Goal: Information Seeking & Learning: Learn about a topic

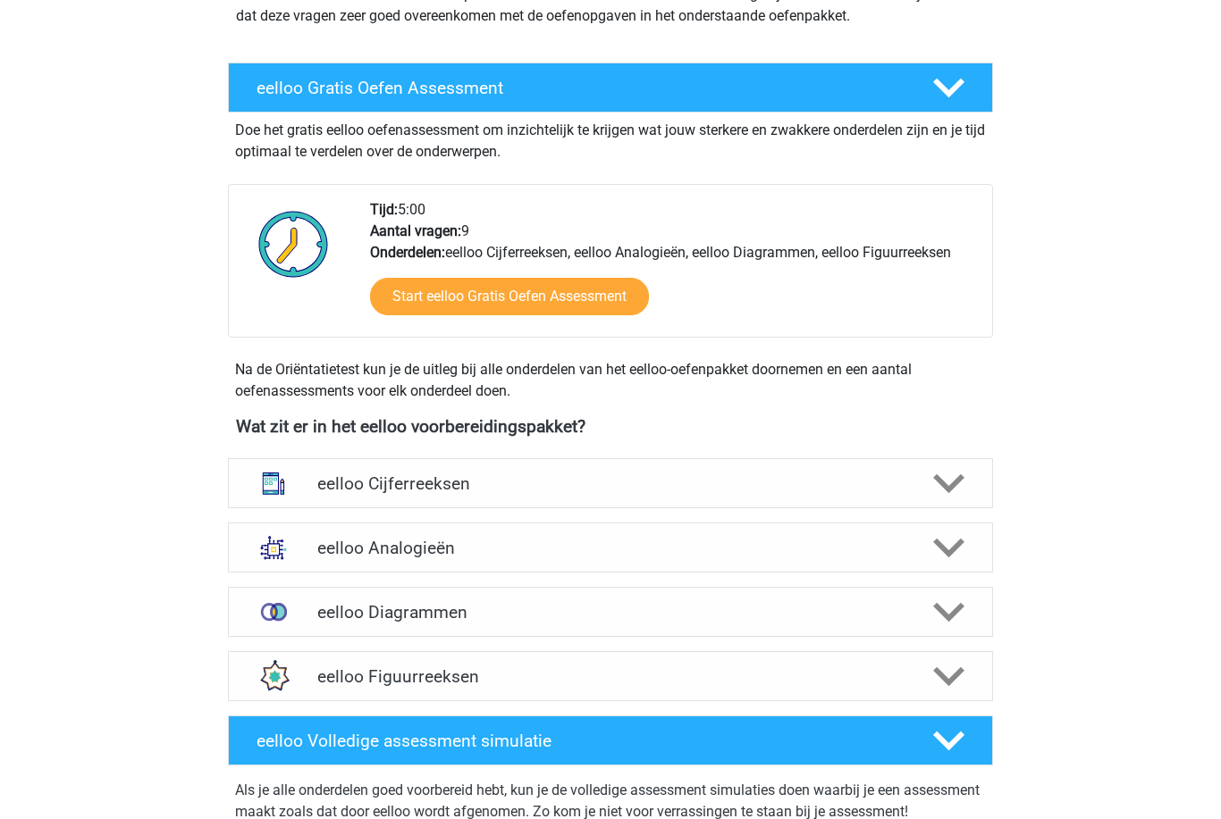
scroll to position [282, 0]
click at [853, 539] on h4 "eelloo Analogieën" at bounding box center [609, 548] width 585 height 21
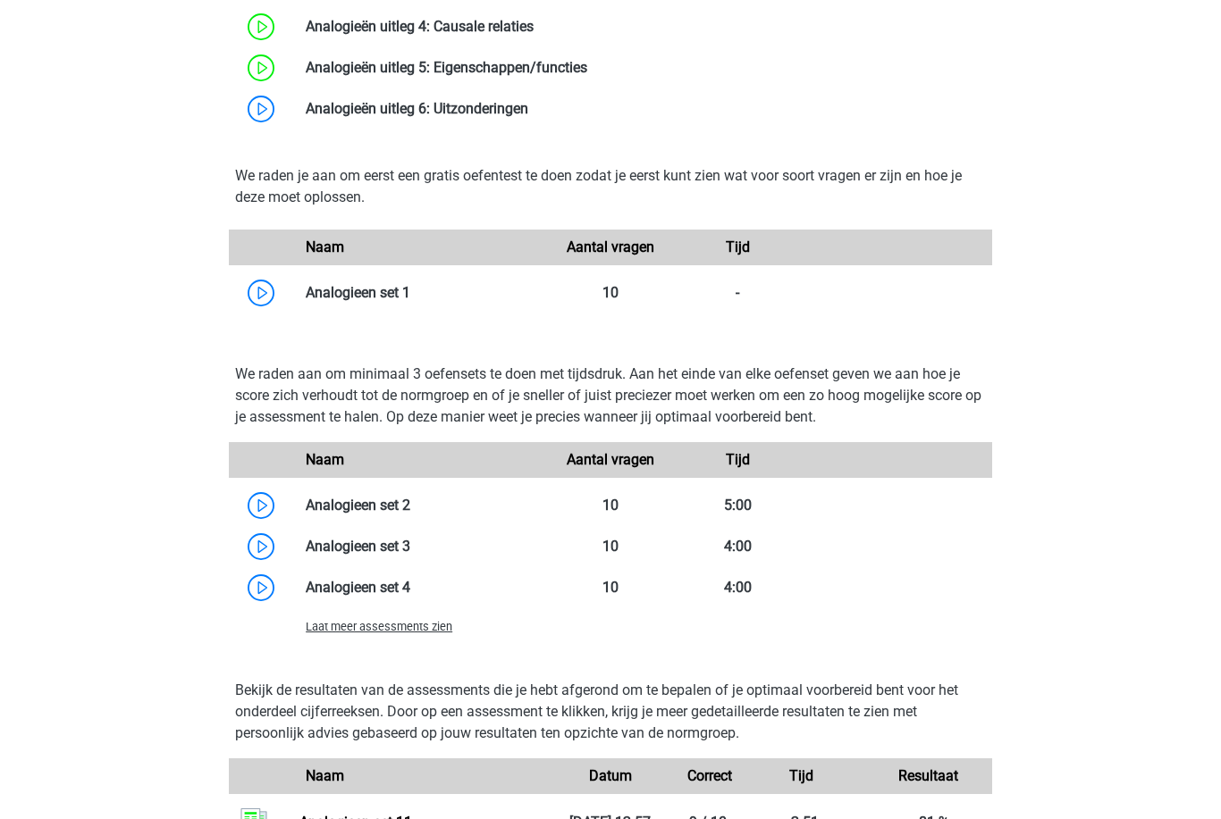
scroll to position [1259, 0]
click at [415, 629] on span "Laat meer assessments zien" at bounding box center [379, 625] width 147 height 13
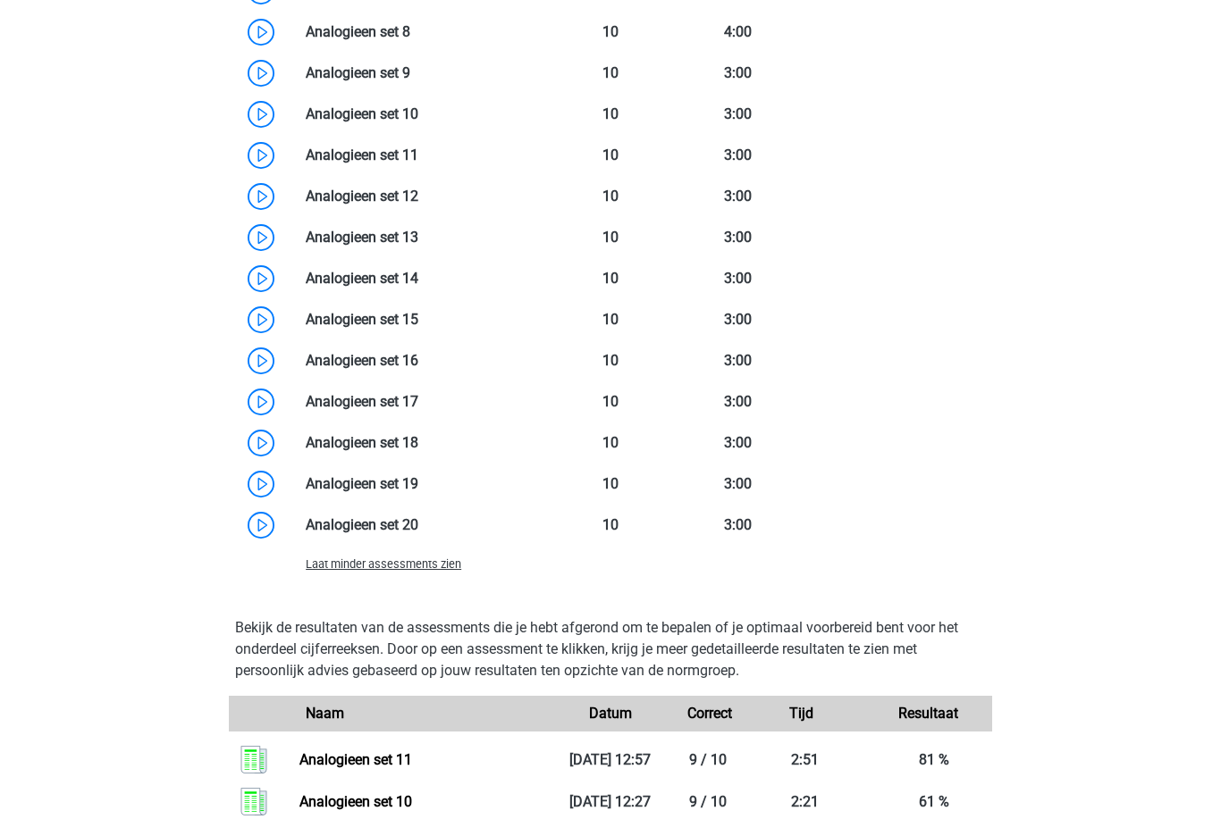
scroll to position [1978, 0]
click at [418, 193] on link at bounding box center [418, 196] width 0 height 17
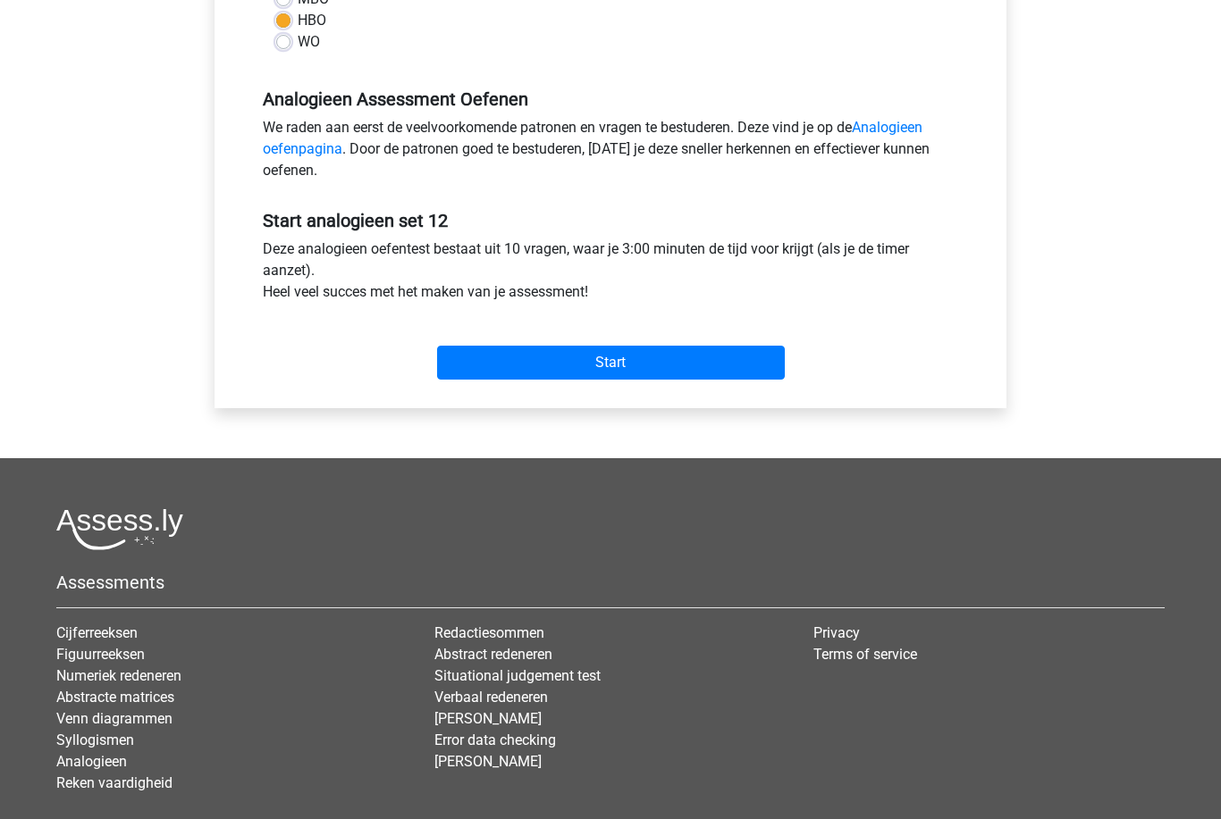
scroll to position [535, 0]
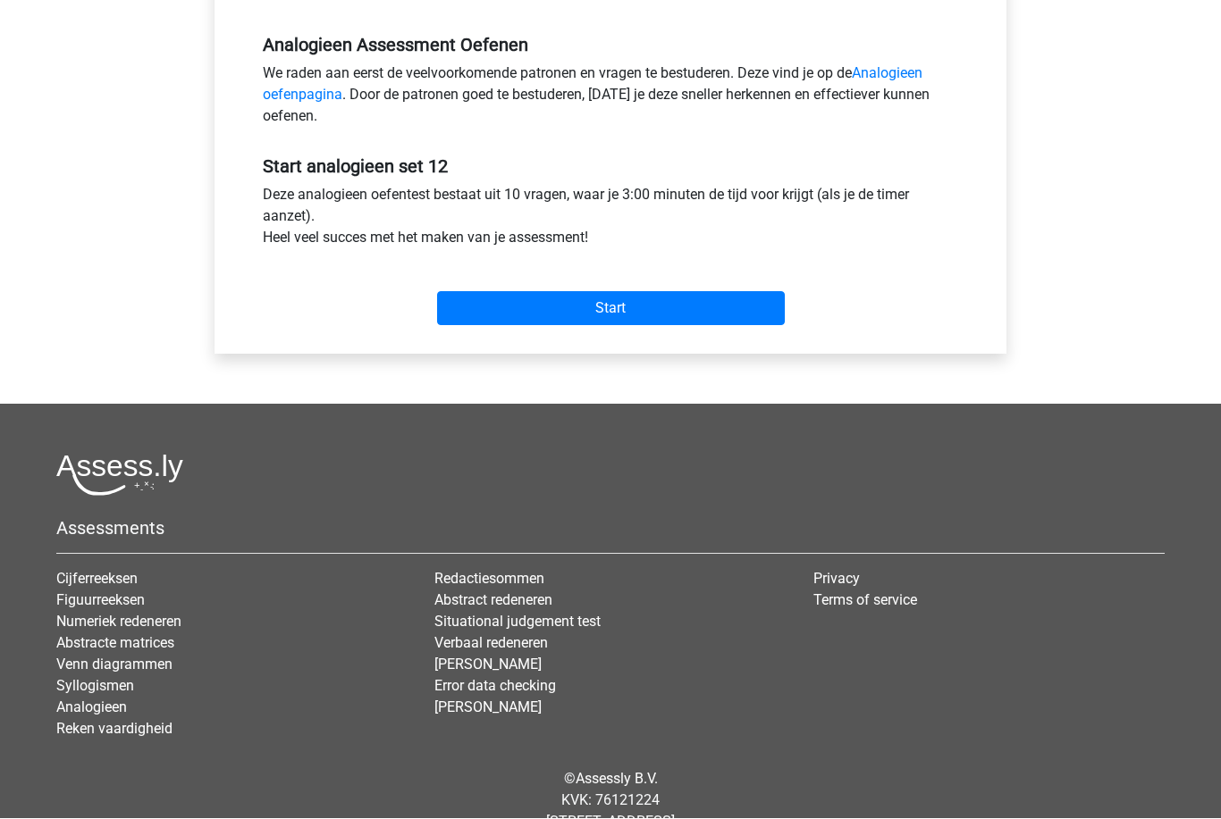
click at [745, 302] on input "Start" at bounding box center [611, 309] width 348 height 34
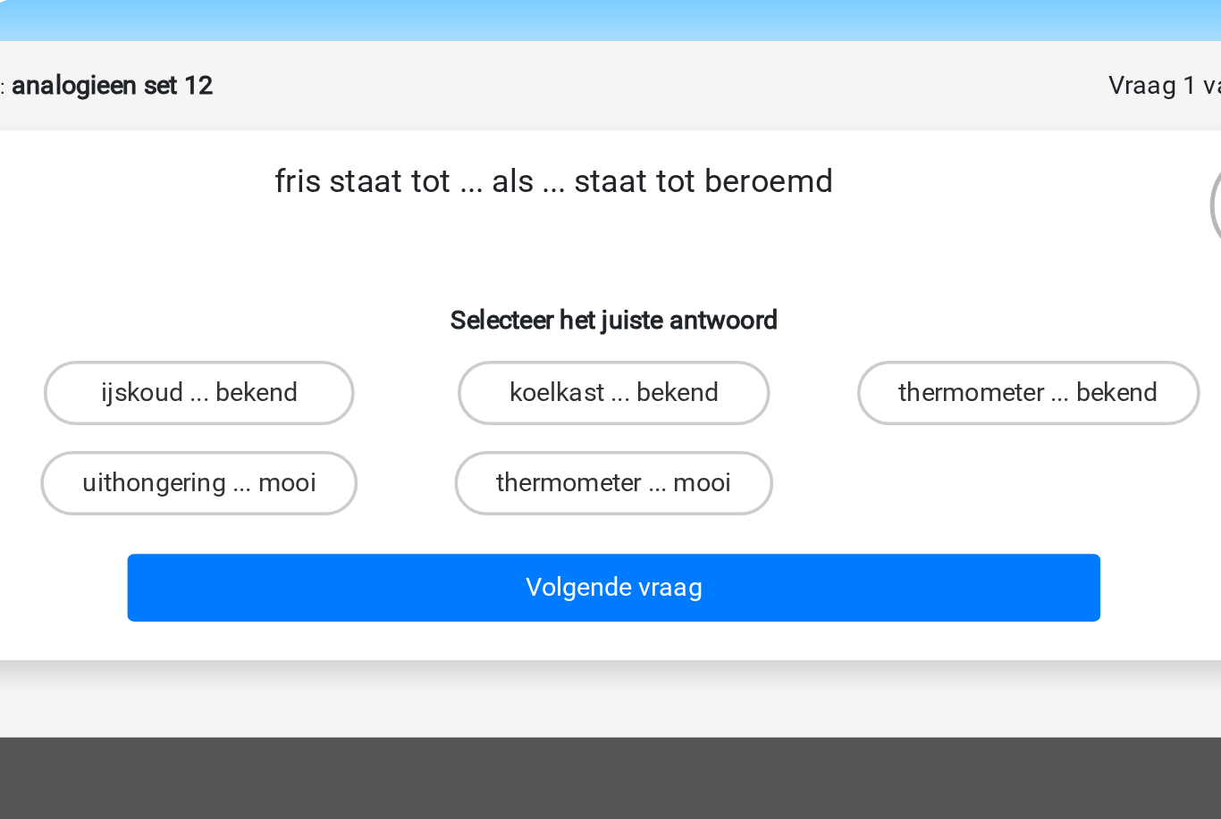
click at [294, 253] on label "ijskoud ... bekend" at bounding box center [380, 271] width 172 height 36
click at [381, 271] on input "ijskoud ... bekend" at bounding box center [387, 277] width 12 height 12
radio input "true"
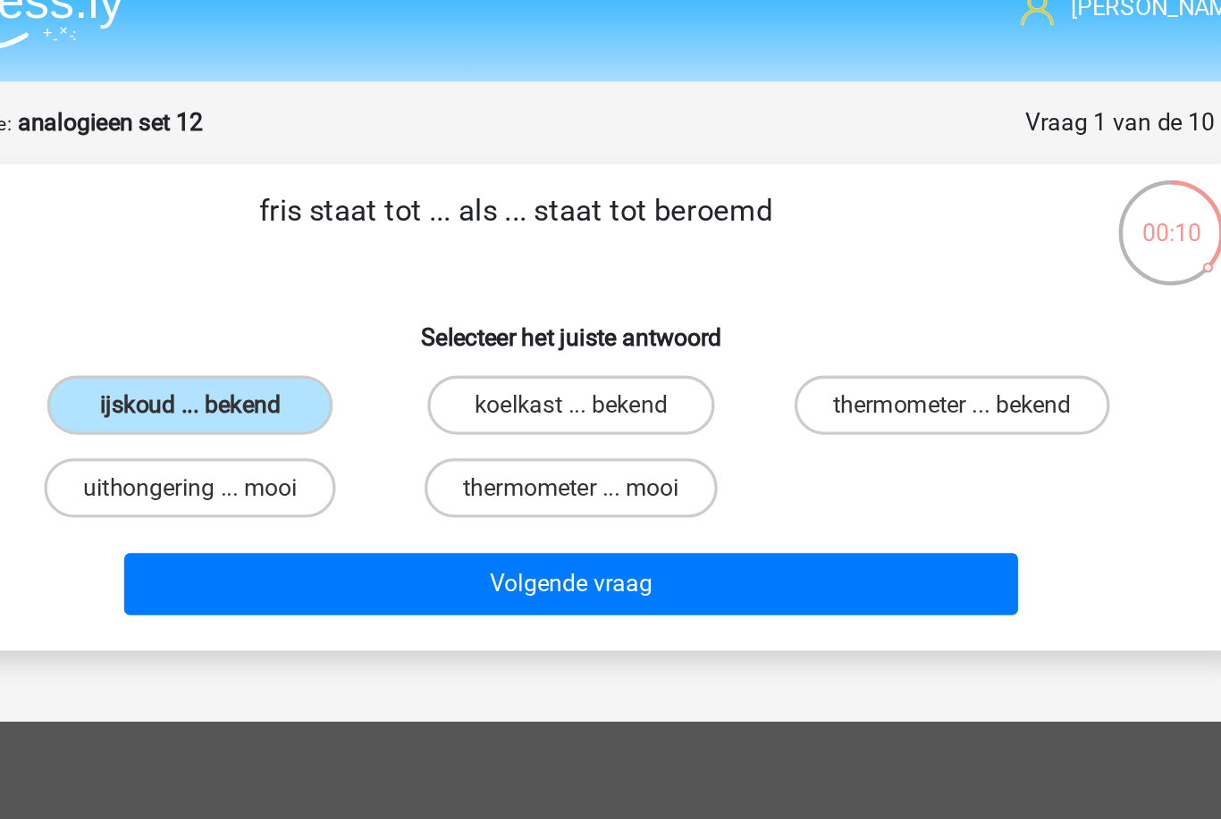
click at [519, 360] on button "Volgende vraag" at bounding box center [610, 379] width 541 height 38
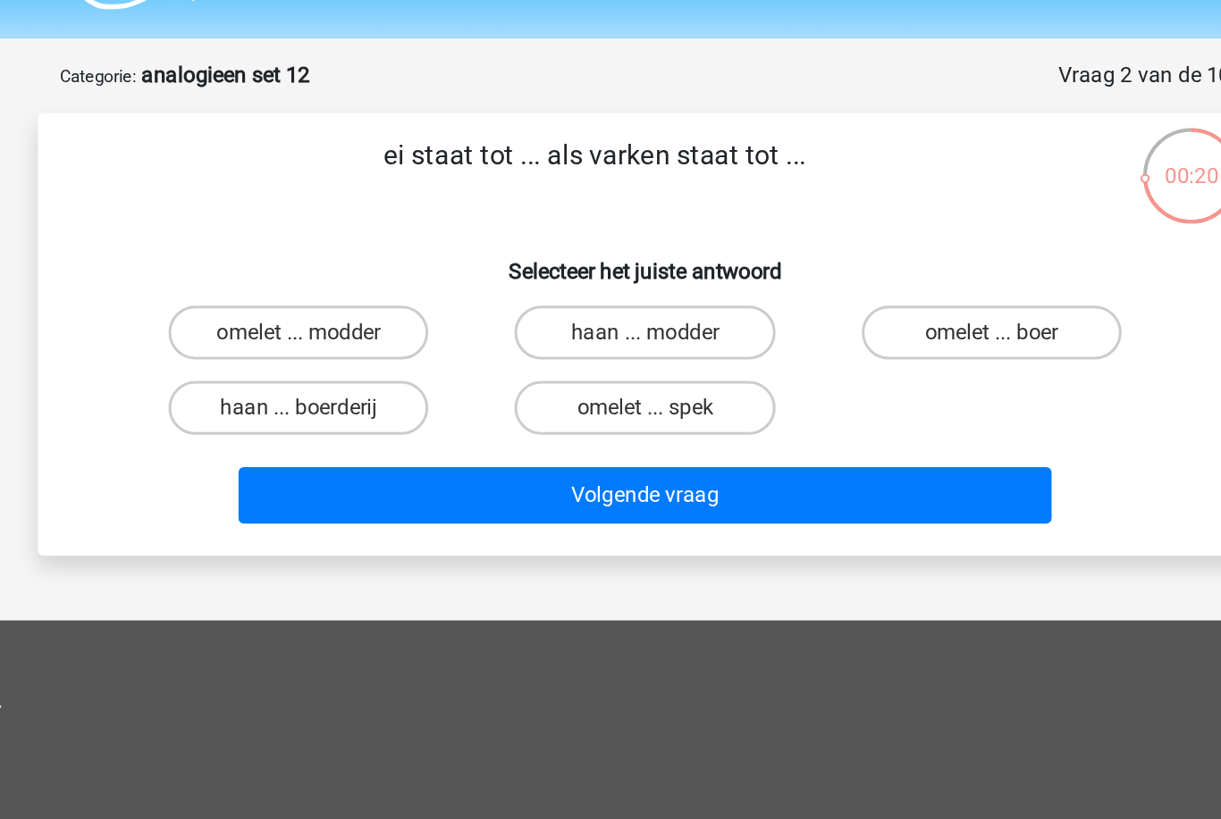
click at [524, 303] on label "omelet ... spek" at bounding box center [610, 321] width 172 height 36
click at [610, 321] on input "omelet ... spek" at bounding box center [616, 327] width 12 height 12
radio input "true"
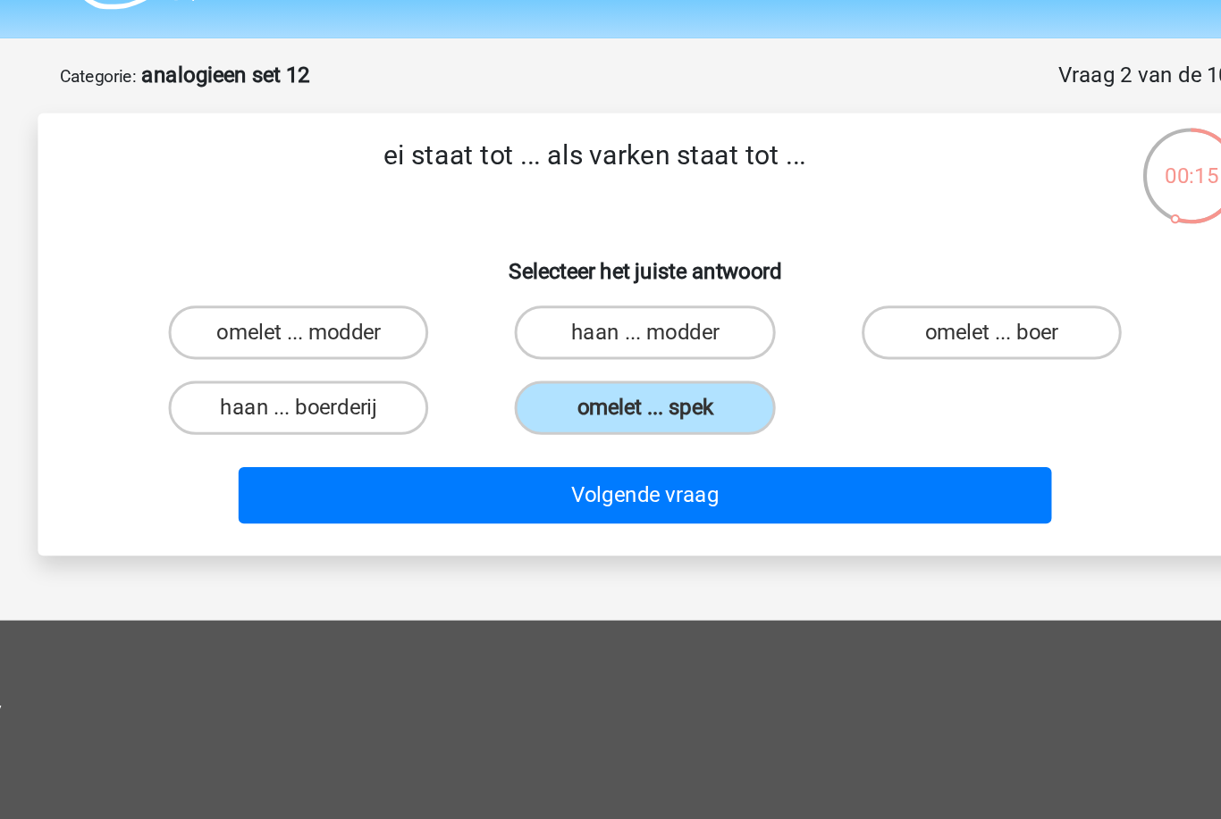
click at [528, 360] on button "Volgende vraag" at bounding box center [610, 379] width 541 height 38
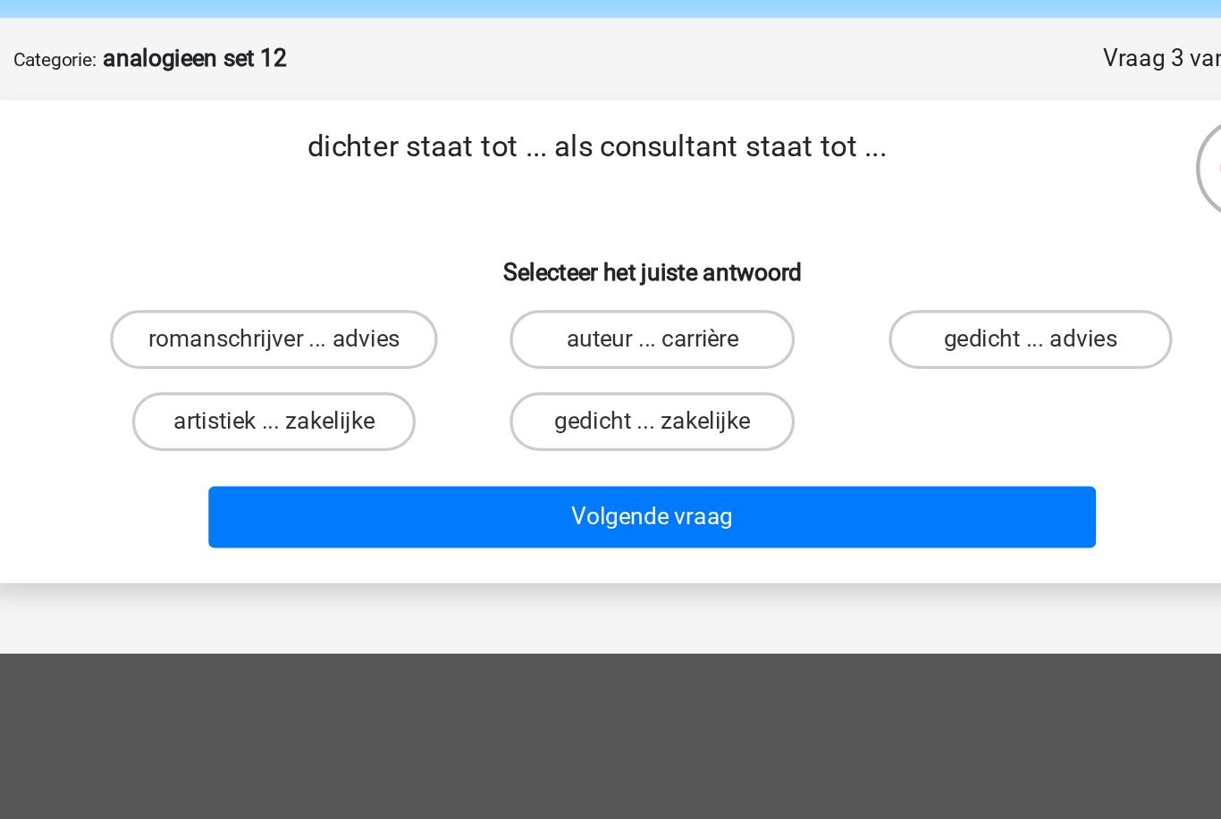
click at [381, 271] on input "romanschrijver ... advies" at bounding box center [387, 277] width 12 height 12
radio input "true"
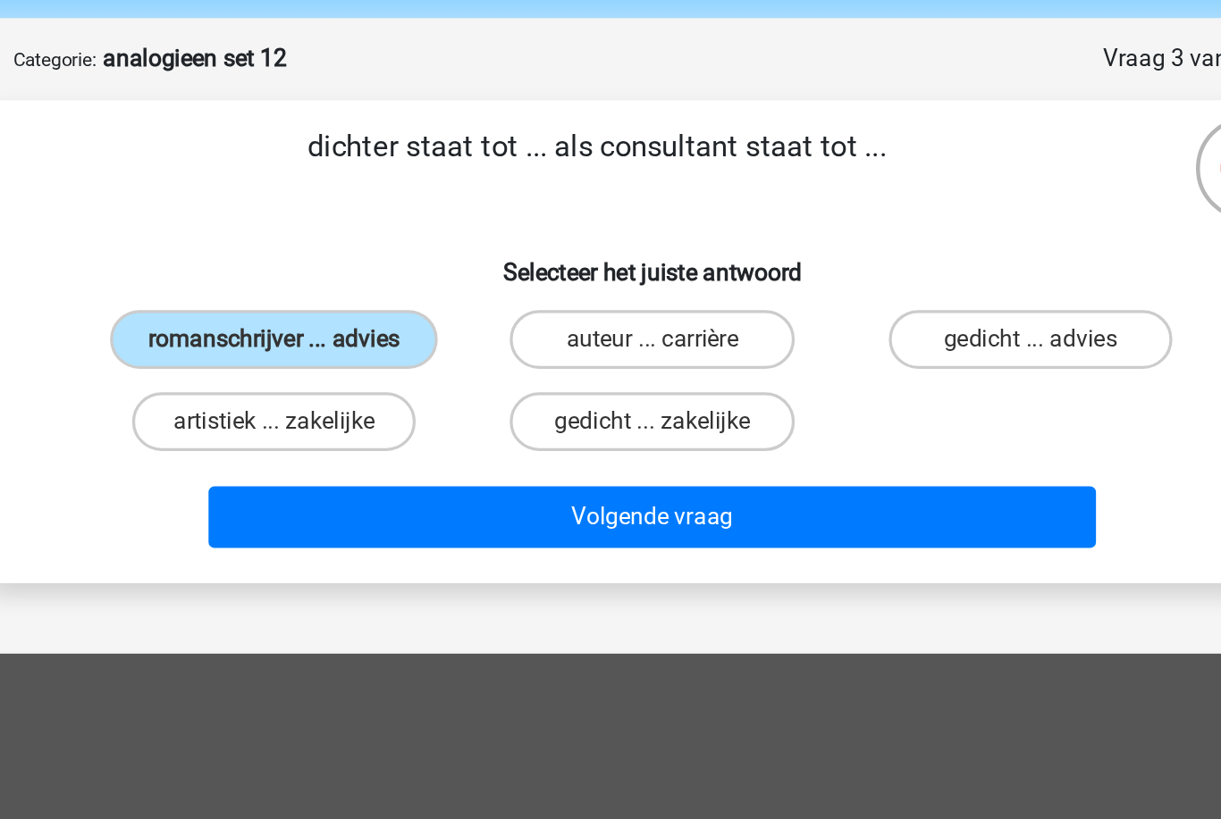
click at [754, 253] on label "gedicht ... advies" at bounding box center [840, 271] width 172 height 36
click at [840, 271] on input "gedicht ... advies" at bounding box center [846, 277] width 12 height 12
radio input "true"
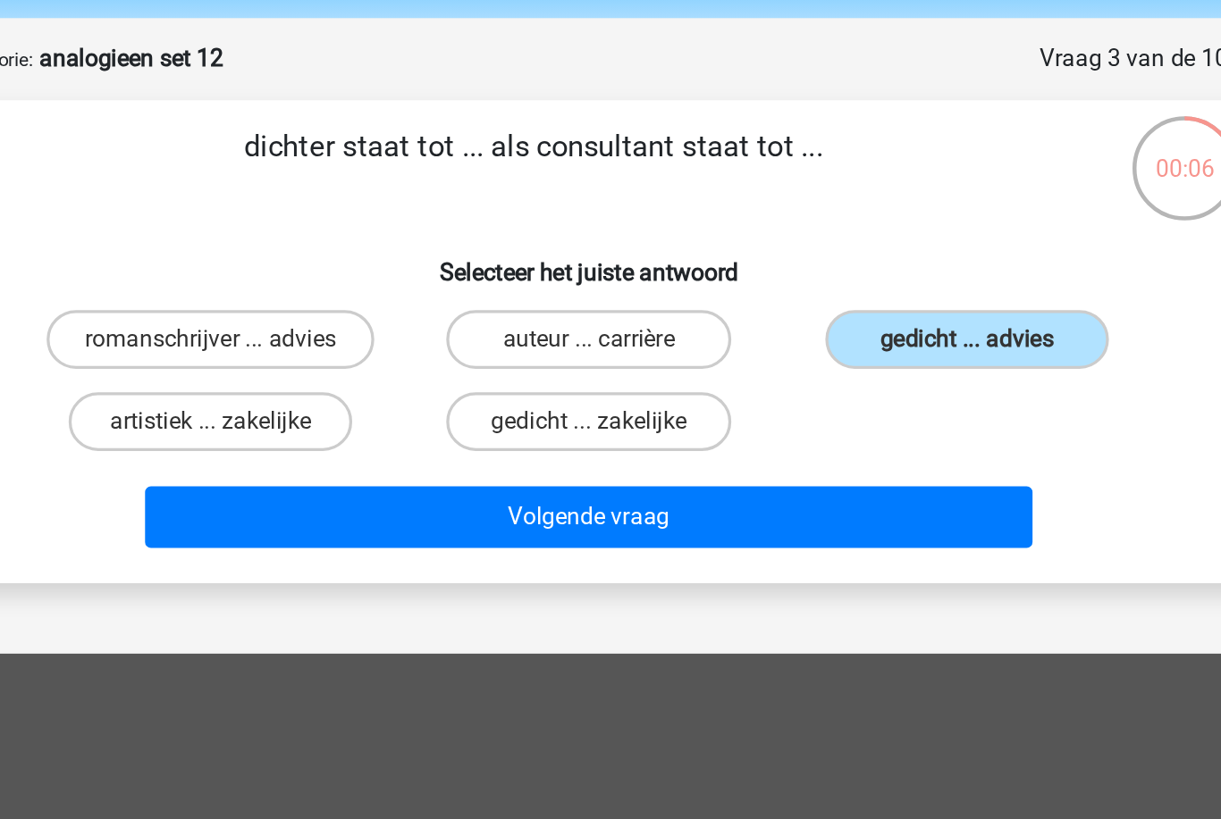
click at [496, 360] on button "Volgende vraag" at bounding box center [610, 379] width 541 height 38
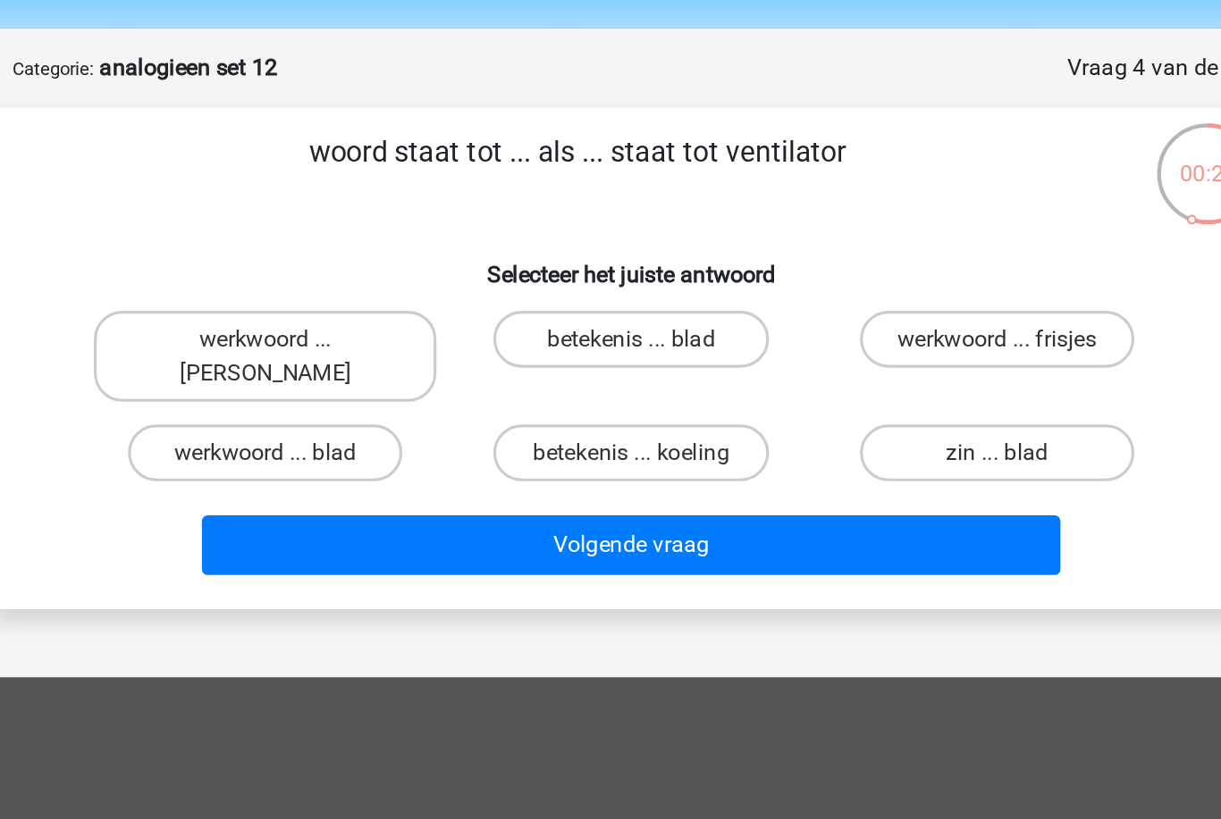
click at [754, 324] on label "zin ... blad" at bounding box center [840, 342] width 172 height 36
click at [840, 342] on input "zin ... blad" at bounding box center [846, 348] width 12 height 12
radio input "true"
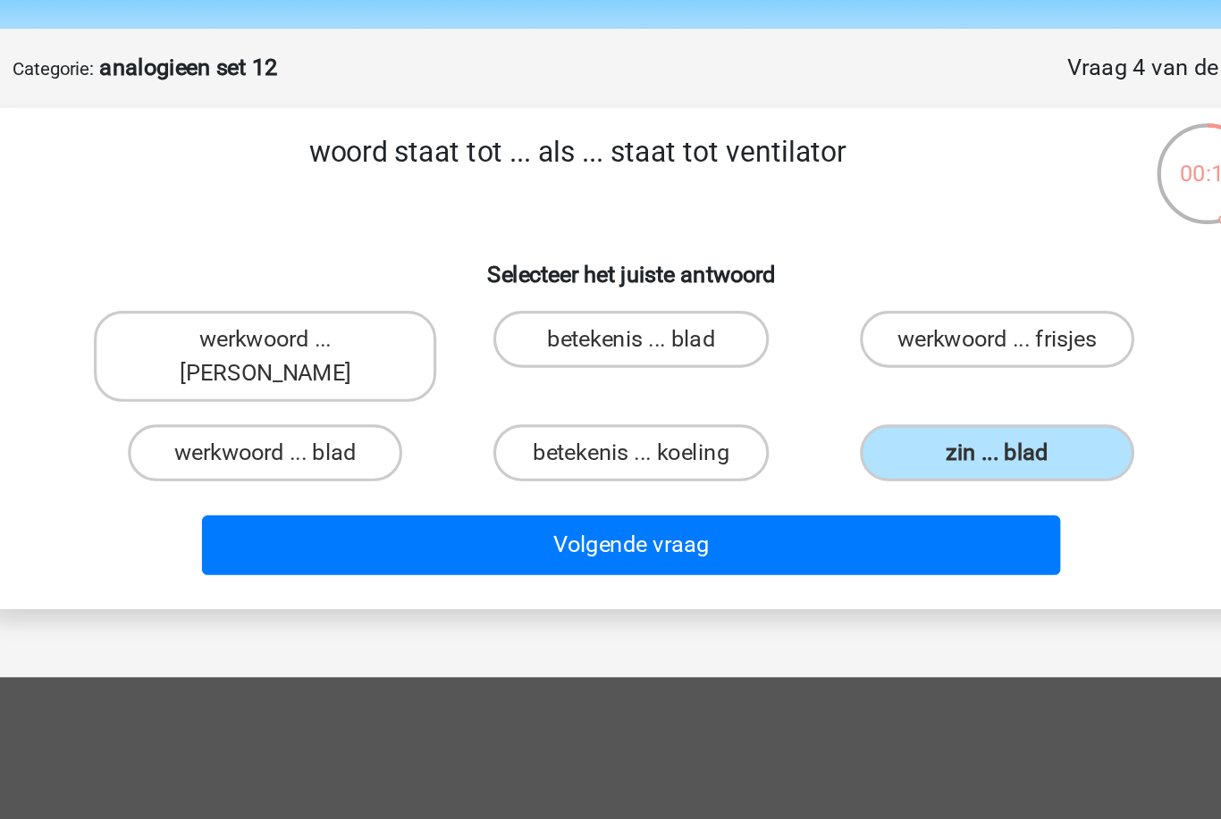
click at [340, 382] on button "Volgende vraag" at bounding box center [610, 401] width 541 height 38
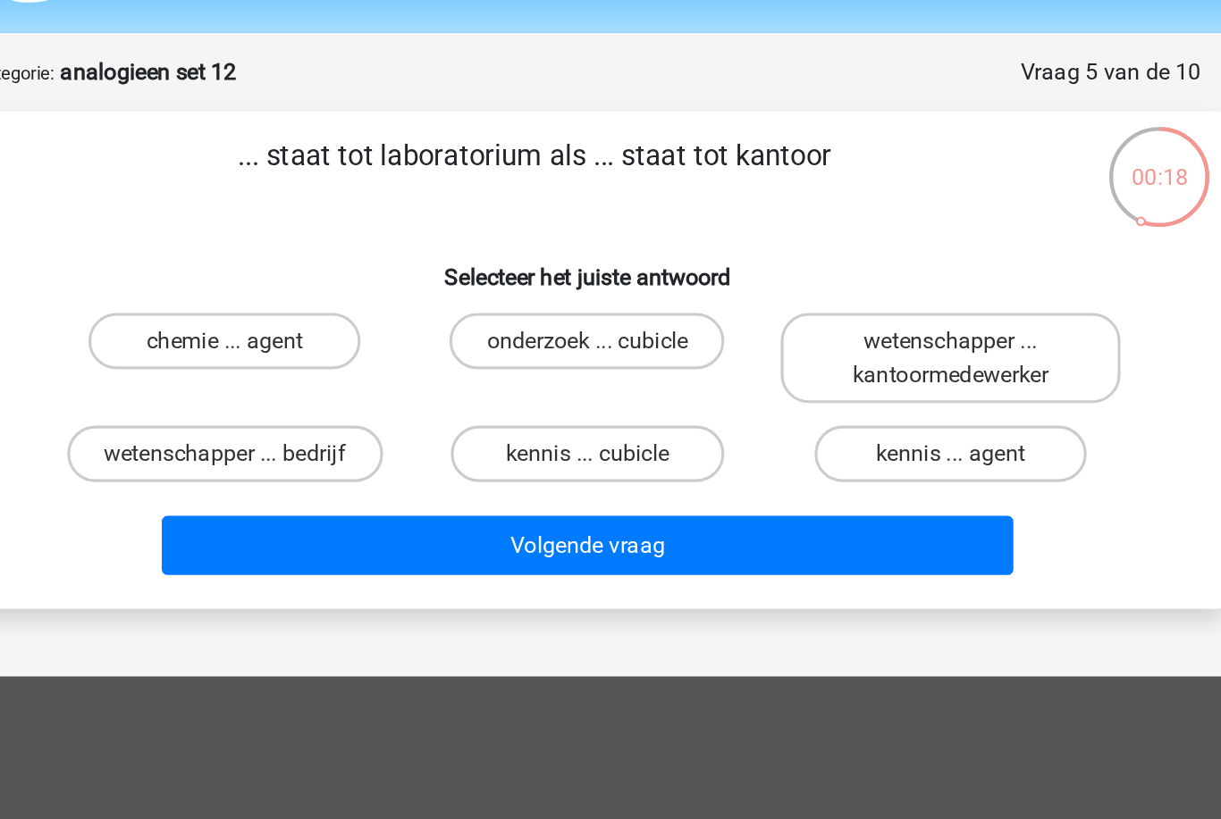
click at [281, 324] on label "wetenschapper ... bedrijf" at bounding box center [381, 342] width 200 height 36
click at [381, 342] on input "wetenschapper ... bedrijf" at bounding box center [387, 348] width 12 height 12
radio input "true"
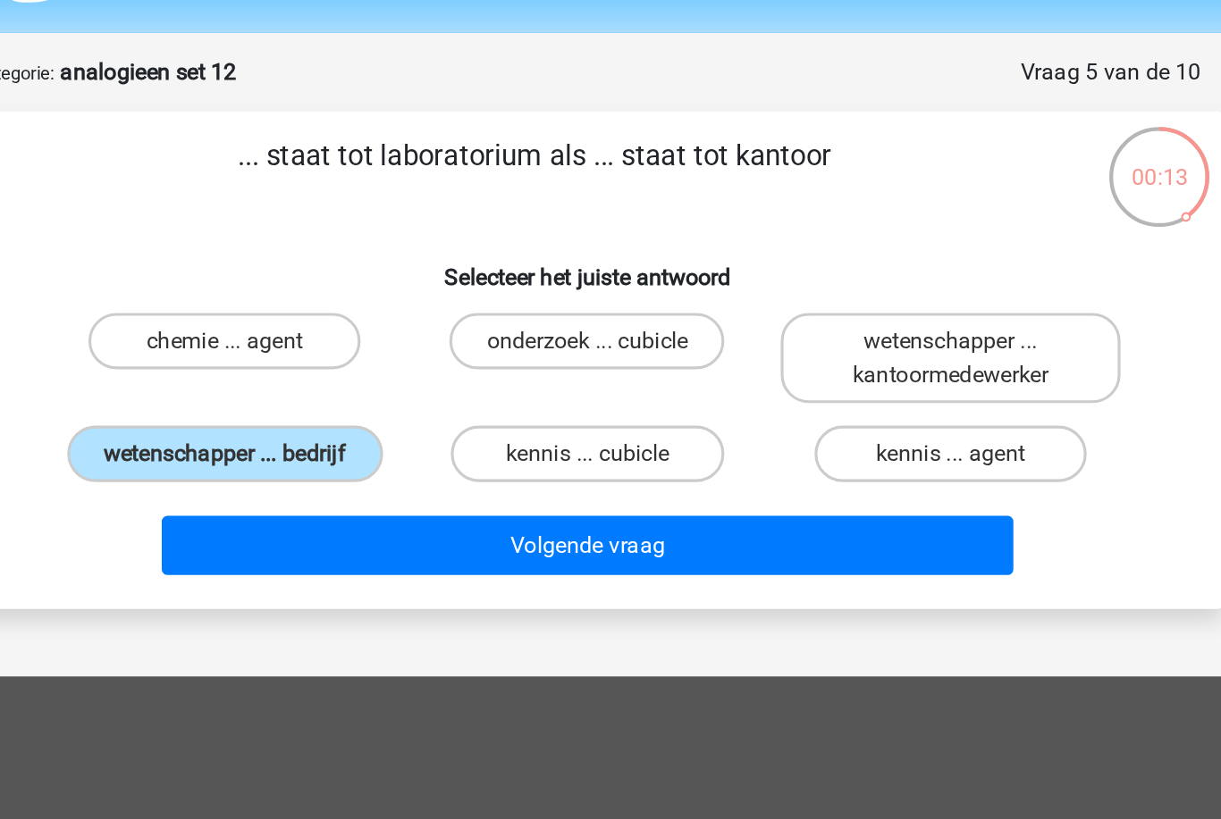
click at [733, 253] on label "wetenschapper ... kantoormedewerker" at bounding box center [840, 281] width 215 height 57
click at [840, 271] on input "wetenschapper ... kantoormedewerker" at bounding box center [846, 277] width 12 height 12
radio input "true"
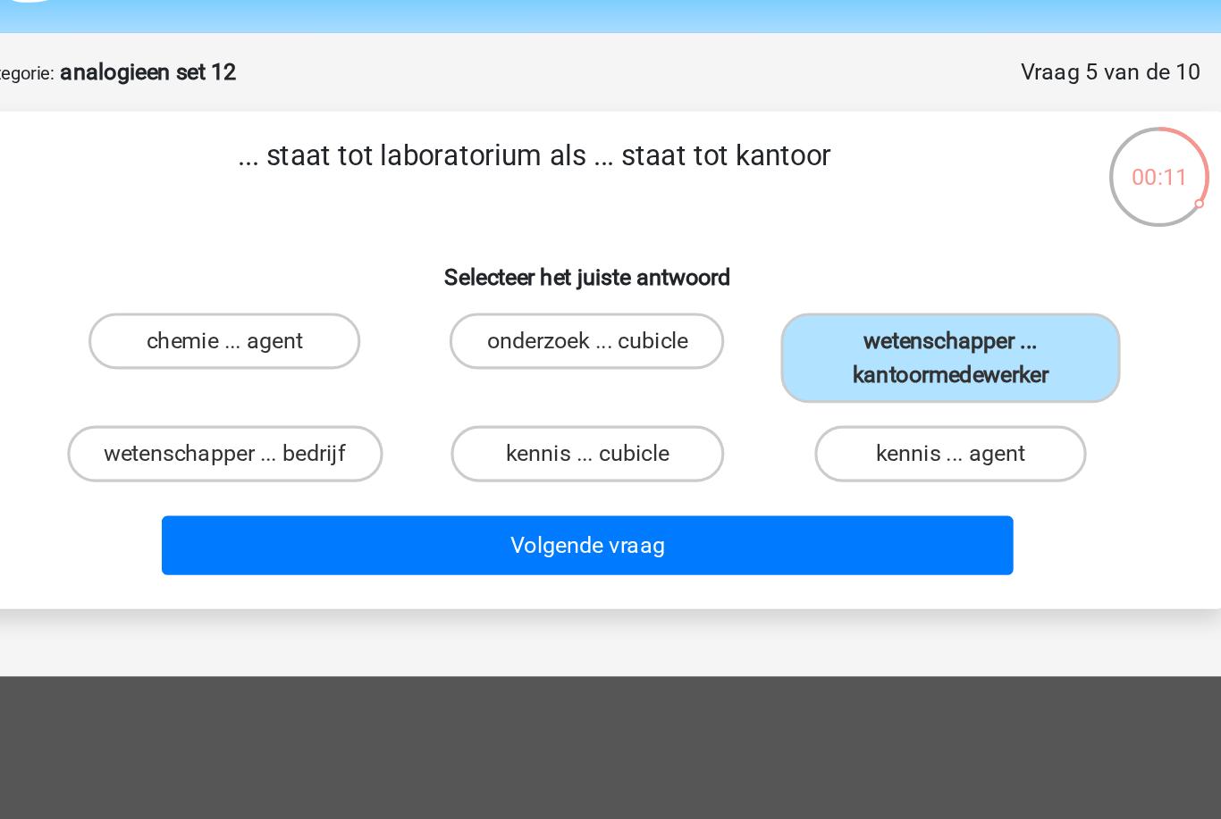
click at [340, 382] on button "Volgende vraag" at bounding box center [610, 401] width 541 height 38
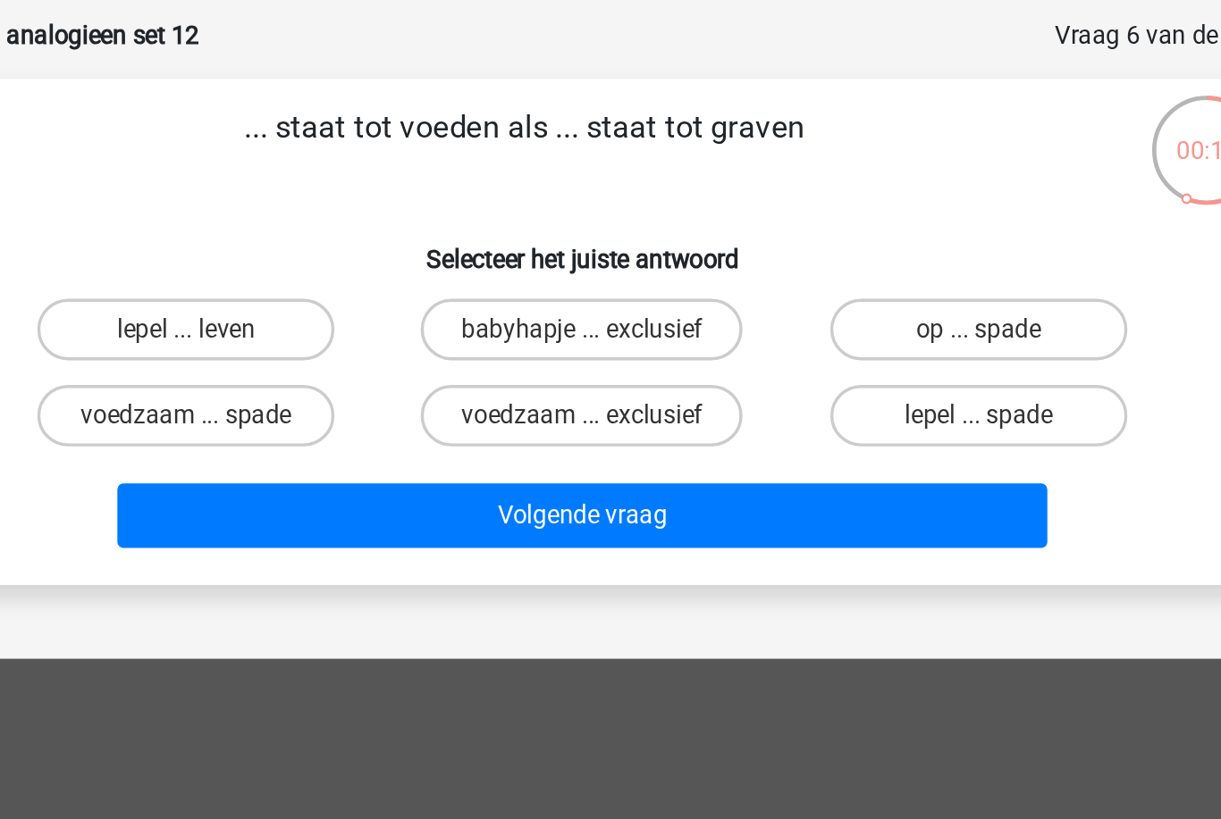
click at [294, 303] on label "voedzaam ... spade" at bounding box center [380, 321] width 172 height 36
click at [381, 321] on input "voedzaam ... spade" at bounding box center [387, 327] width 12 height 12
radio input "true"
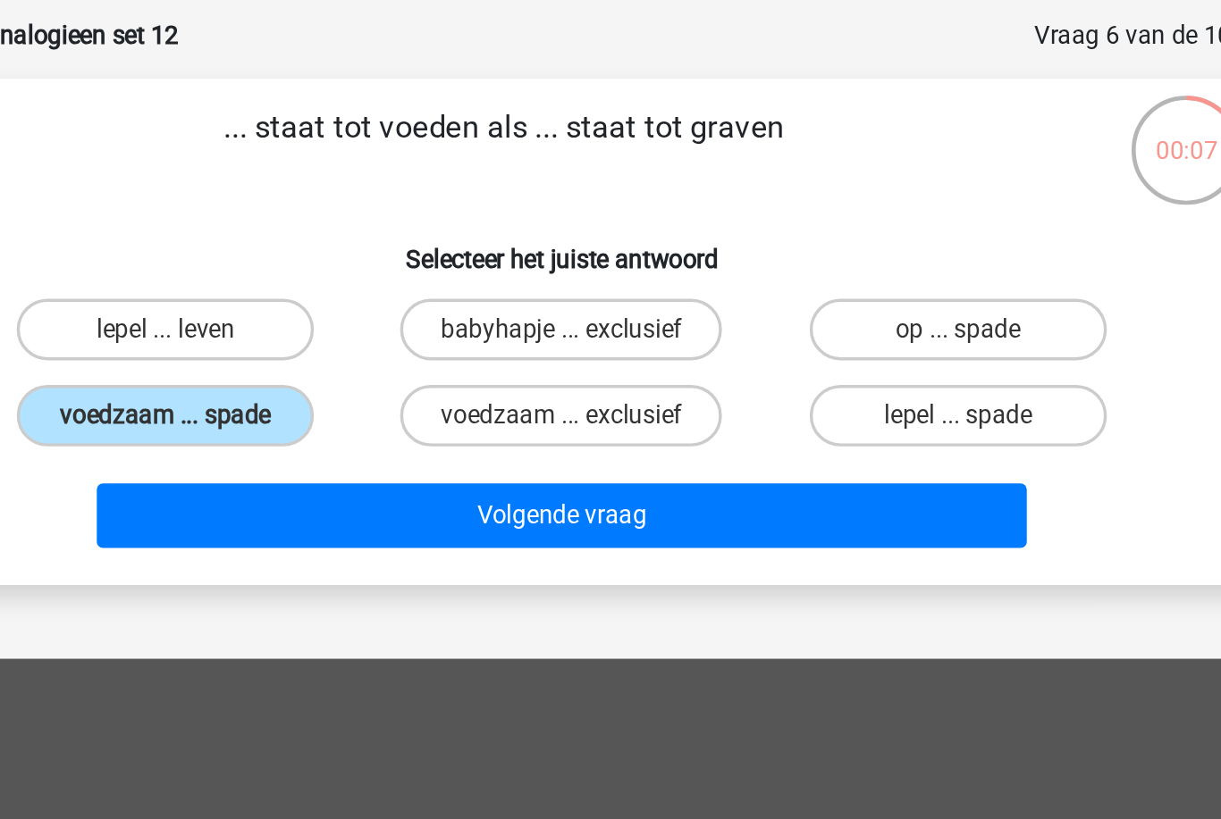
click at [754, 303] on label "lepel ... spade" at bounding box center [840, 321] width 172 height 36
click at [840, 321] on input "lepel ... spade" at bounding box center [846, 327] width 12 height 12
radio input "true"
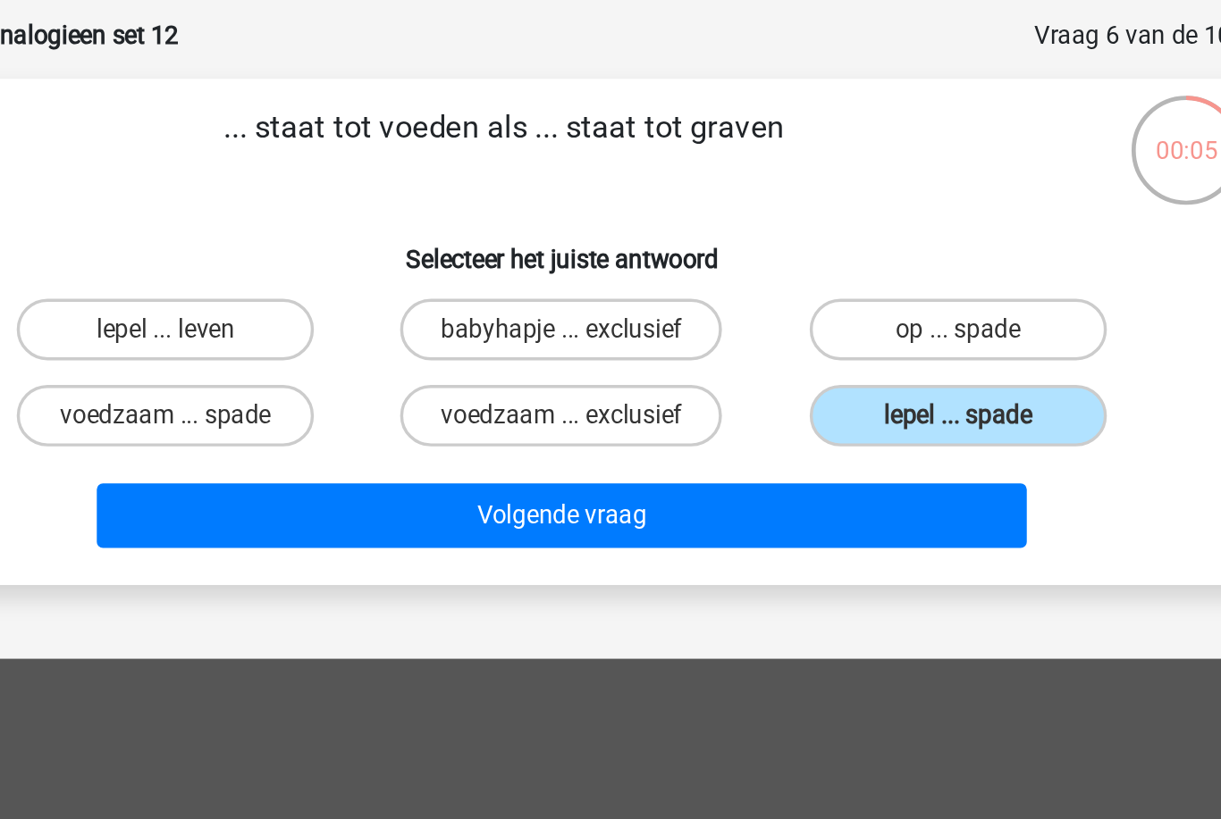
click at [491, 360] on button "Volgende vraag" at bounding box center [610, 379] width 541 height 38
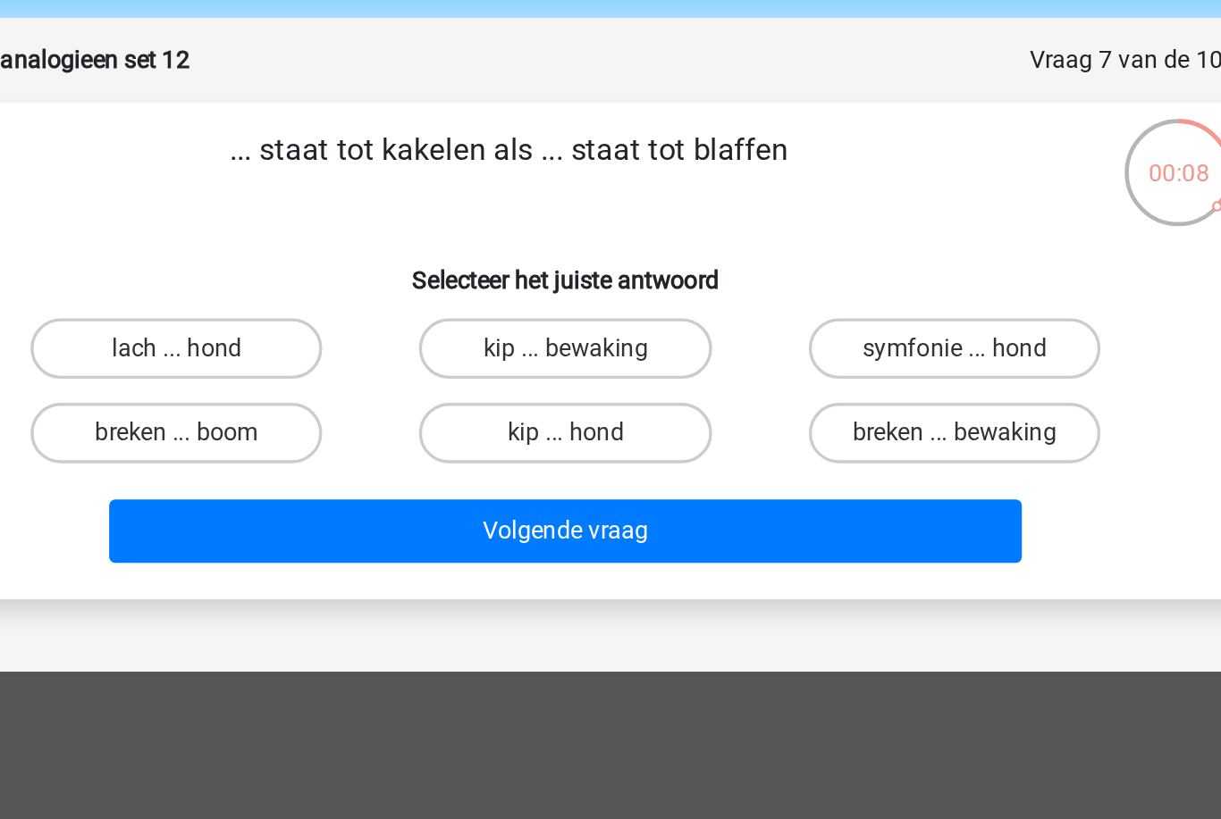
click at [524, 253] on label "kip ... bewaking" at bounding box center [610, 271] width 172 height 36
click at [610, 271] on input "kip ... bewaking" at bounding box center [616, 277] width 12 height 12
radio input "true"
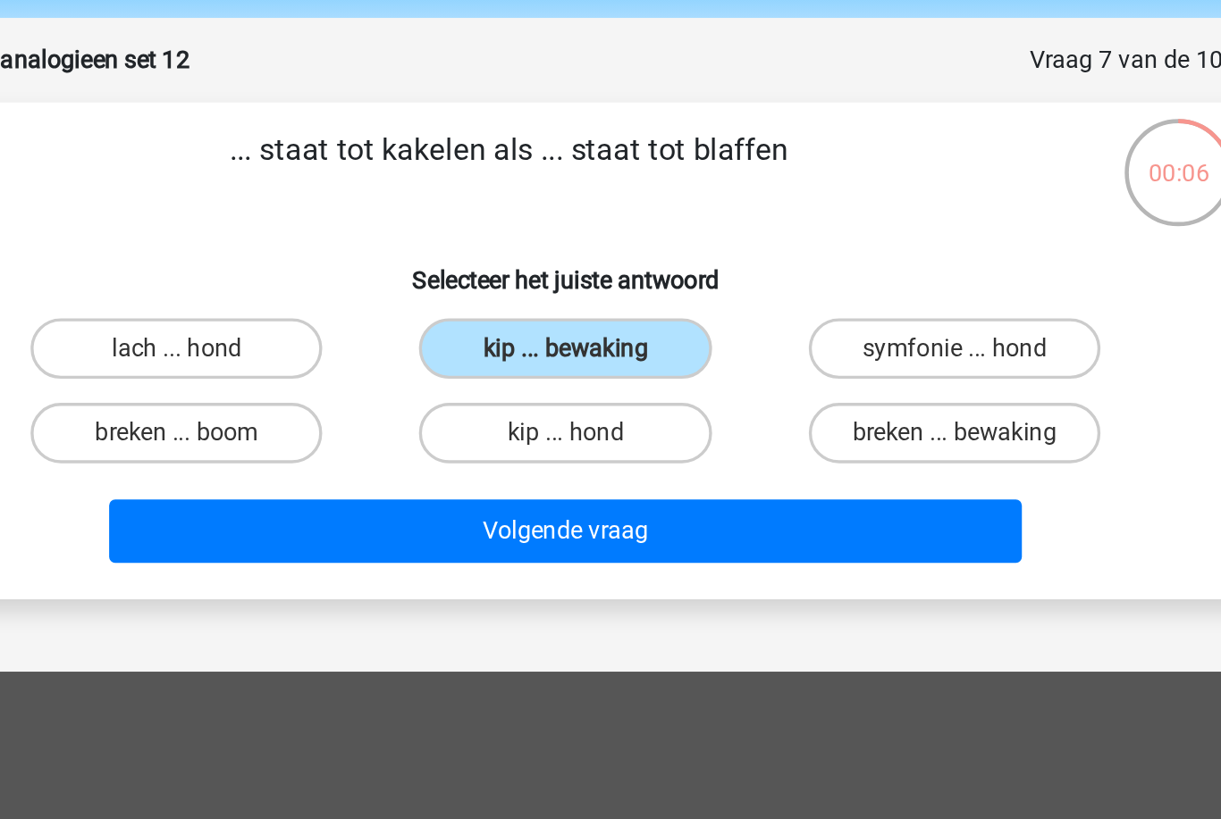
click at [524, 303] on label "kip ... hond" at bounding box center [610, 321] width 172 height 36
click at [610, 321] on input "kip ... hond" at bounding box center [616, 327] width 12 height 12
radio input "true"
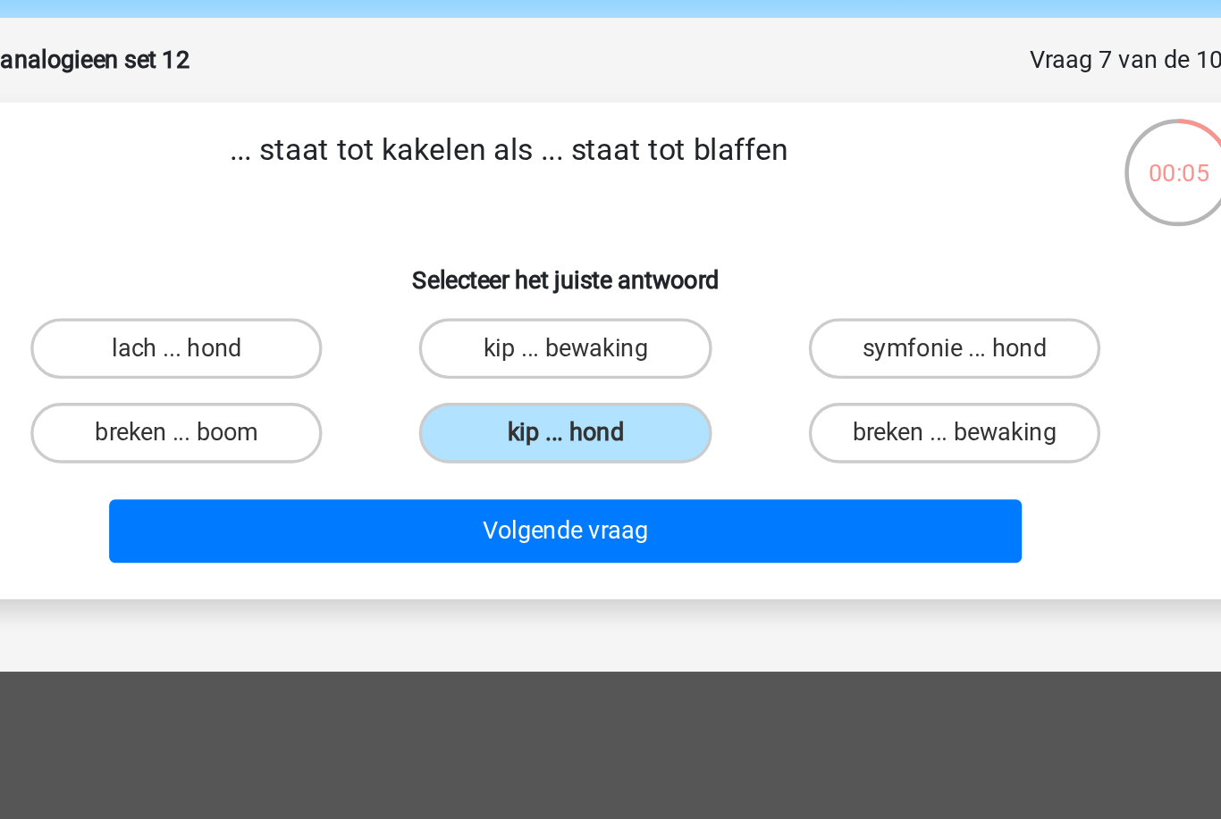
click at [340, 360] on button "Volgende vraag" at bounding box center [610, 379] width 541 height 38
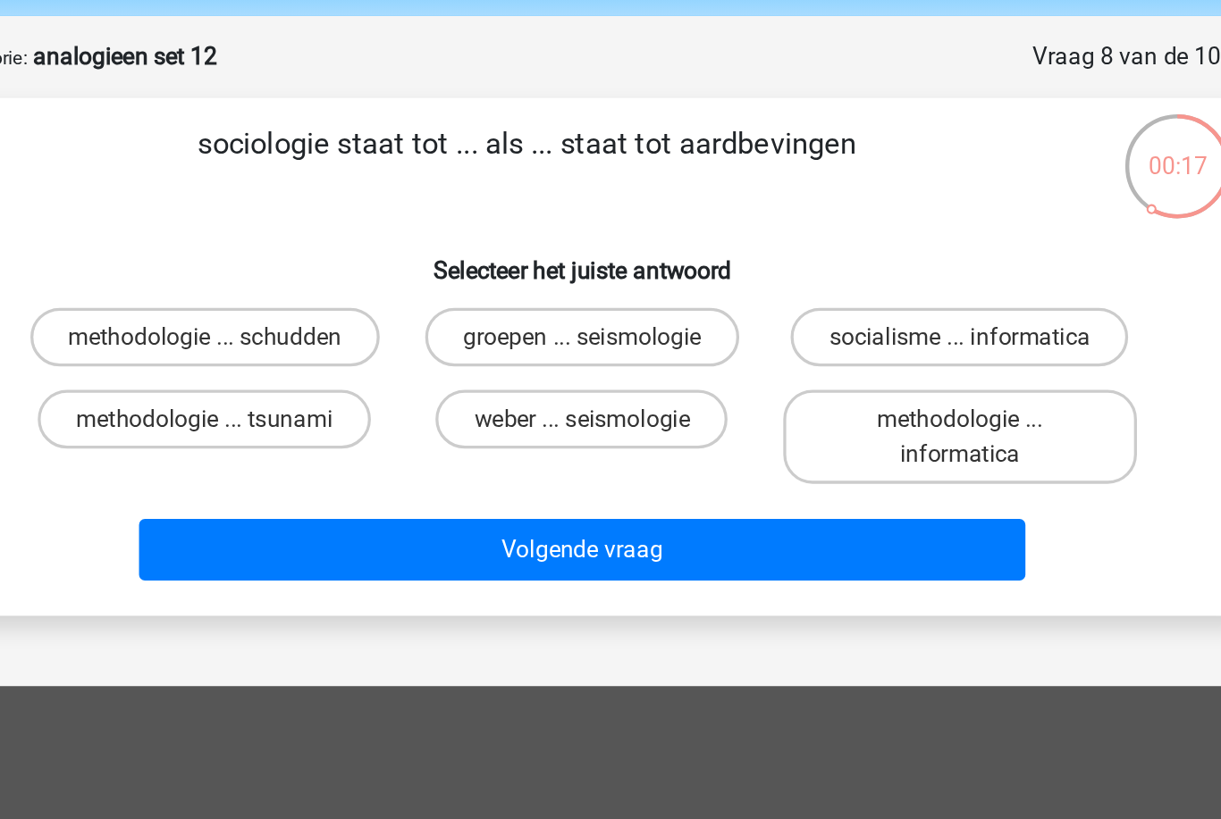
click at [515, 253] on label "groepen ... seismologie" at bounding box center [610, 271] width 191 height 36
click at [610, 271] on input "groepen ... seismologie" at bounding box center [616, 277] width 12 height 12
radio input "true"
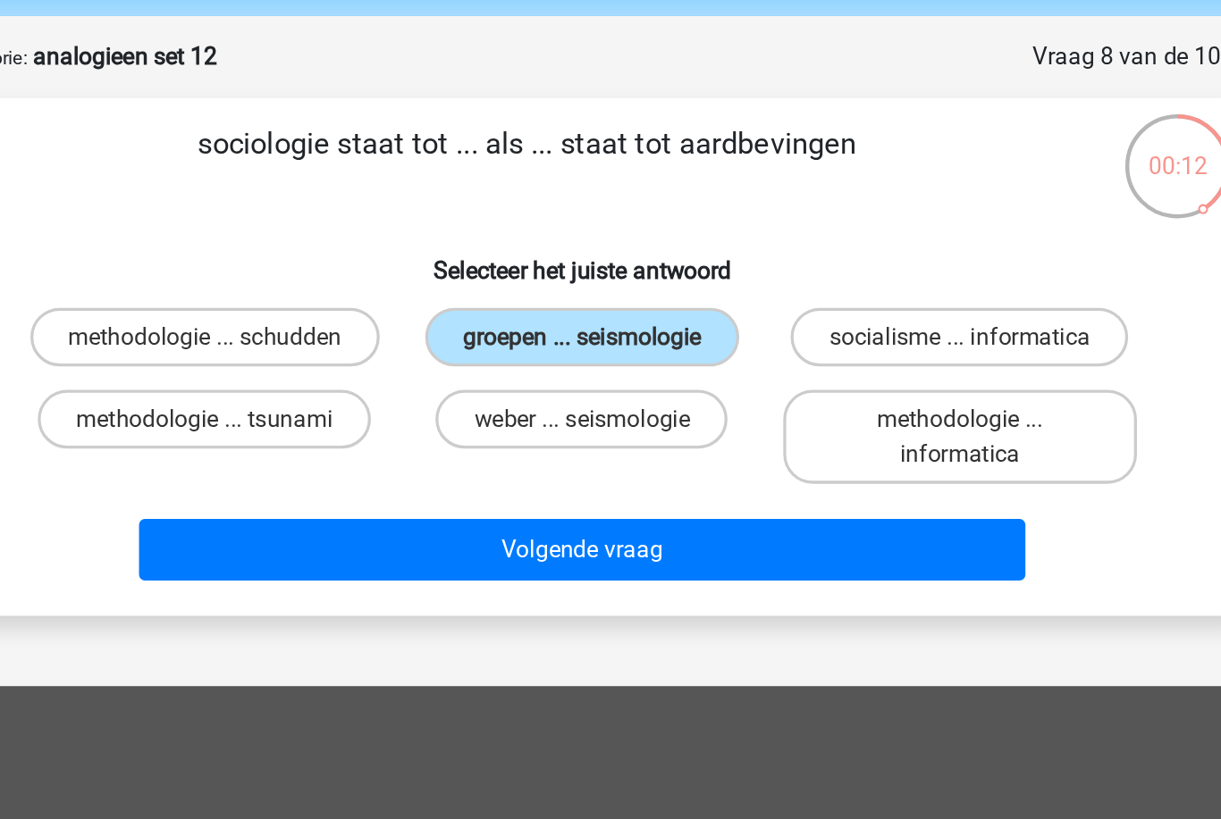
click at [340, 382] on button "Volgende vraag" at bounding box center [610, 401] width 541 height 38
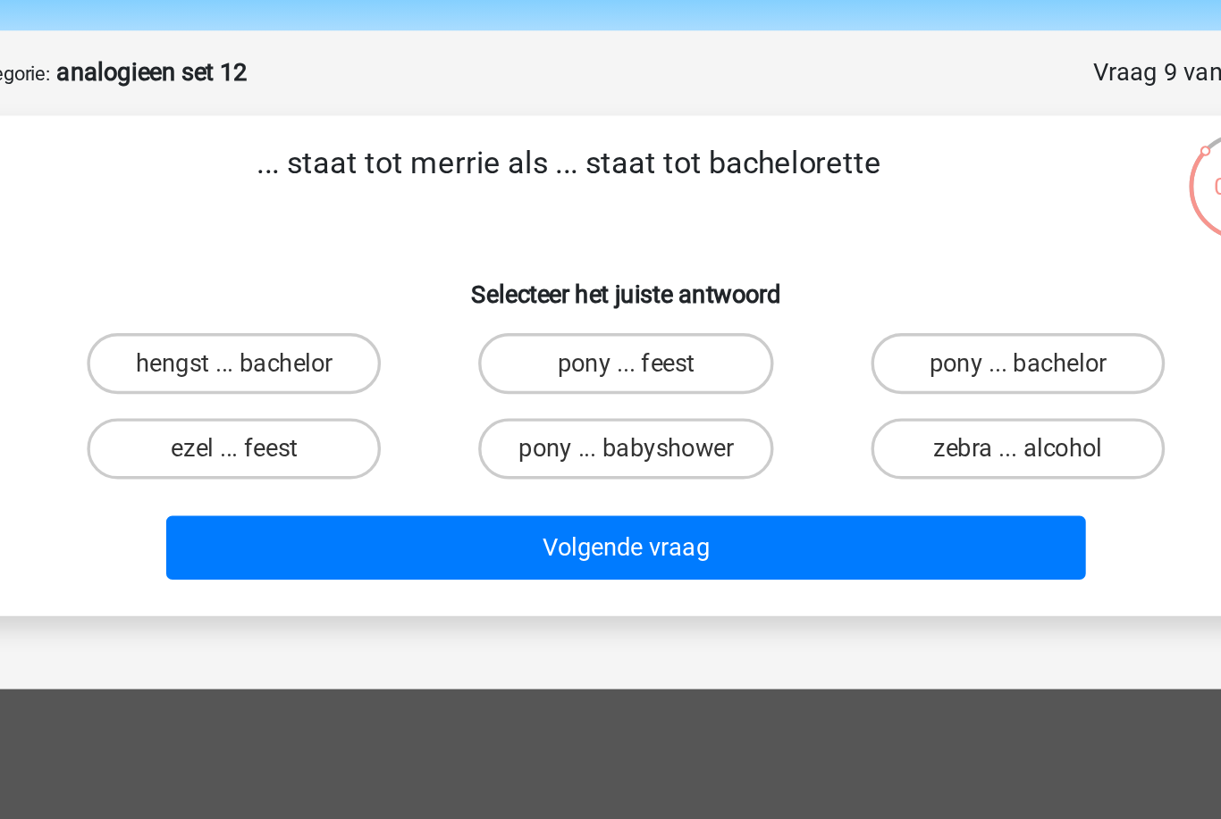
click at [294, 253] on label "hengst ... bachelor" at bounding box center [380, 271] width 172 height 36
click at [381, 271] on input "hengst ... bachelor" at bounding box center [387, 277] width 12 height 12
radio input "true"
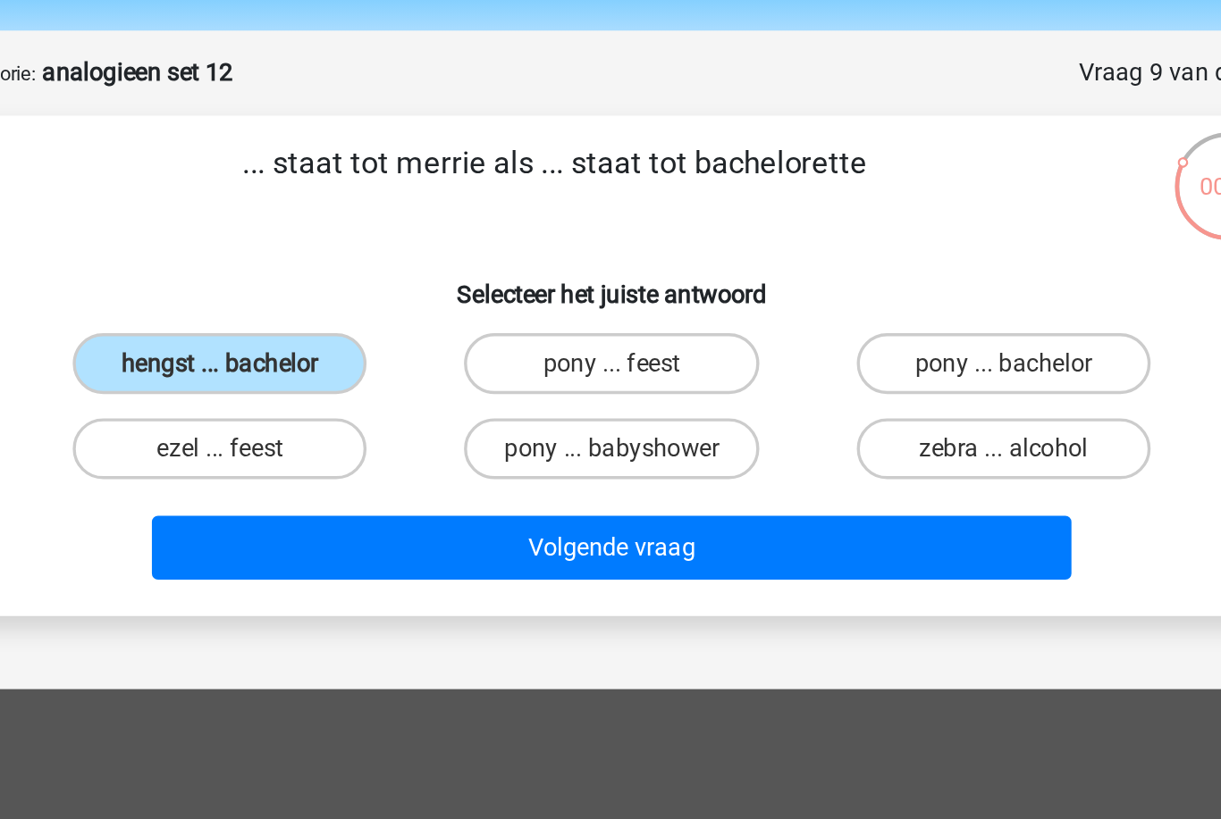
click at [340, 360] on button "Volgende vraag" at bounding box center [610, 379] width 541 height 38
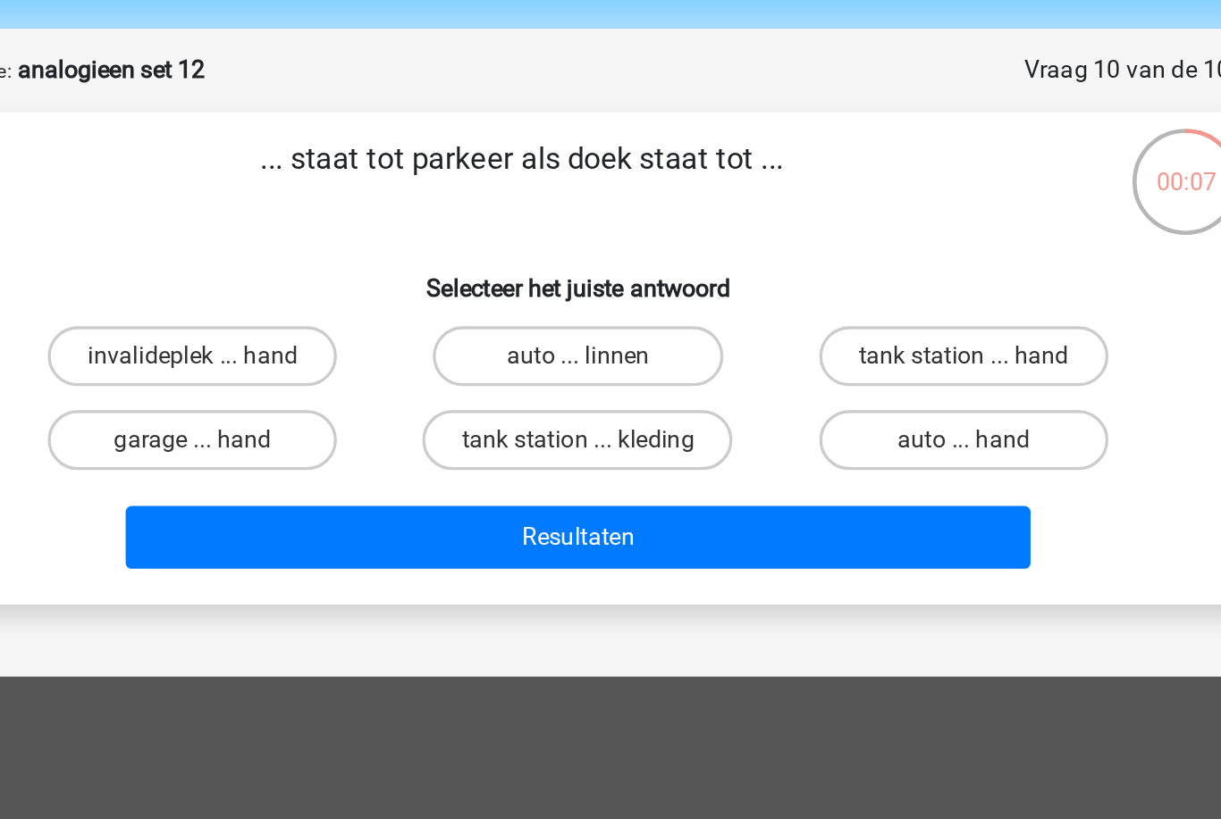
click at [294, 253] on label "invalideplek ... hand" at bounding box center [380, 271] width 172 height 36
click at [381, 271] on input "invalideplek ... hand" at bounding box center [387, 277] width 12 height 12
radio input "true"
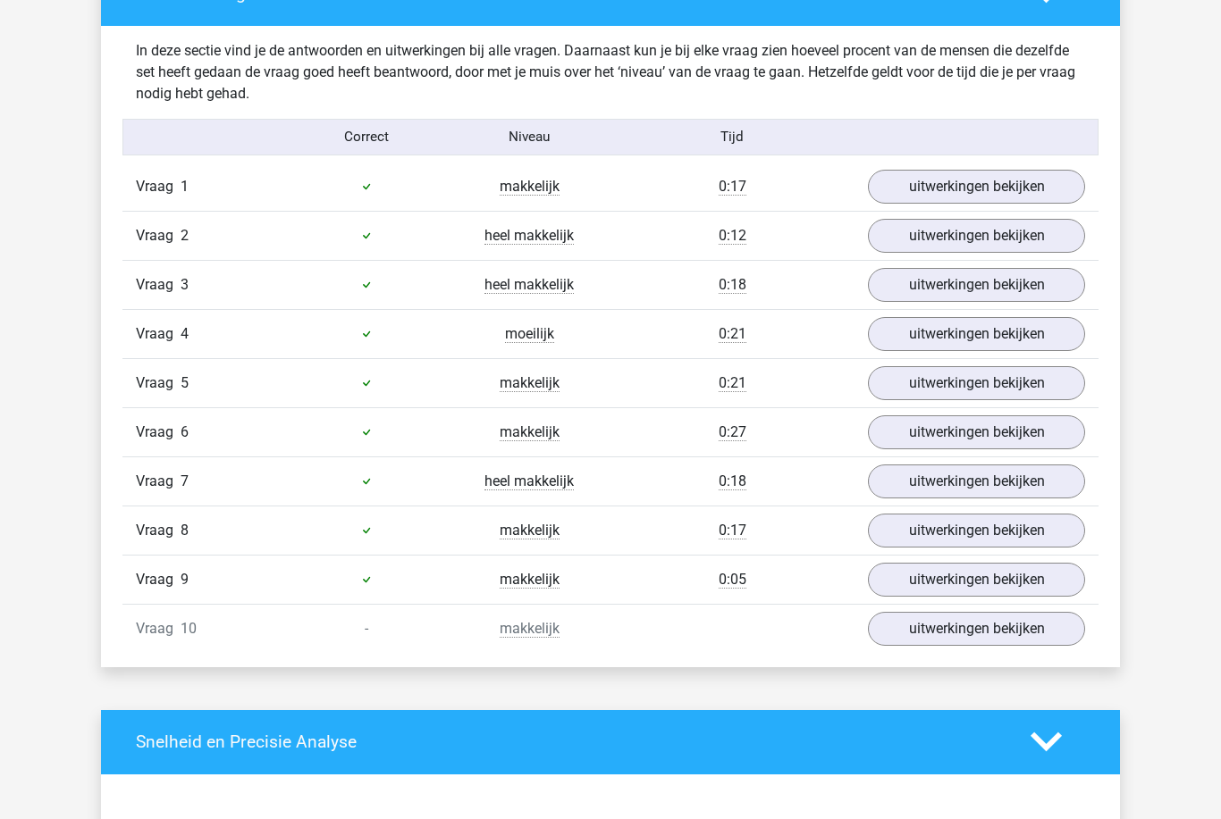
scroll to position [1040, 0]
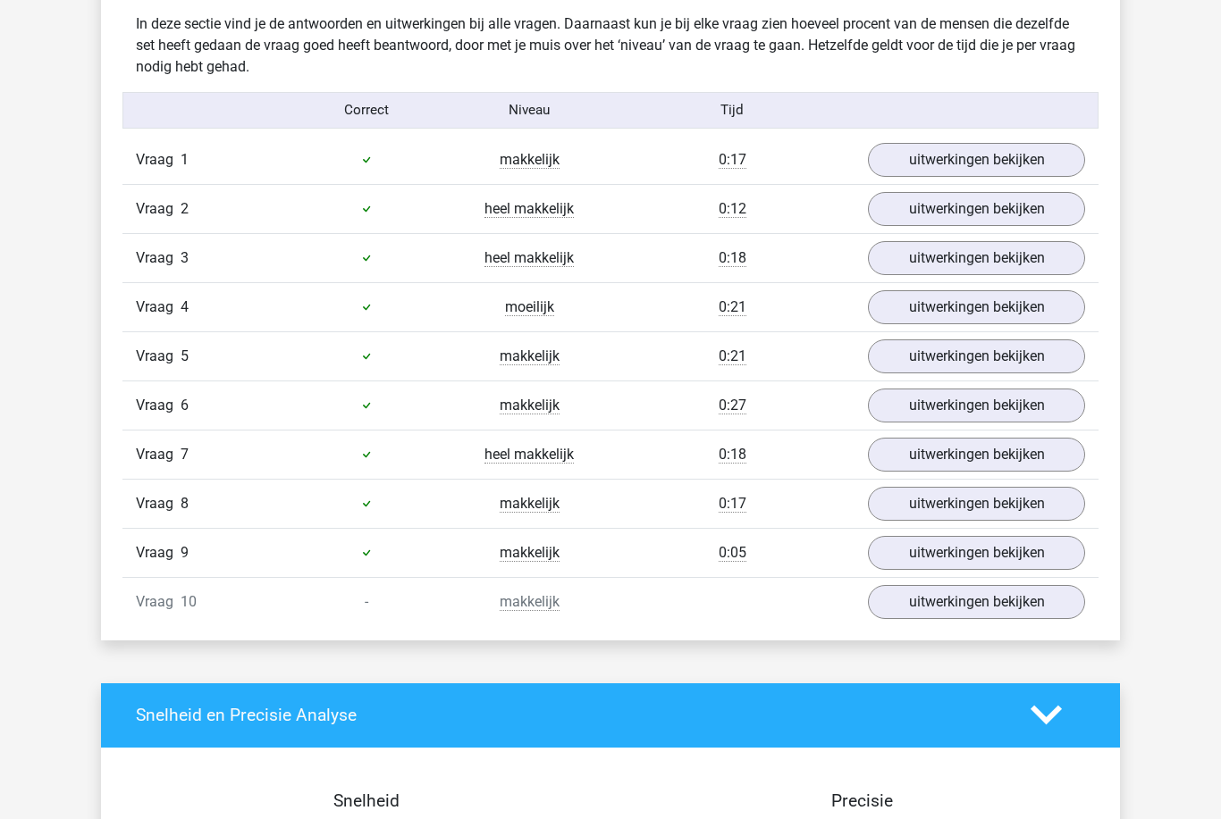
click at [990, 600] on link "uitwerkingen bekijken" at bounding box center [976, 603] width 217 height 34
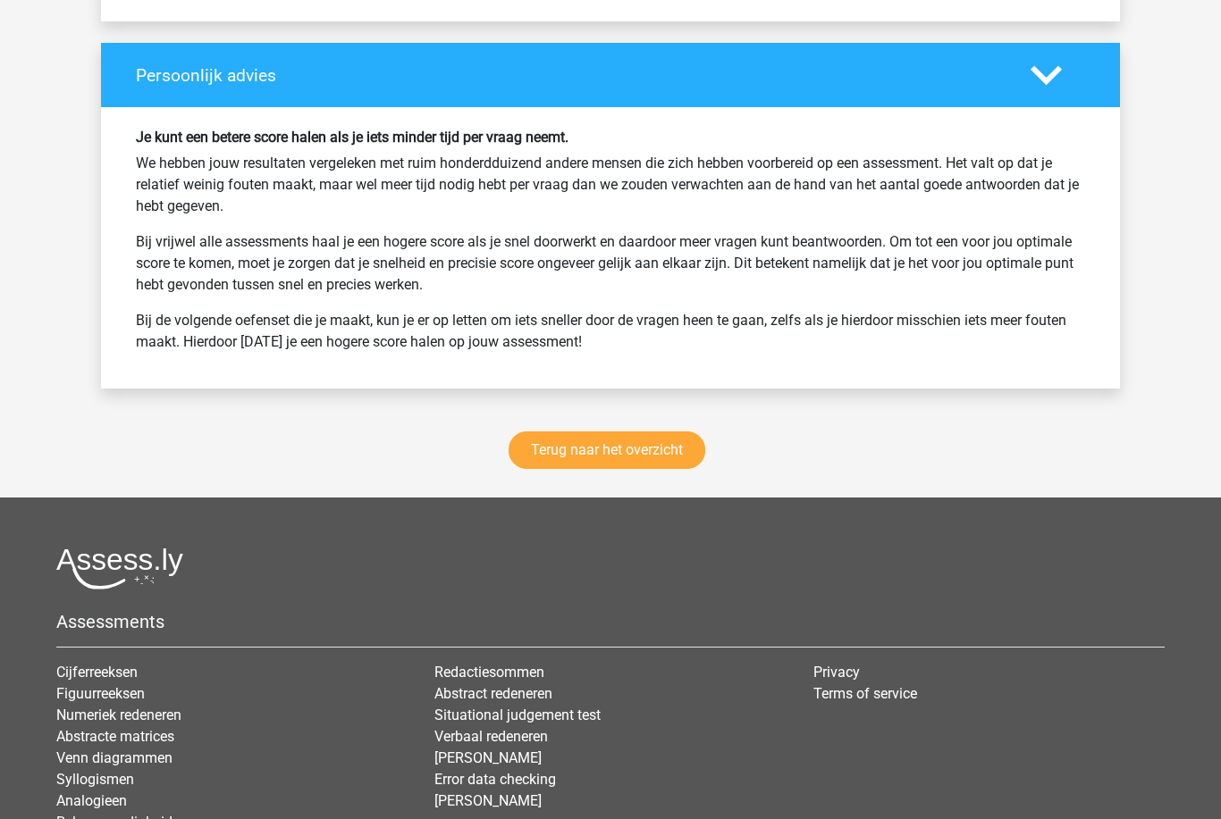
scroll to position [2732, 0]
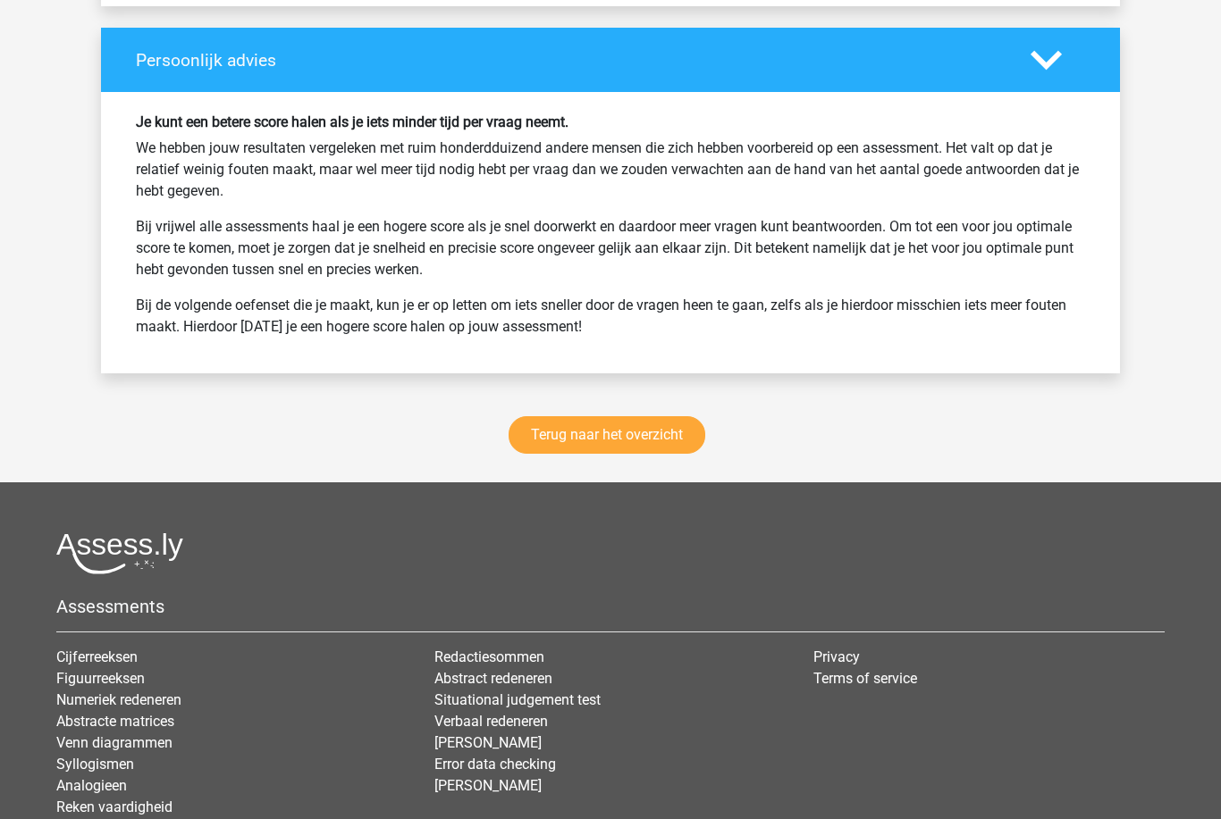
click at [543, 451] on link "Terug naar het overzicht" at bounding box center [606, 435] width 197 height 38
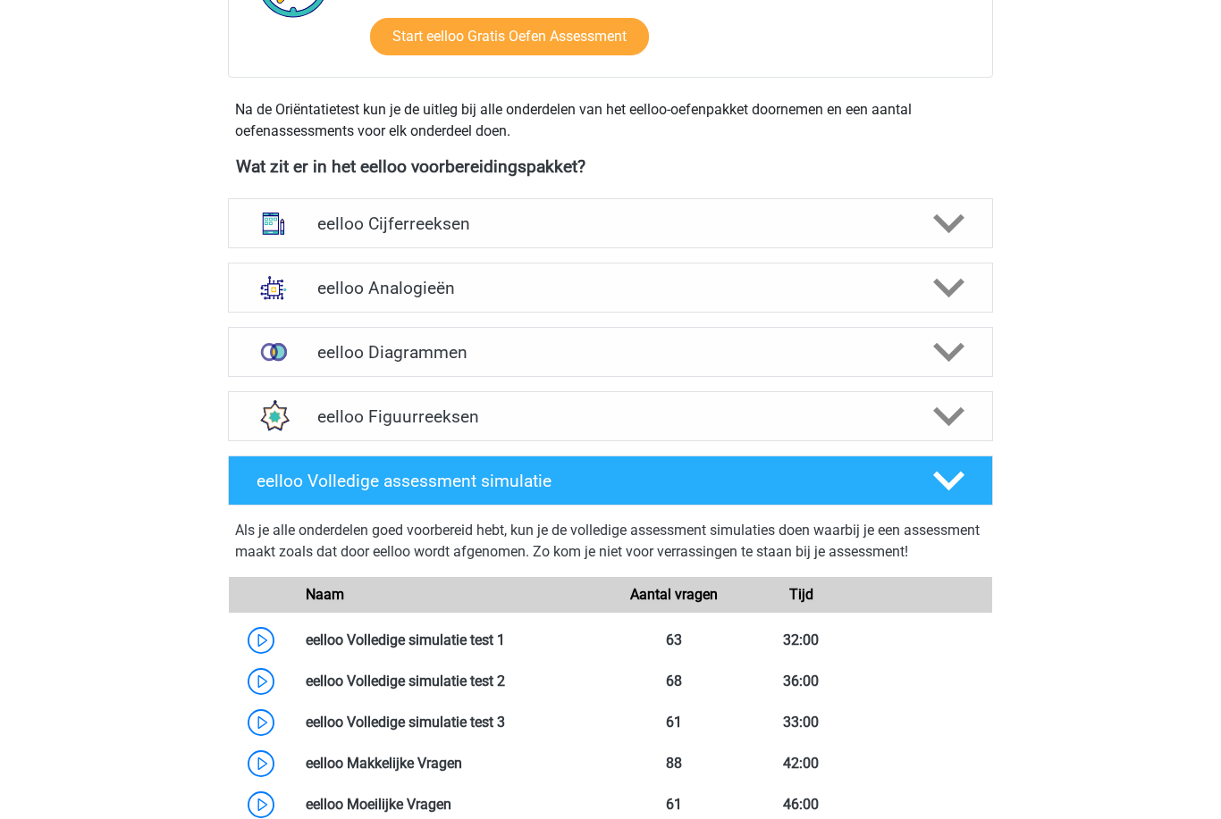
scroll to position [540, 0]
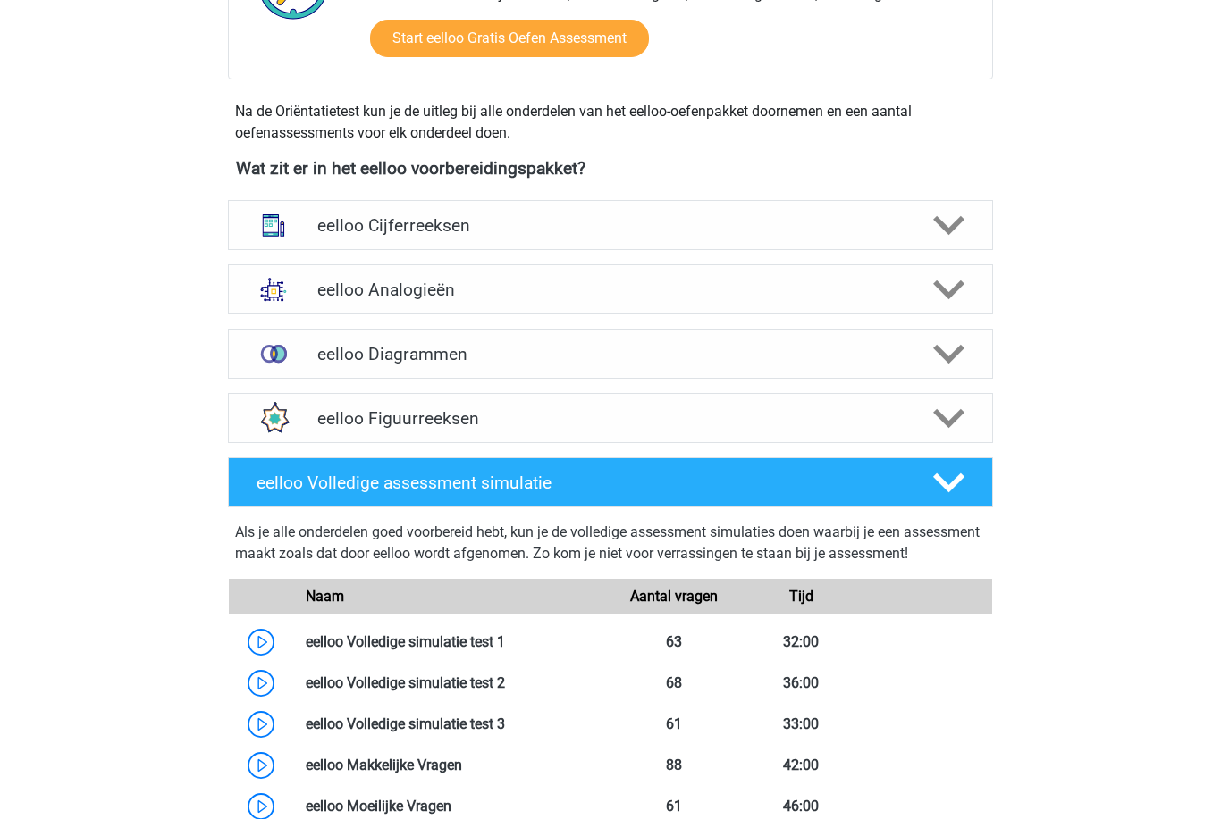
click at [325, 356] on h4 "eelloo Diagrammen" at bounding box center [609, 355] width 585 height 21
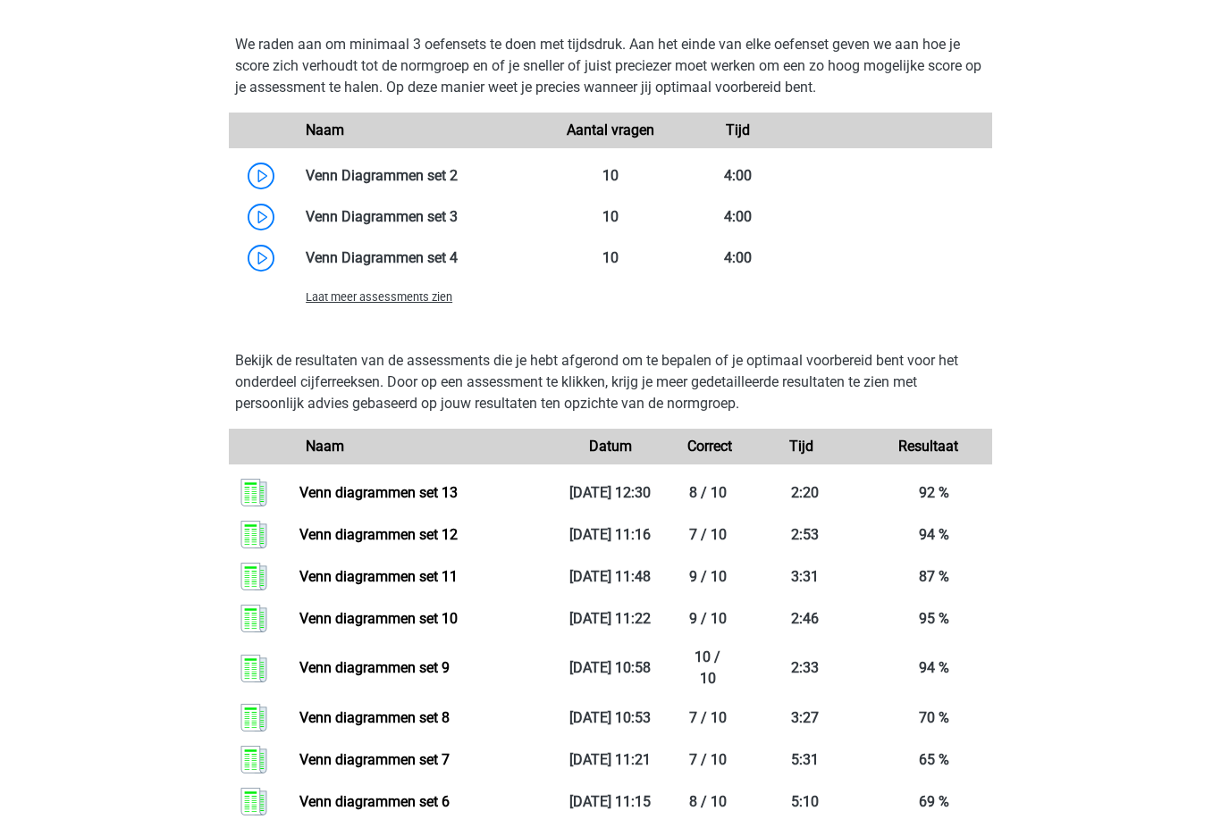
scroll to position [1163, 0]
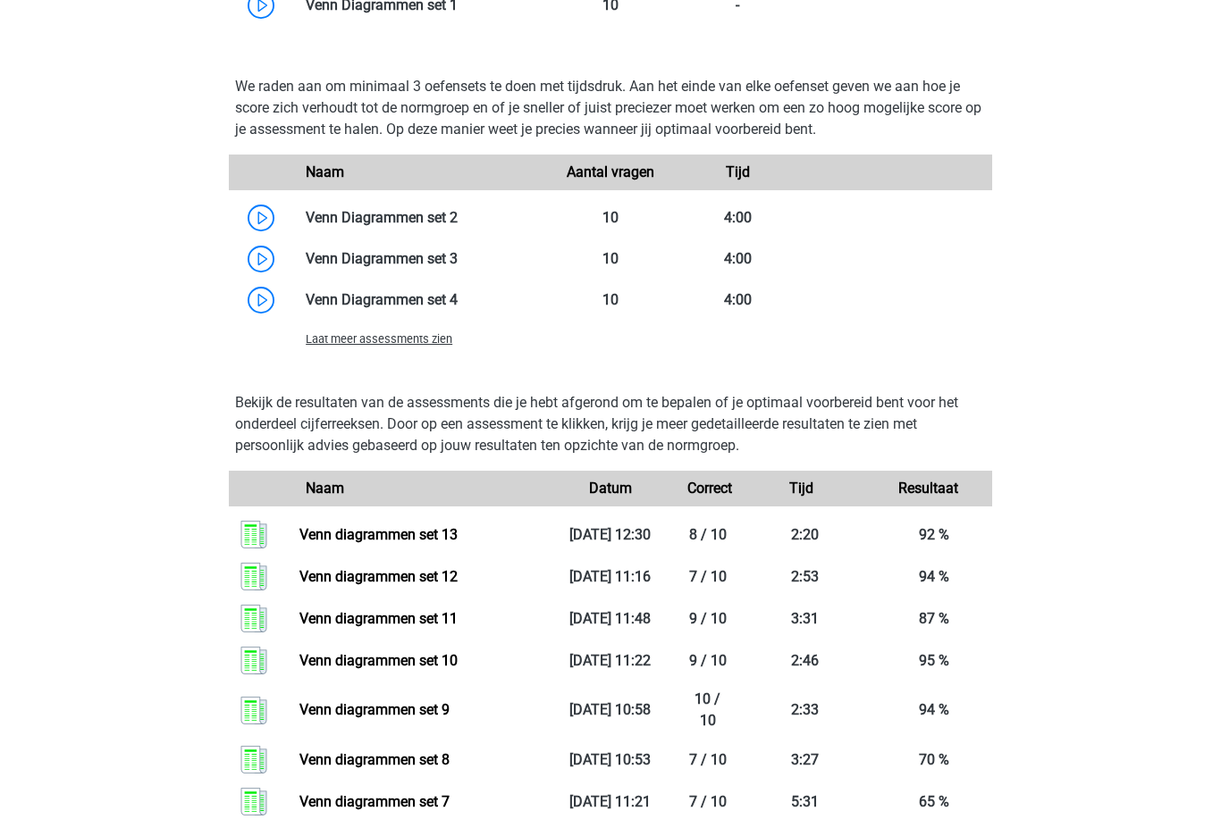
click at [348, 346] on span "Laat meer assessments zien" at bounding box center [379, 338] width 147 height 13
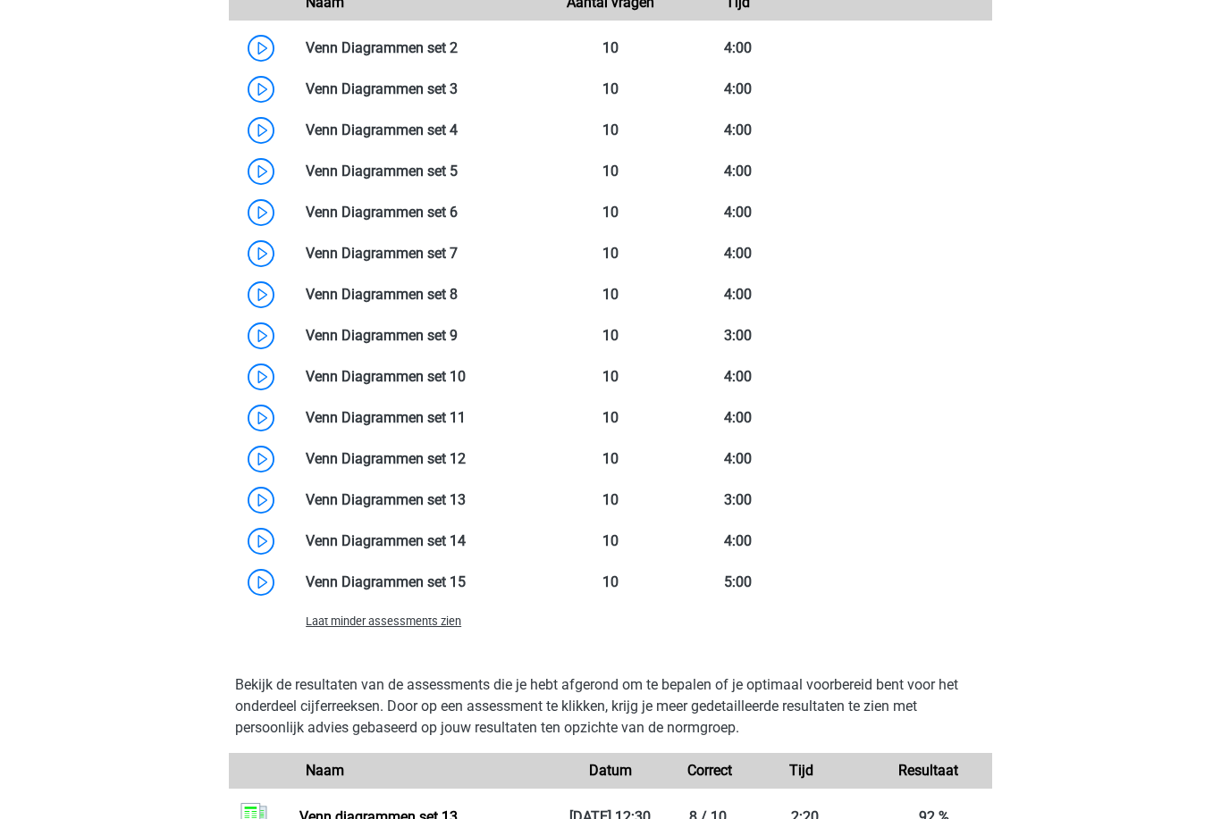
scroll to position [1338, 0]
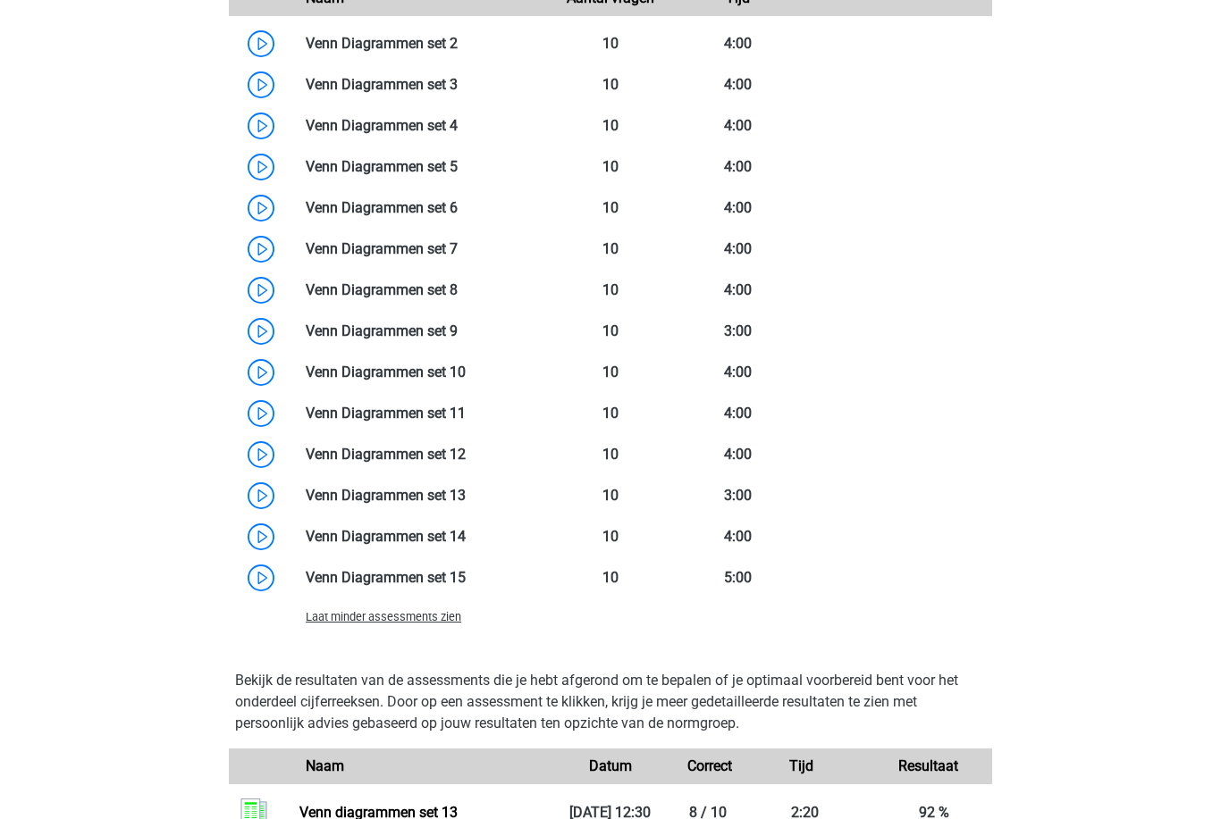
click at [466, 545] on link at bounding box center [466, 536] width 0 height 17
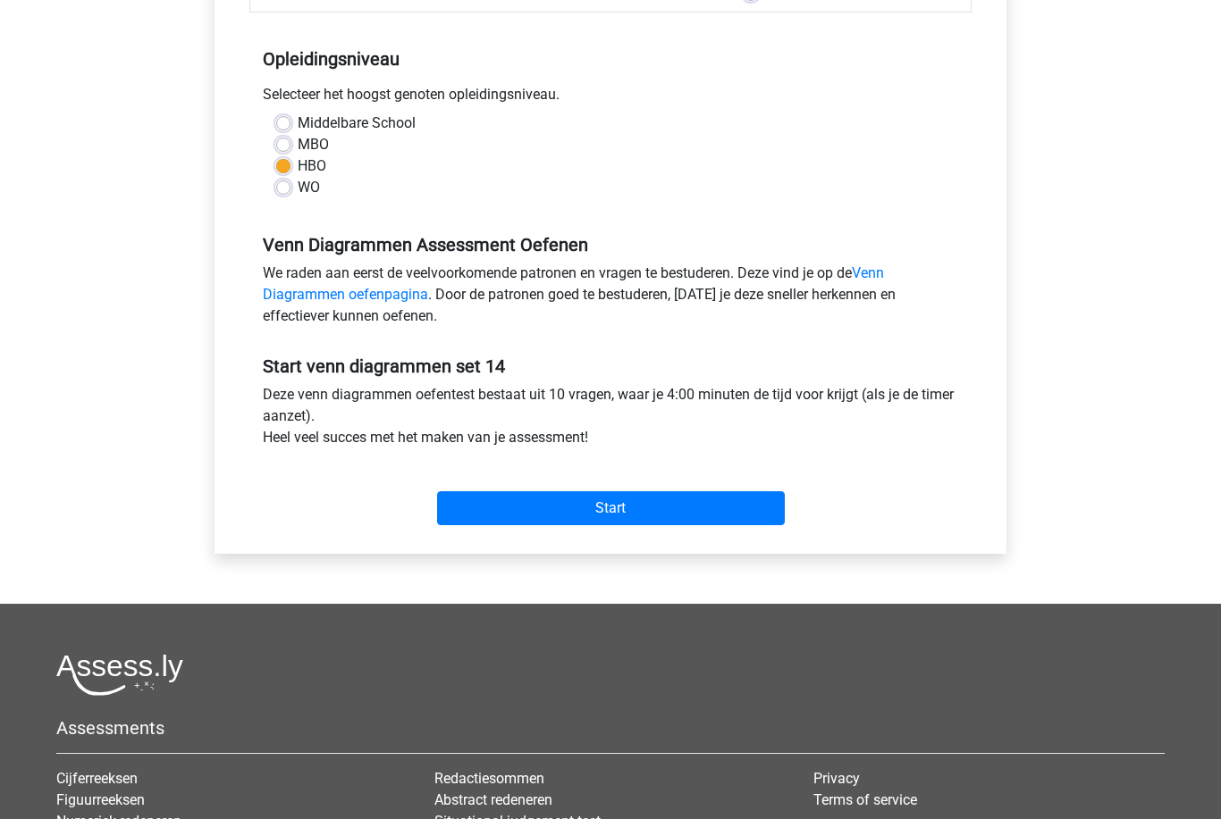
scroll to position [340, 0]
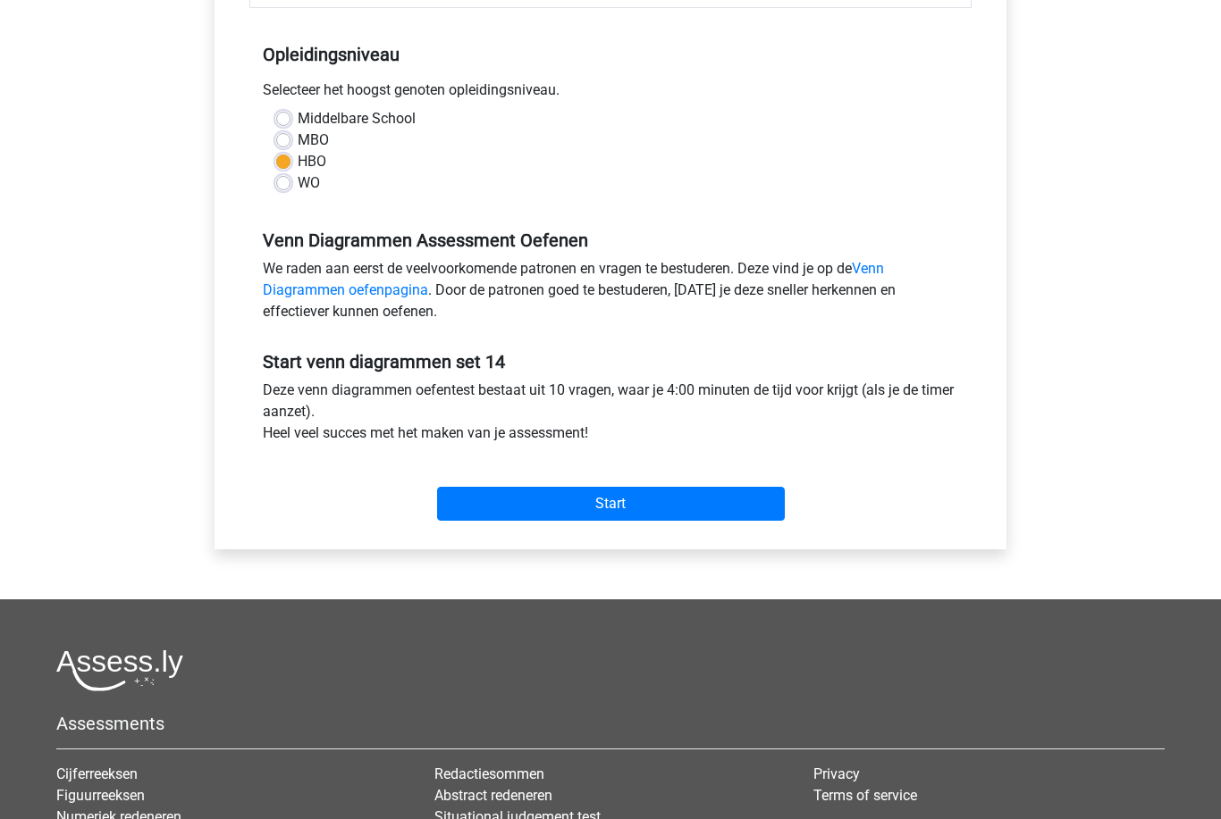
click at [466, 503] on input "Start" at bounding box center [611, 504] width 348 height 34
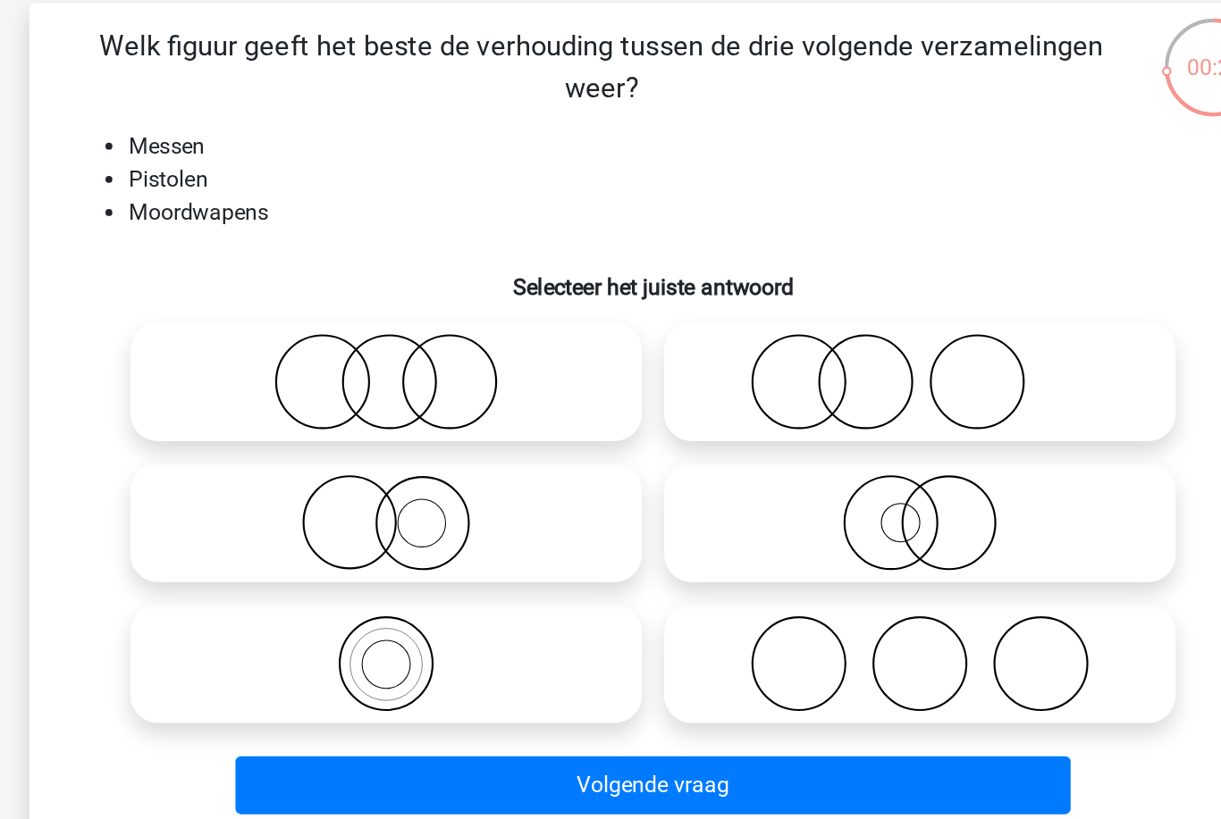
click at [280, 339] on icon at bounding box center [438, 370] width 316 height 63
click at [438, 349] on input "radio" at bounding box center [444, 355] width 12 height 12
radio input "true"
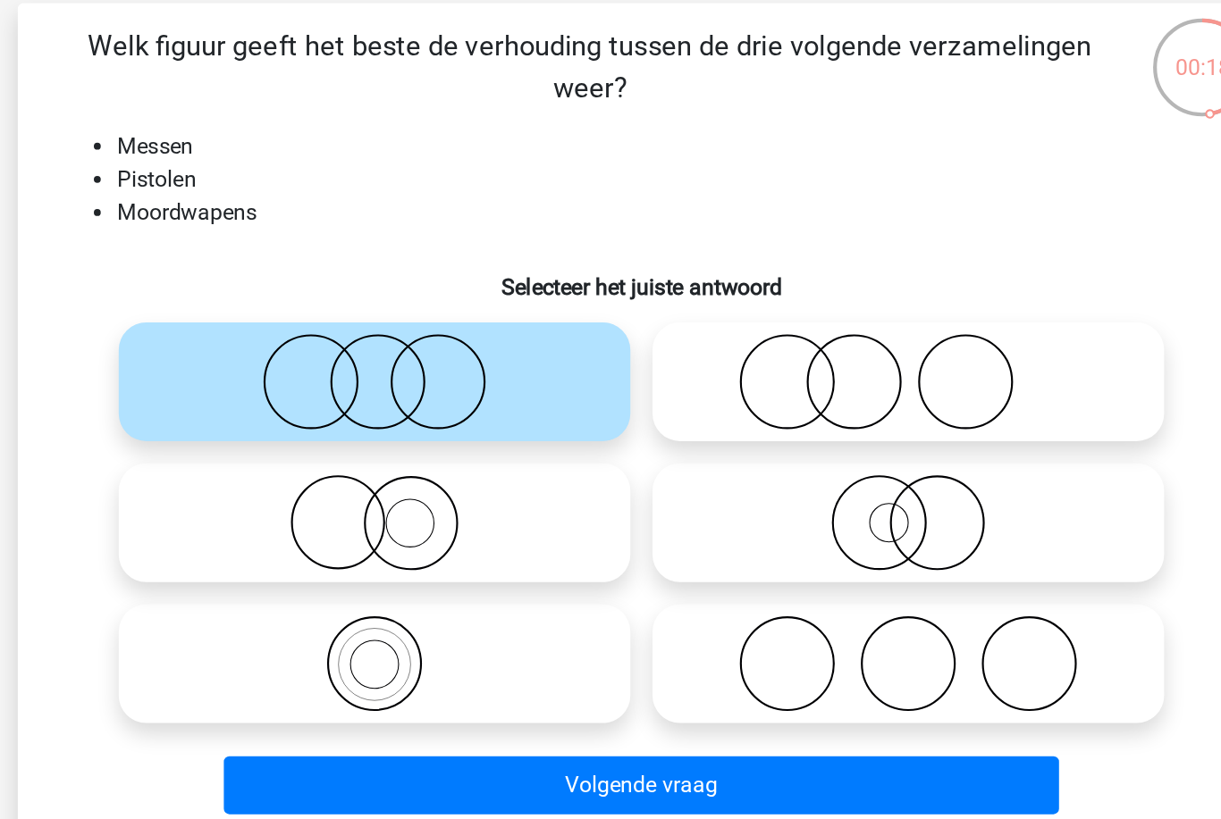
click at [340, 612] on button "Volgende vraag" at bounding box center [610, 631] width 541 height 38
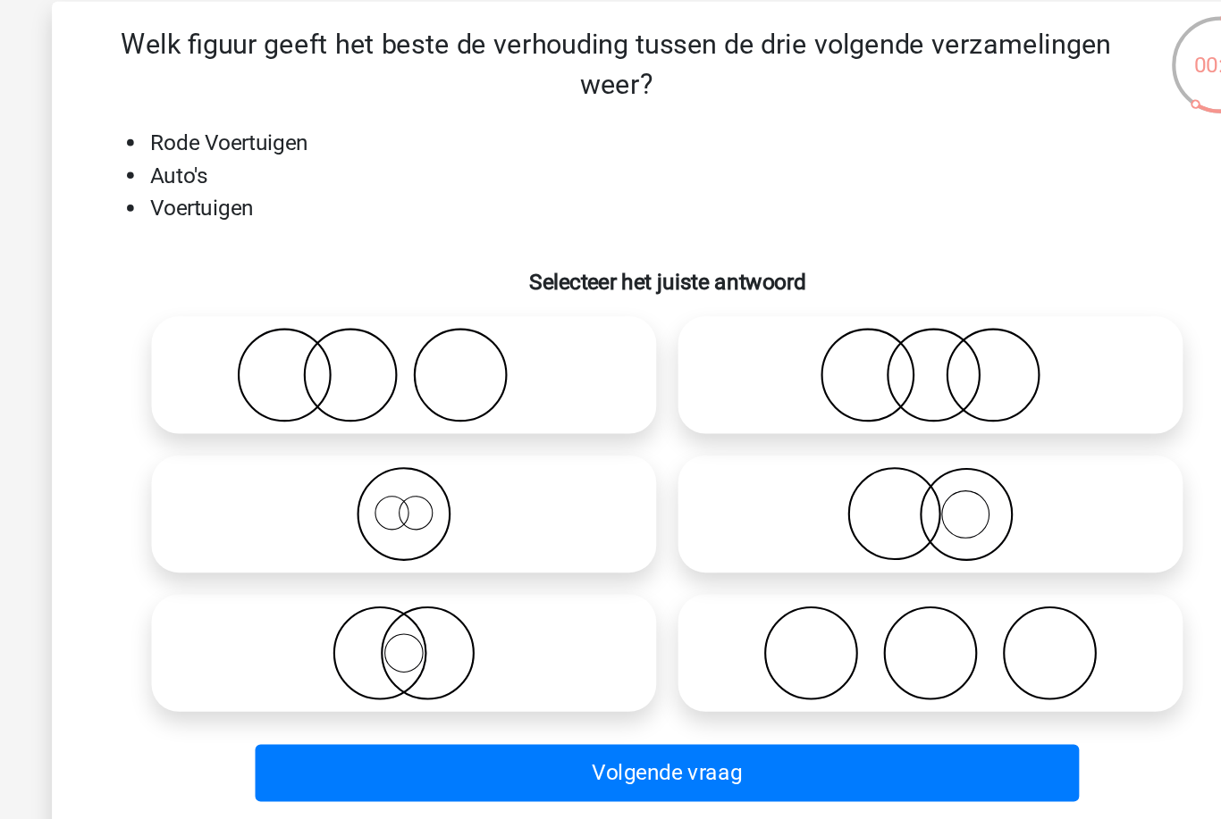
click at [323, 430] on icon at bounding box center [438, 461] width 316 height 63
click at [438, 441] on input "radio" at bounding box center [444, 447] width 12 height 12
radio input "true"
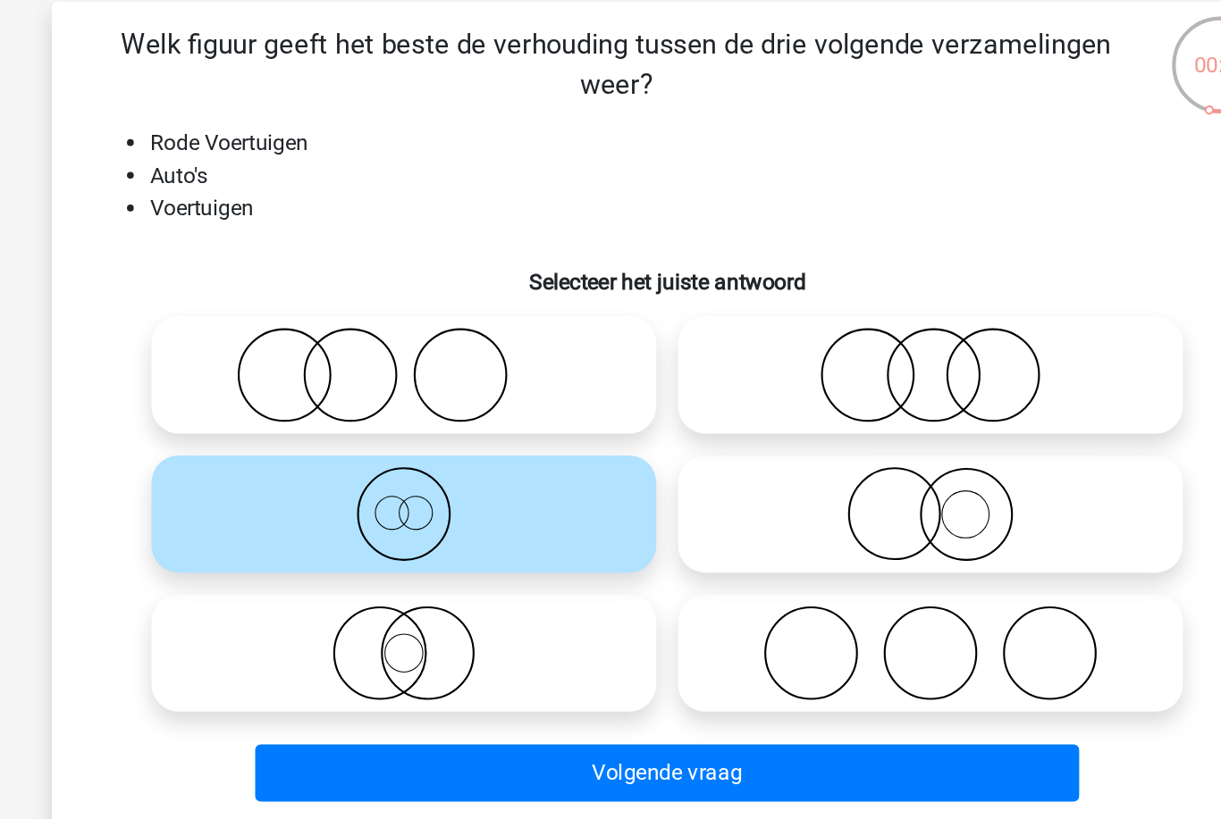
click at [447, 612] on button "Volgende vraag" at bounding box center [610, 631] width 541 height 38
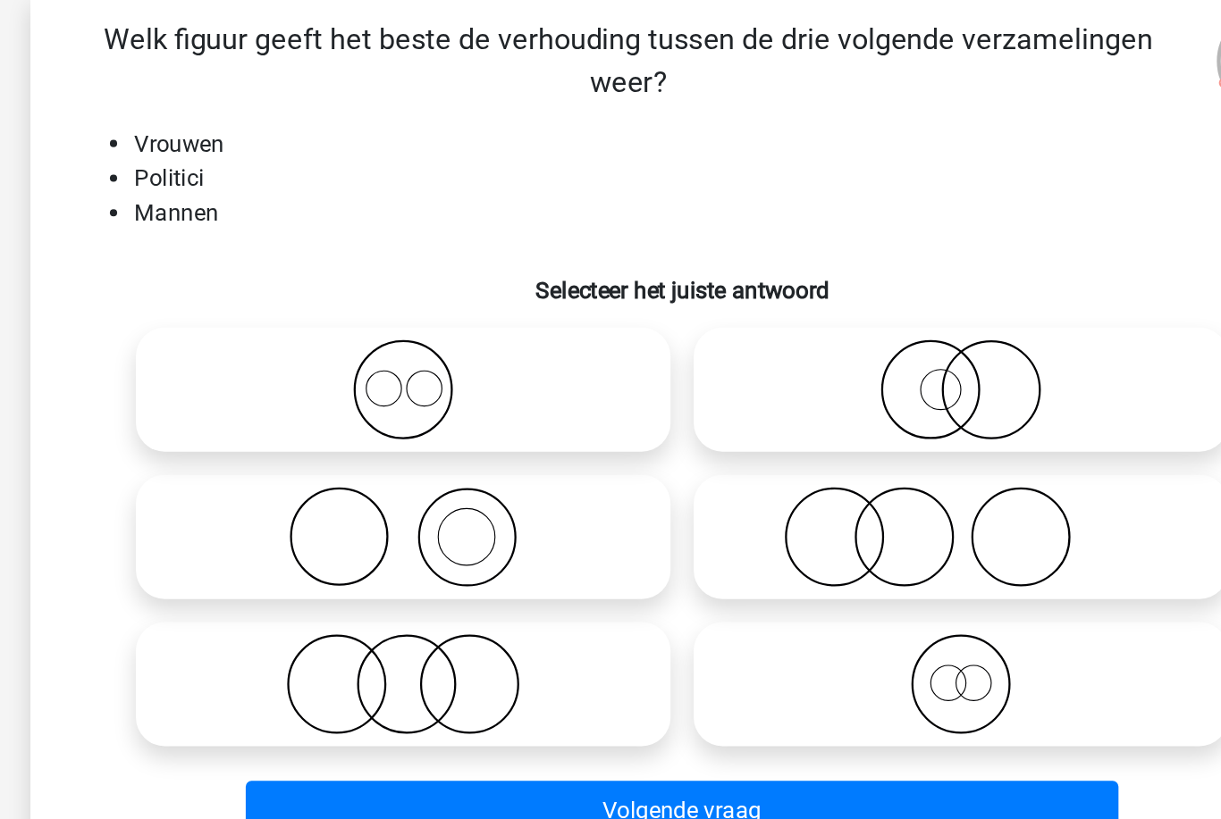
click at [280, 521] on icon at bounding box center [438, 552] width 316 height 63
click at [438, 532] on input "radio" at bounding box center [444, 538] width 12 height 12
radio input "true"
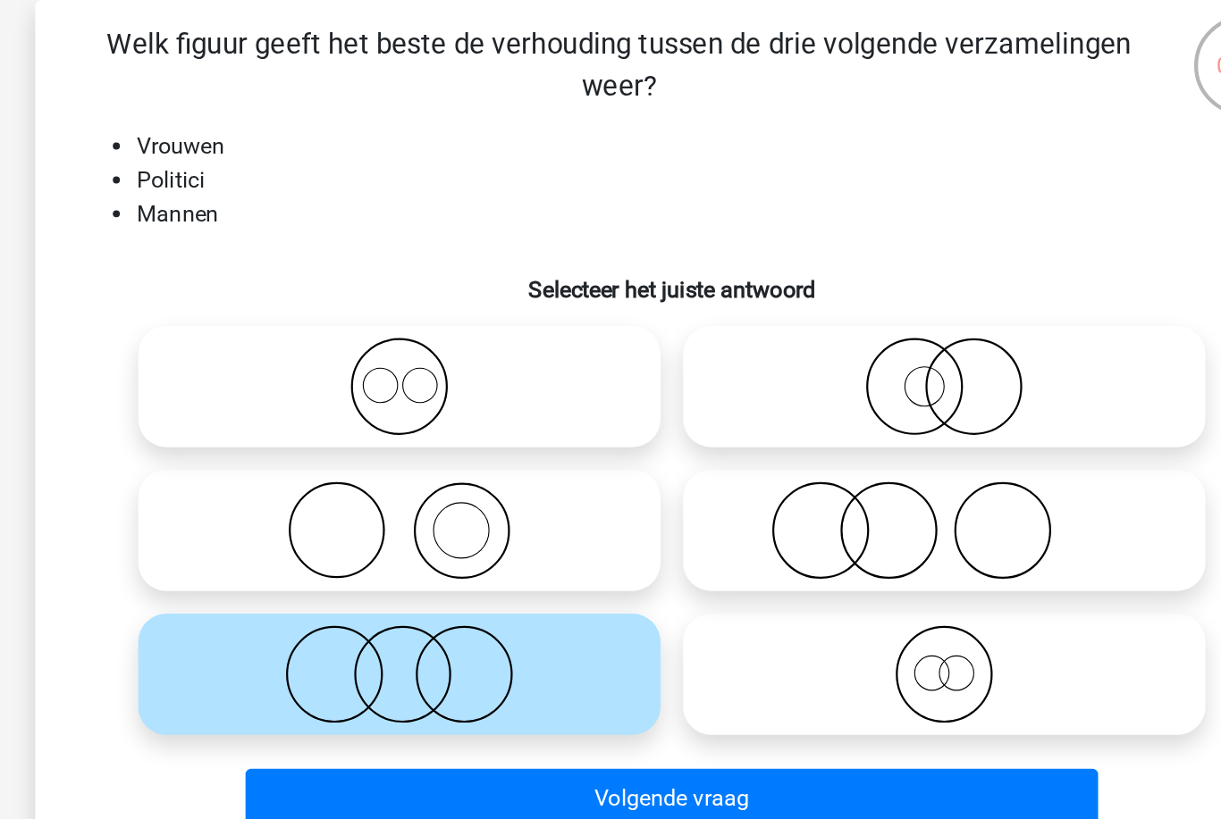
click at [340, 612] on button "Volgende vraag" at bounding box center [610, 631] width 541 height 38
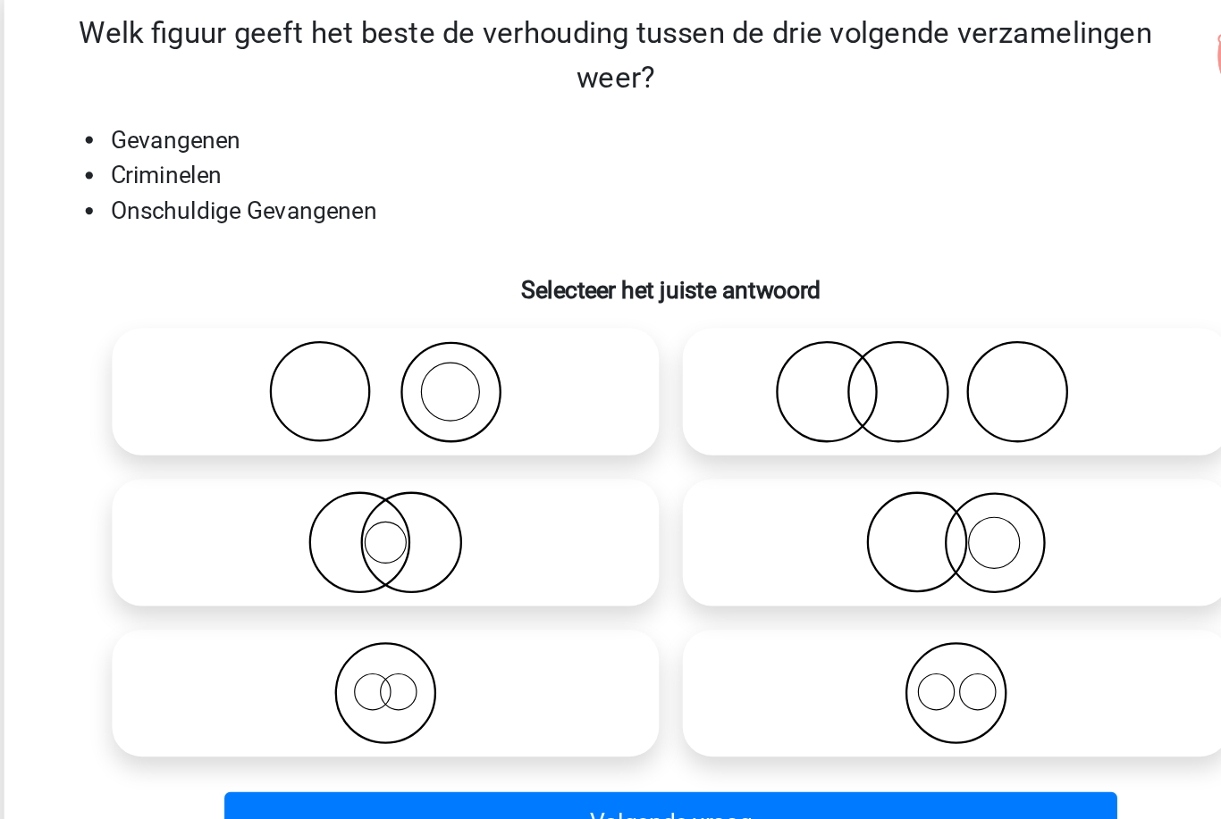
click at [341, 339] on icon at bounding box center [438, 370] width 316 height 63
click at [438, 349] on input "radio" at bounding box center [444, 355] width 12 height 12
radio input "true"
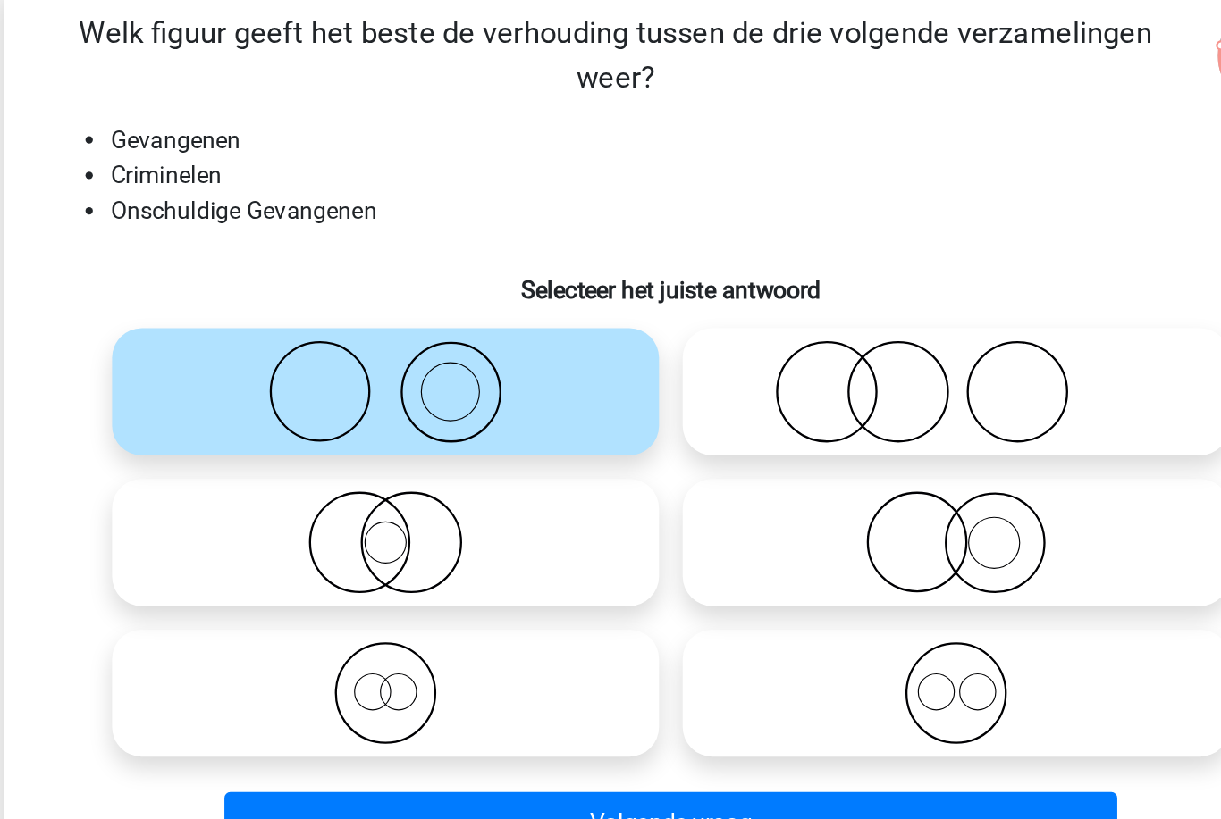
click at [340, 612] on button "Volgende vraag" at bounding box center [610, 631] width 541 height 38
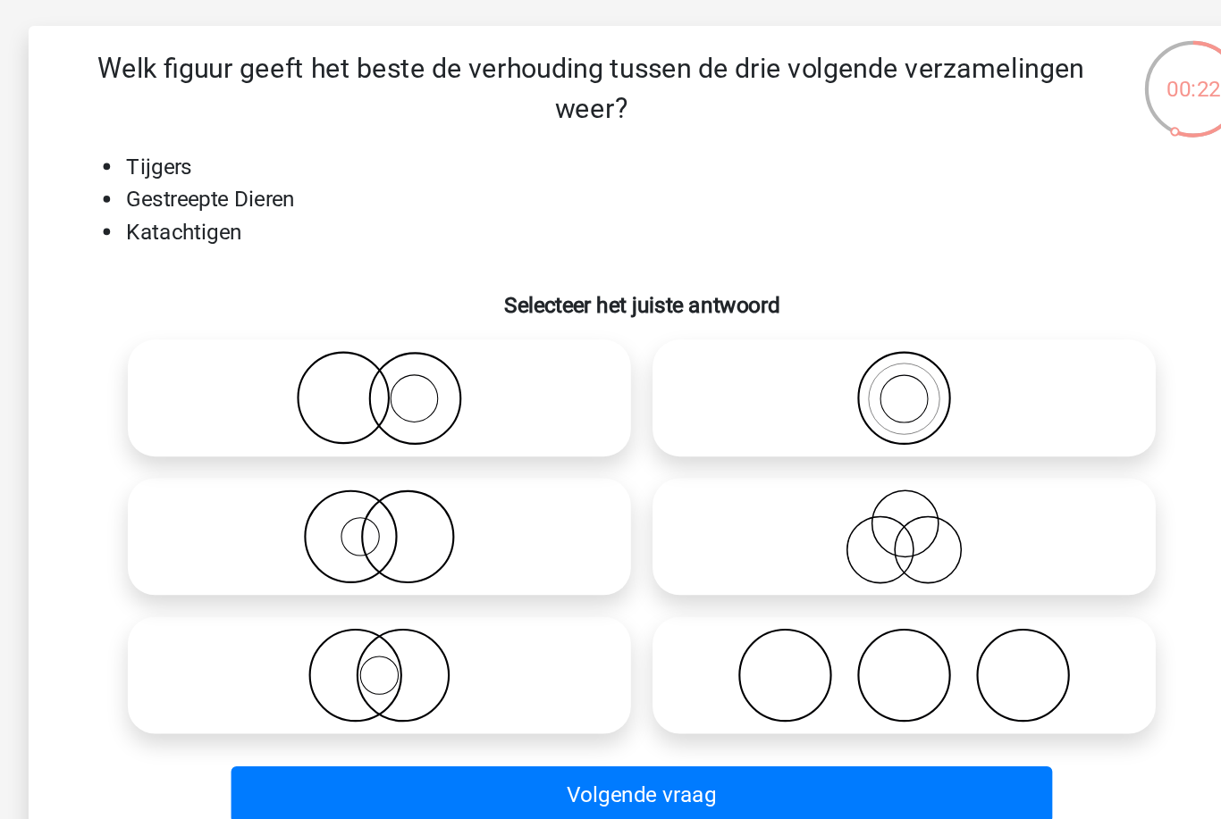
click at [323, 430] on icon at bounding box center [438, 461] width 316 height 63
click at [438, 441] on input "radio" at bounding box center [444, 447] width 12 height 12
radio input "true"
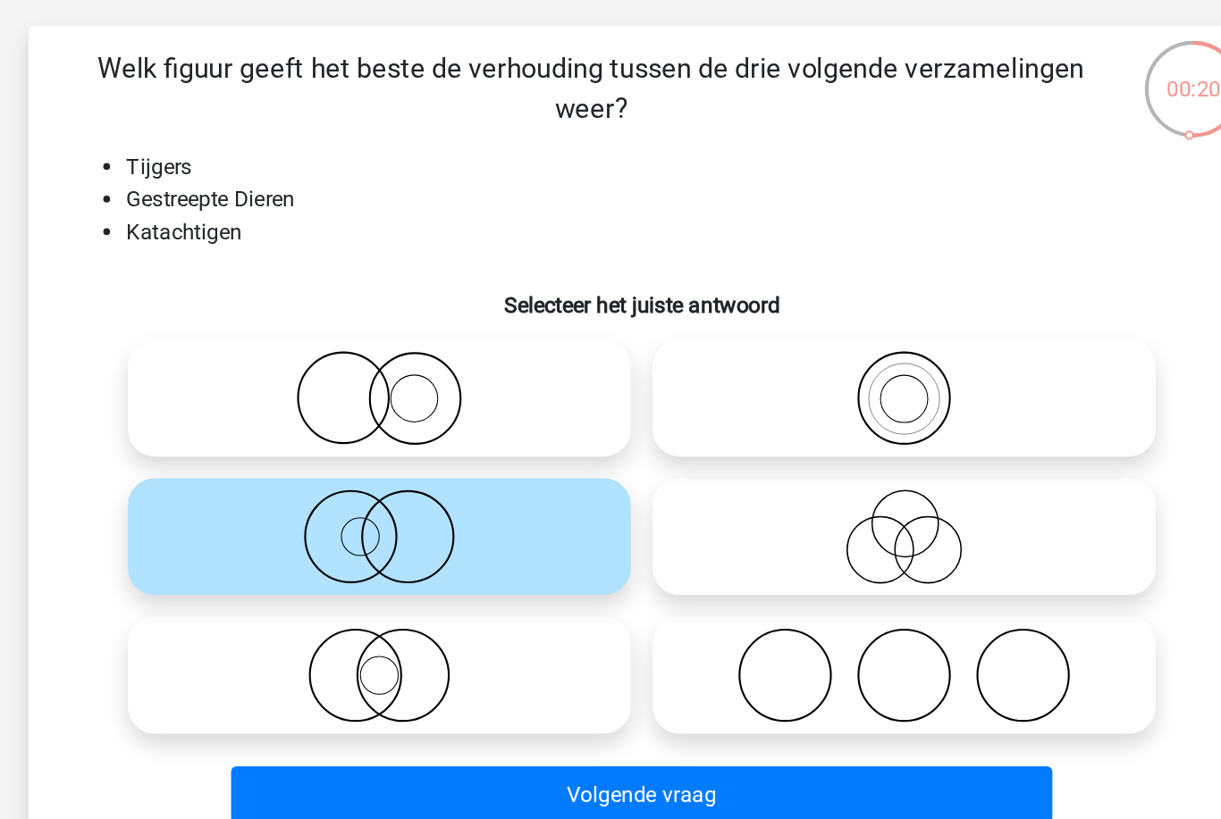
click at [340, 612] on button "Volgende vraag" at bounding box center [610, 631] width 541 height 38
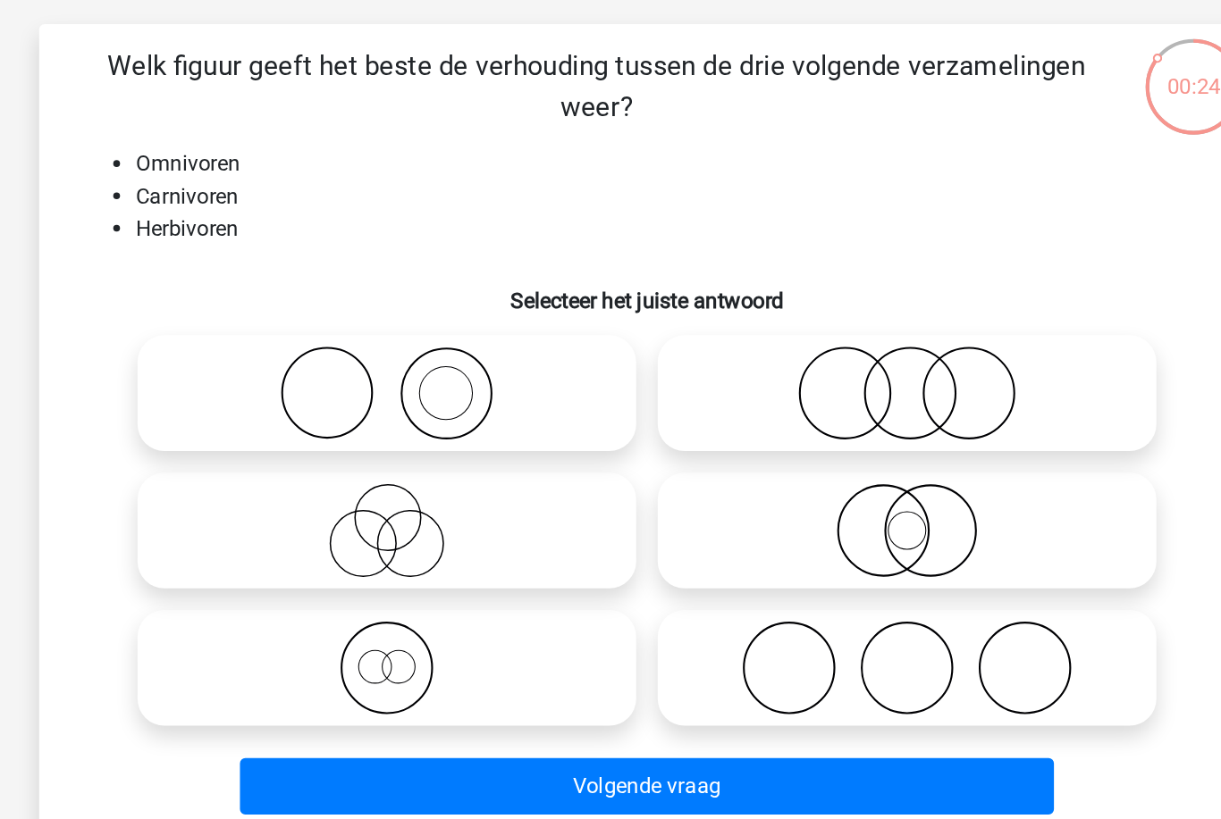
click at [635, 521] on icon at bounding box center [783, 552] width 316 height 63
click at [783, 532] on input "radio" at bounding box center [789, 538] width 12 height 12
radio input "true"
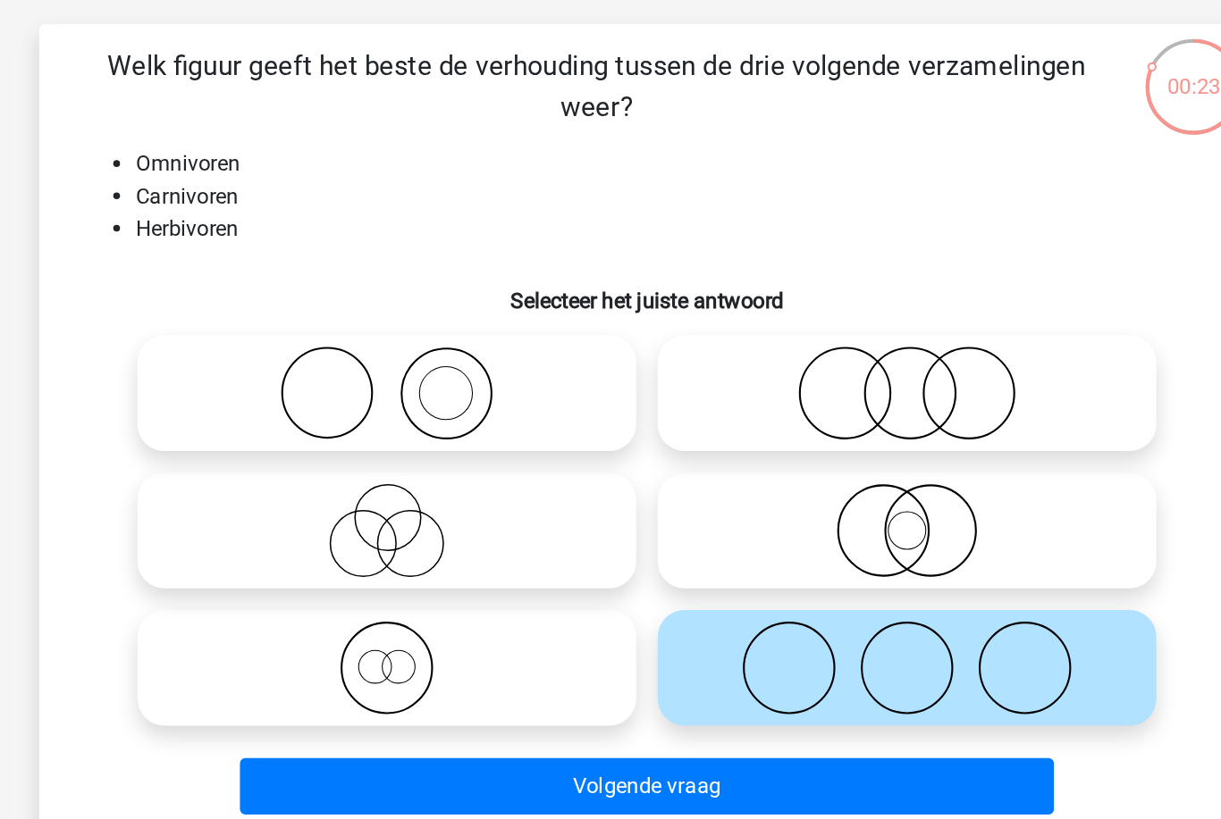
click at [479, 612] on button "Volgende vraag" at bounding box center [610, 631] width 541 height 38
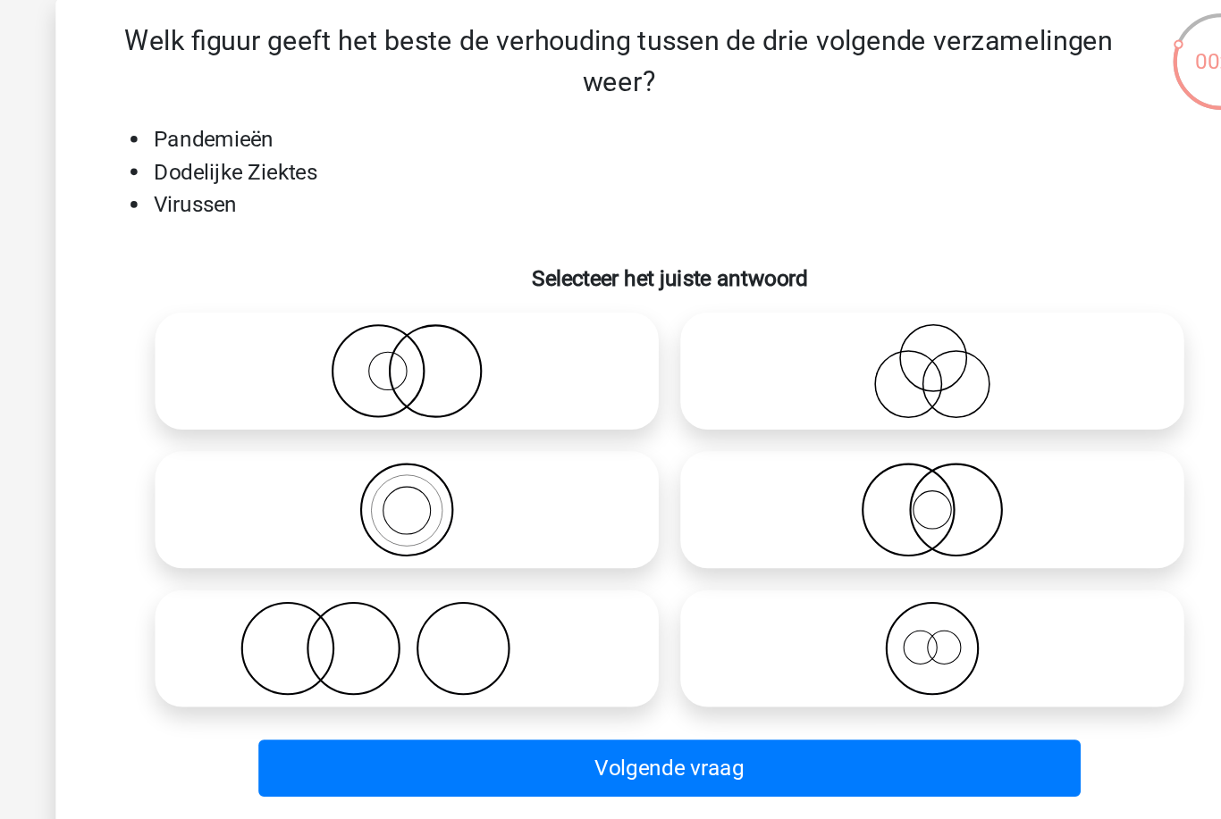
click at [385, 521] on icon at bounding box center [438, 552] width 316 height 63
click at [438, 532] on input "radio" at bounding box center [444, 538] width 12 height 12
radio input "true"
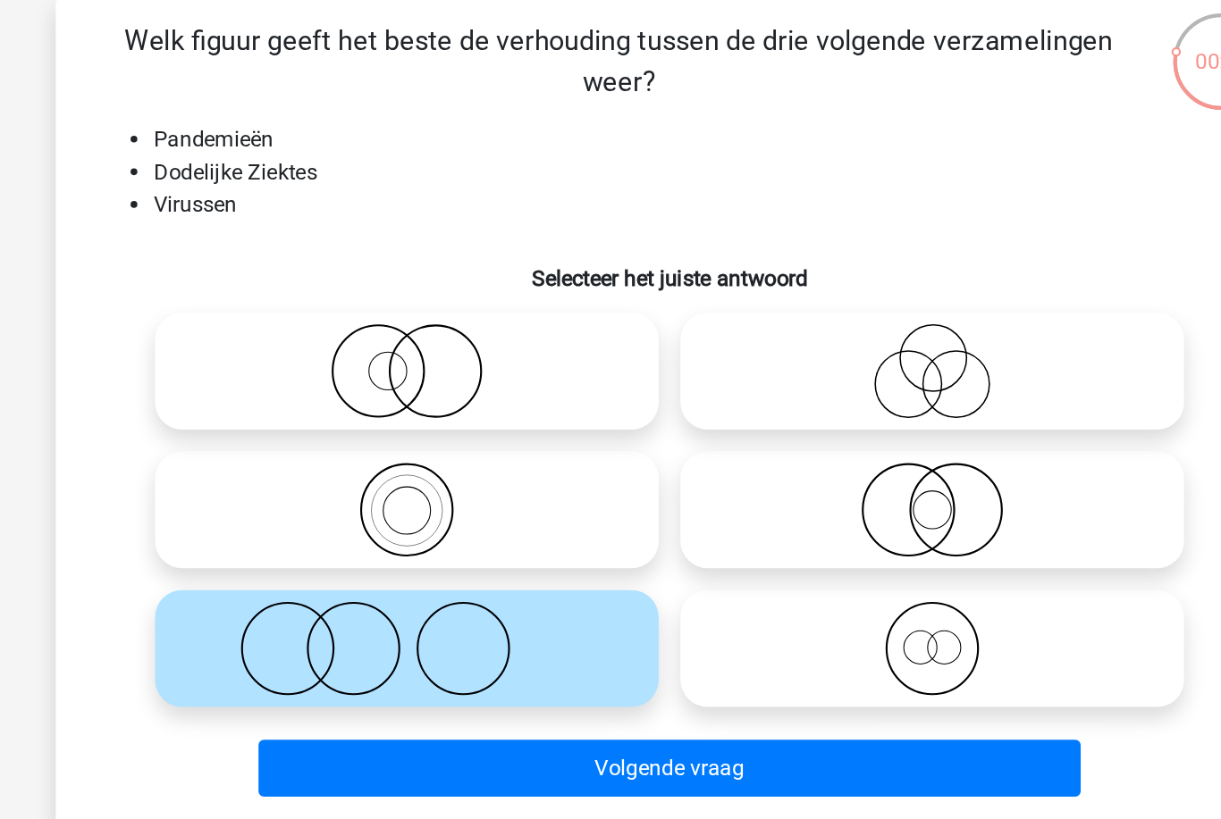
click at [410, 612] on button "Volgende vraag" at bounding box center [610, 631] width 541 height 38
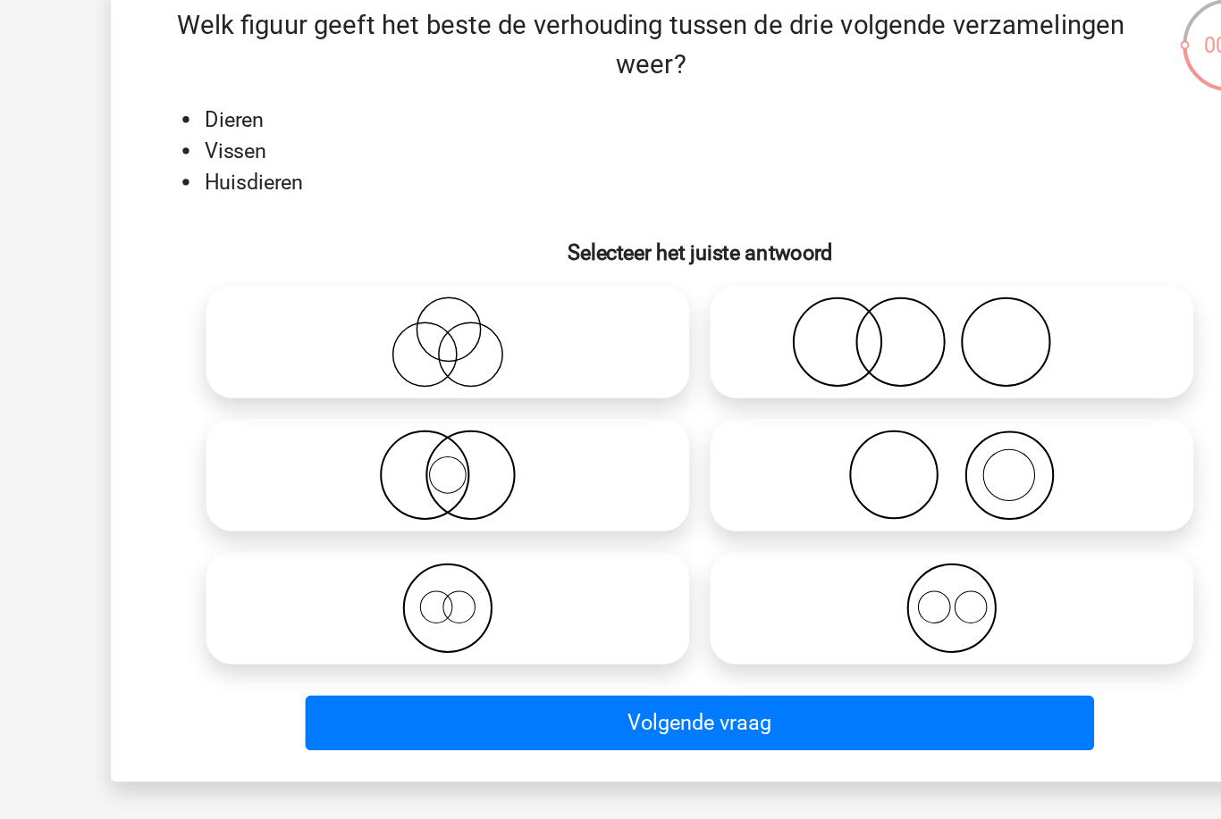
click at [427, 521] on icon at bounding box center [438, 552] width 316 height 63
click at [438, 532] on input "radio" at bounding box center [444, 538] width 12 height 12
radio input "true"
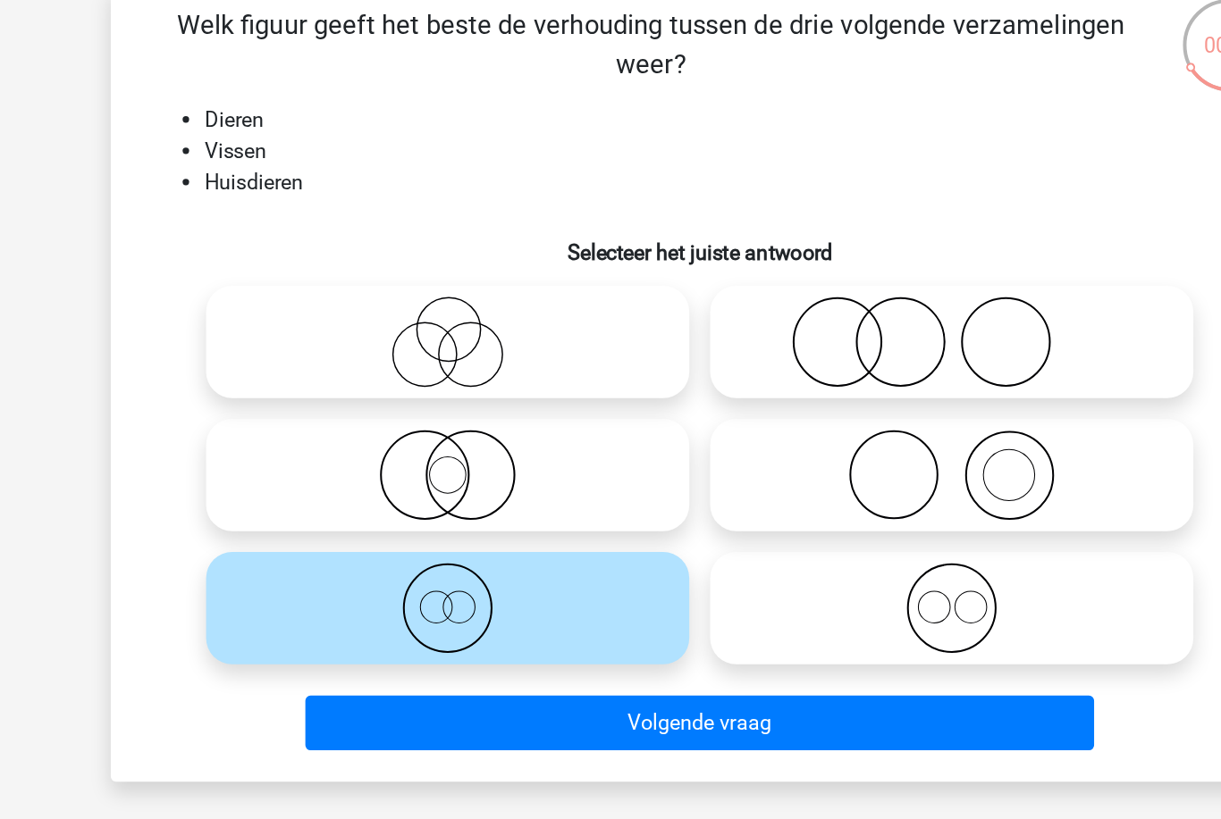
click at [475, 612] on button "Volgende vraag" at bounding box center [610, 631] width 541 height 38
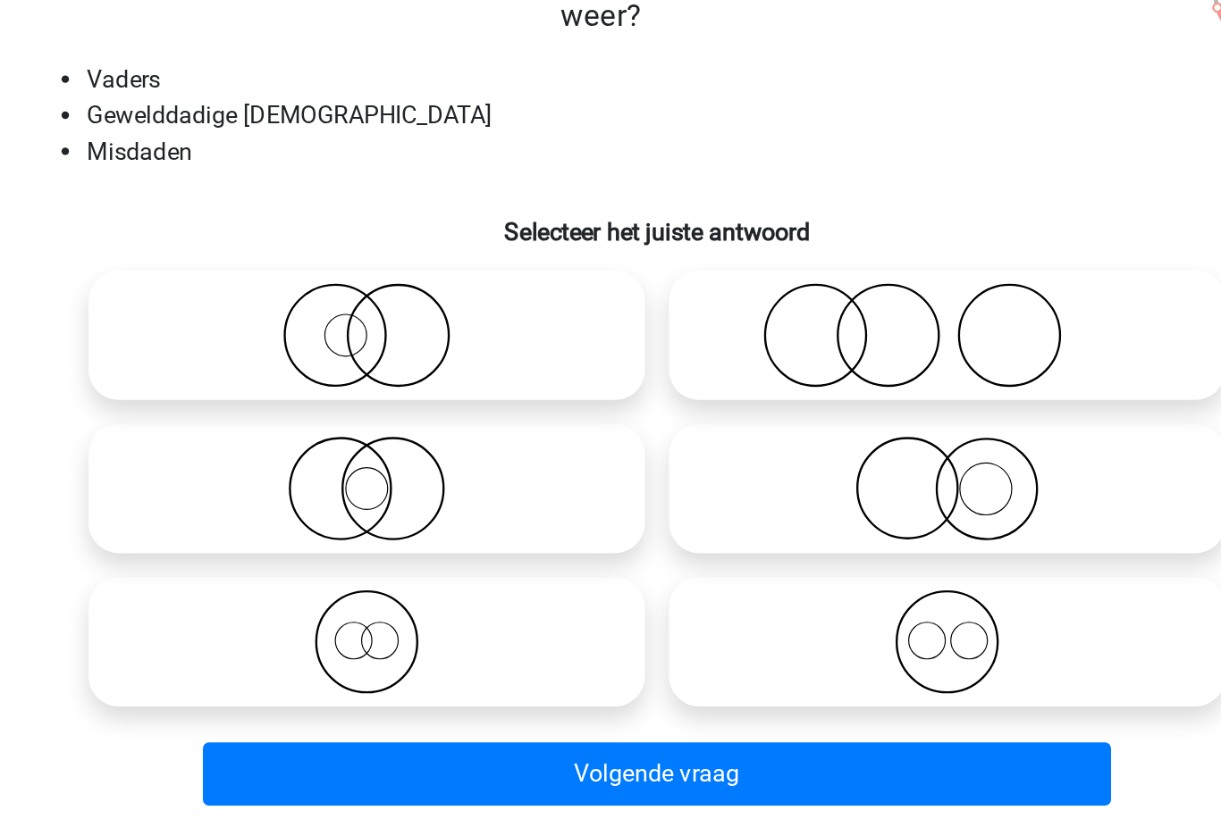
click at [625, 339] on icon at bounding box center [783, 370] width 316 height 63
click at [783, 349] on input "radio" at bounding box center [789, 355] width 12 height 12
radio input "true"
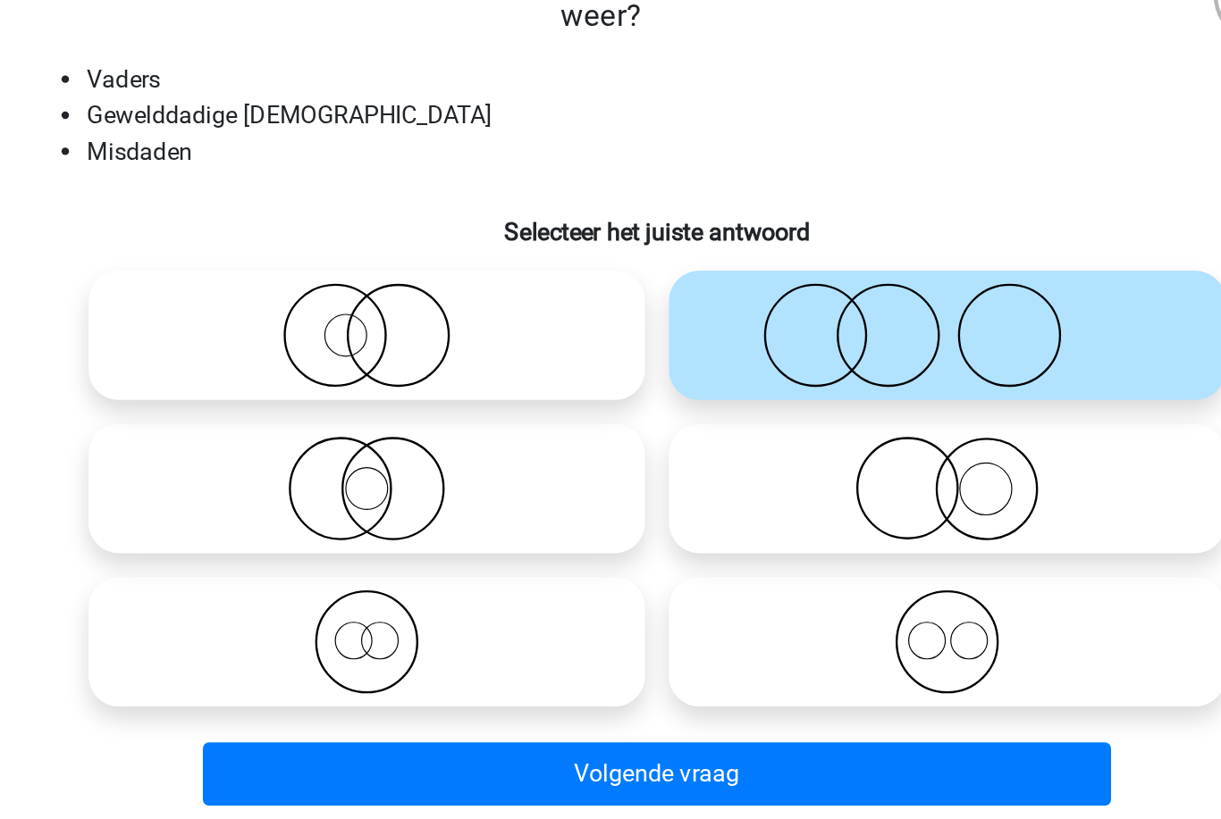
click at [405, 612] on button "Volgende vraag" at bounding box center [610, 631] width 541 height 38
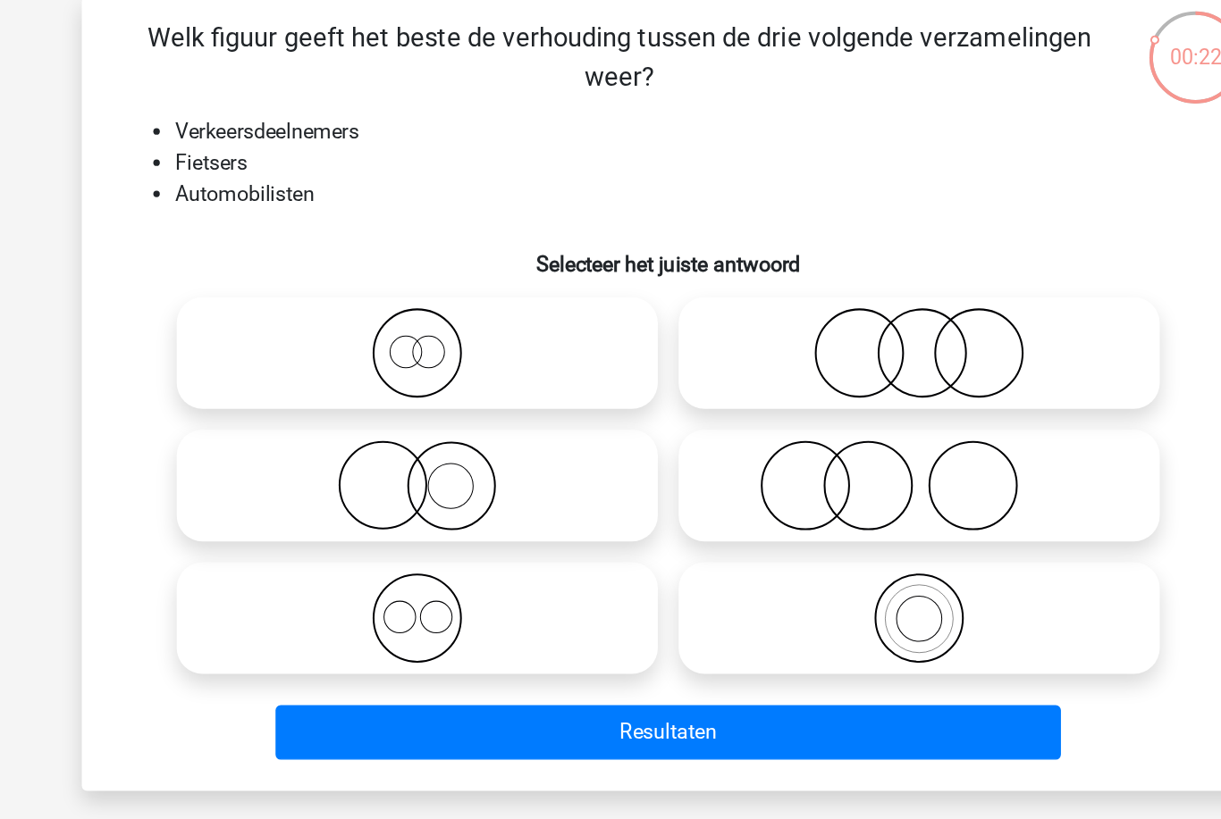
click at [416, 521] on icon at bounding box center [438, 552] width 316 height 63
click at [438, 532] on input "radio" at bounding box center [444, 538] width 12 height 12
radio input "true"
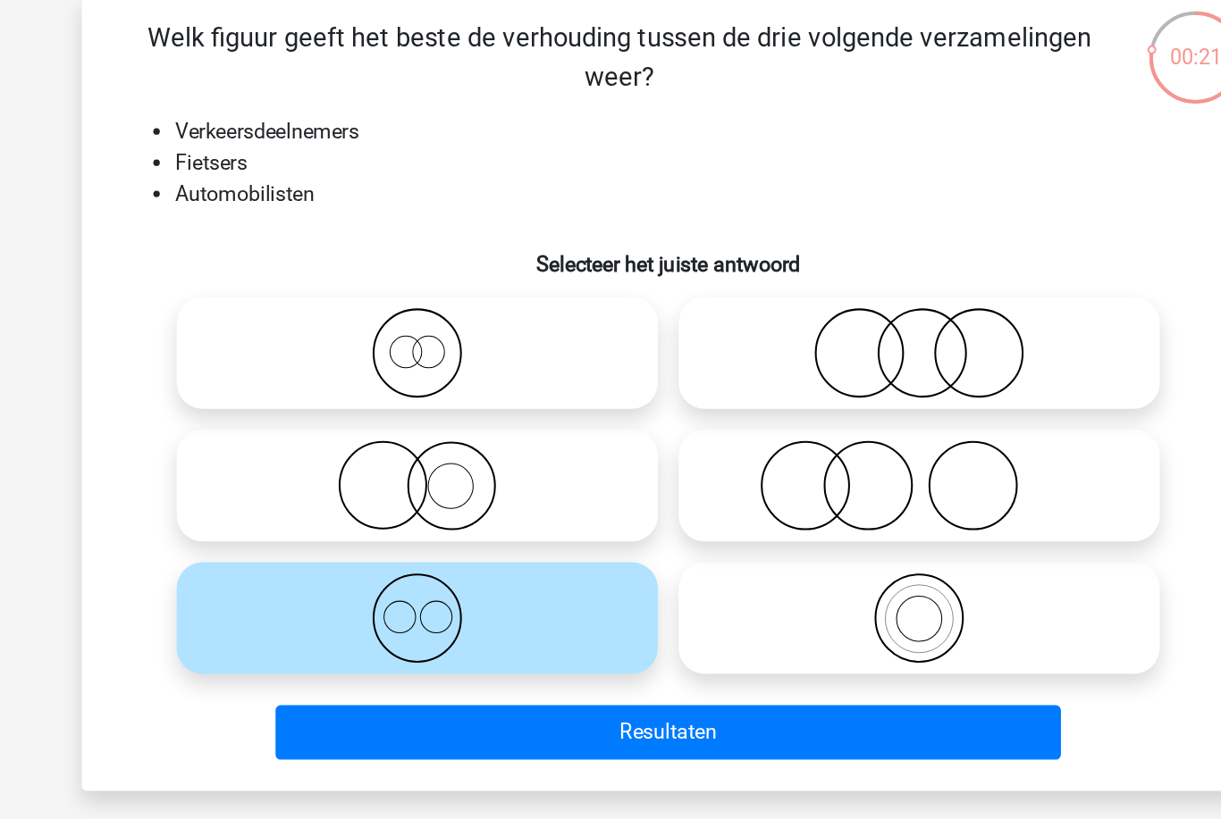
click at [447, 612] on button "Resultaten" at bounding box center [610, 631] width 541 height 38
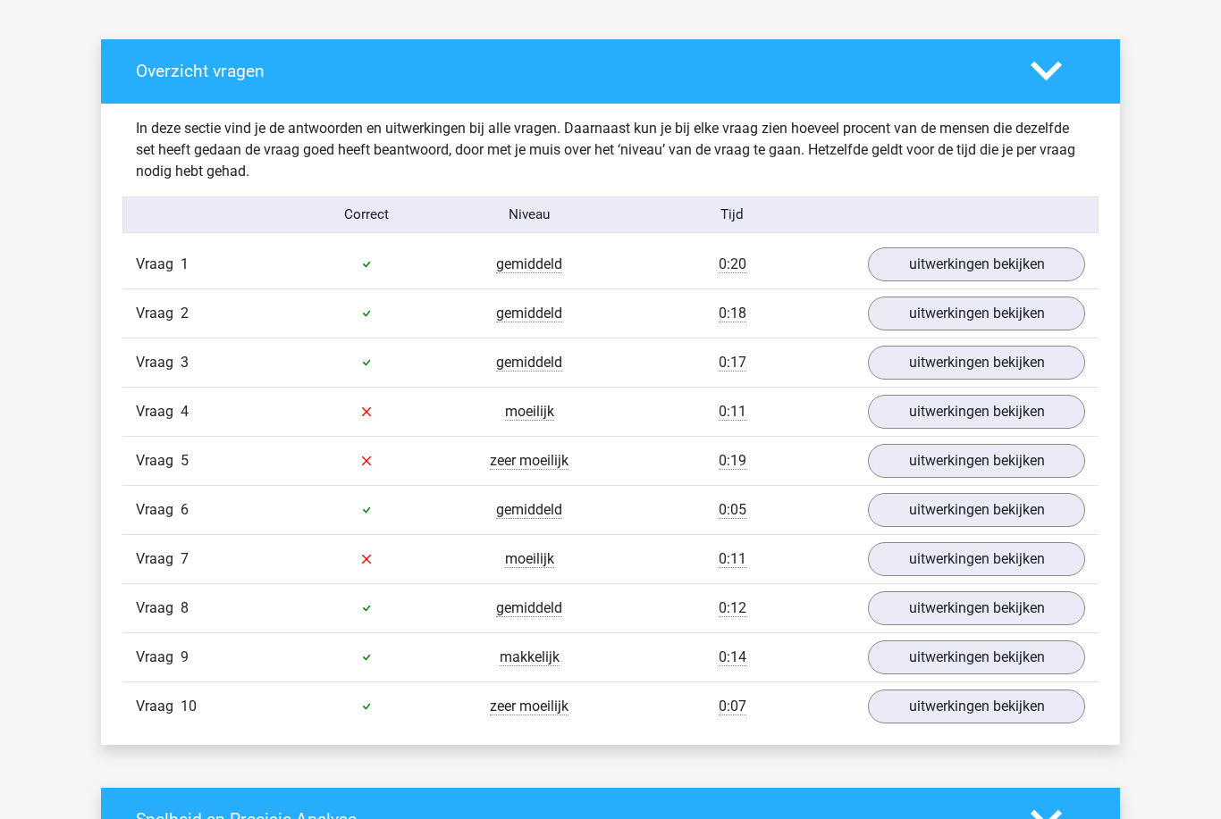
scroll to position [994, 0]
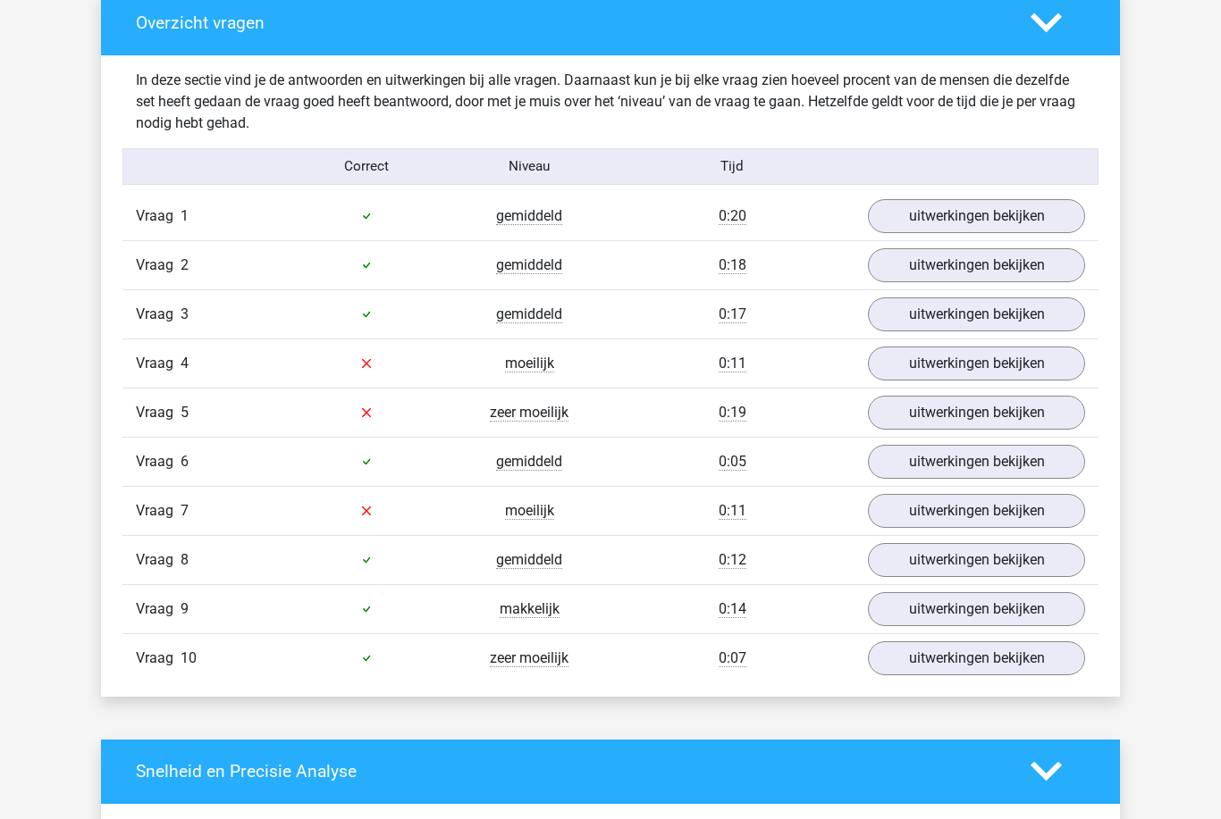
click at [1059, 217] on link "uitwerkingen bekijken" at bounding box center [976, 217] width 217 height 34
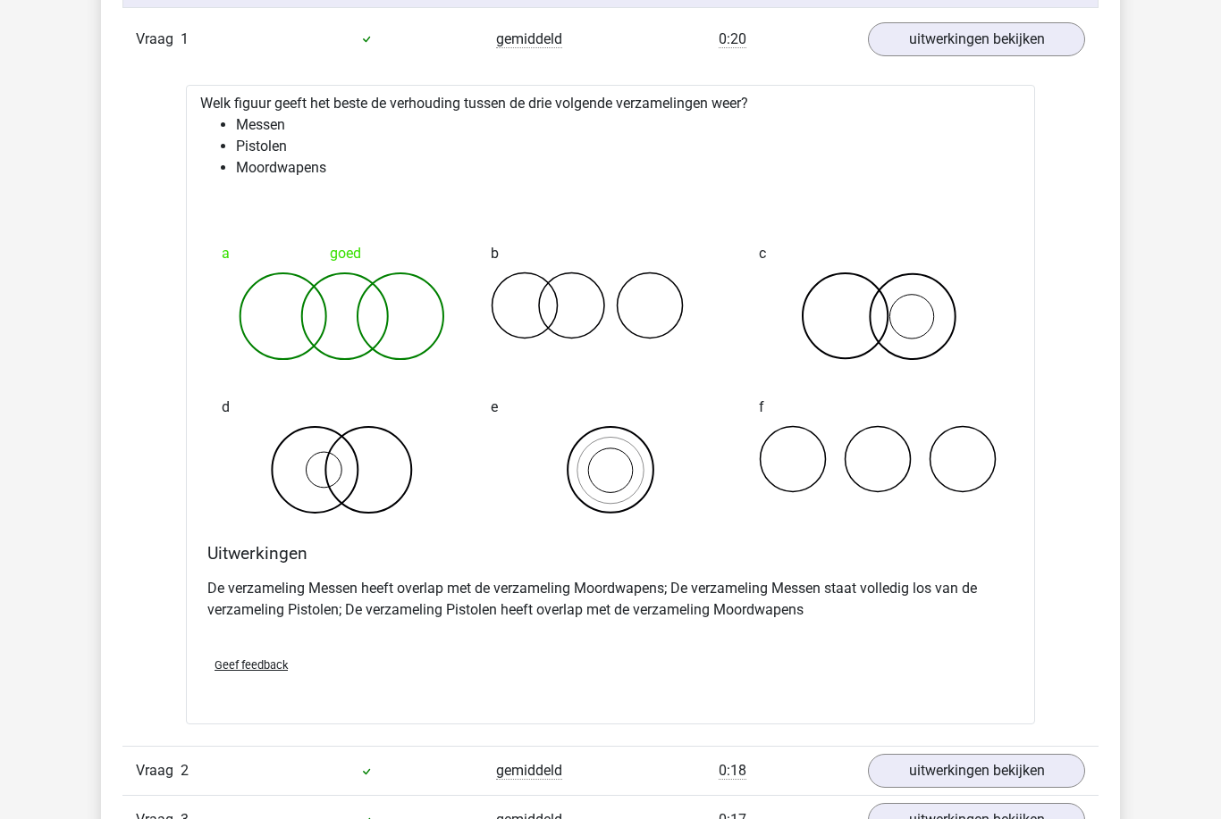
scroll to position [1176, 0]
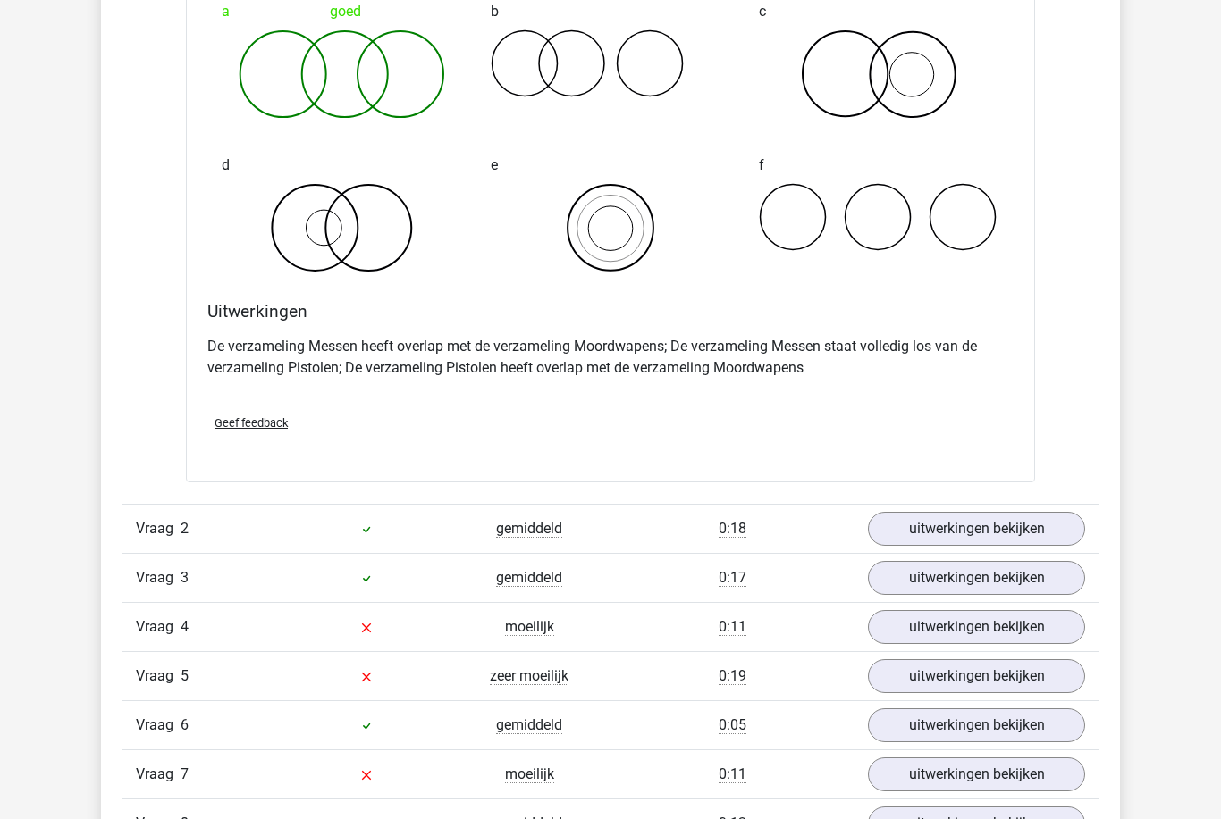
click at [1036, 525] on link "uitwerkingen bekijken" at bounding box center [976, 529] width 217 height 34
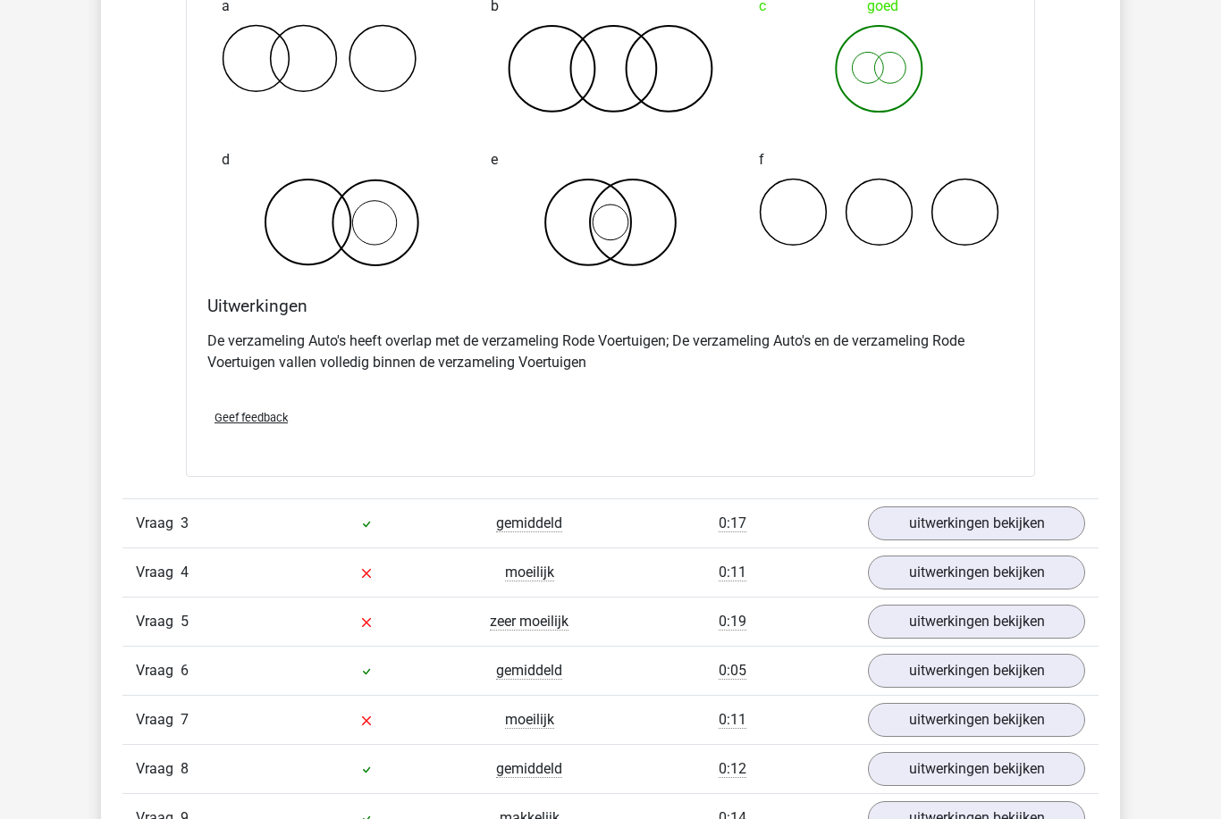
scroll to position [2177, 0]
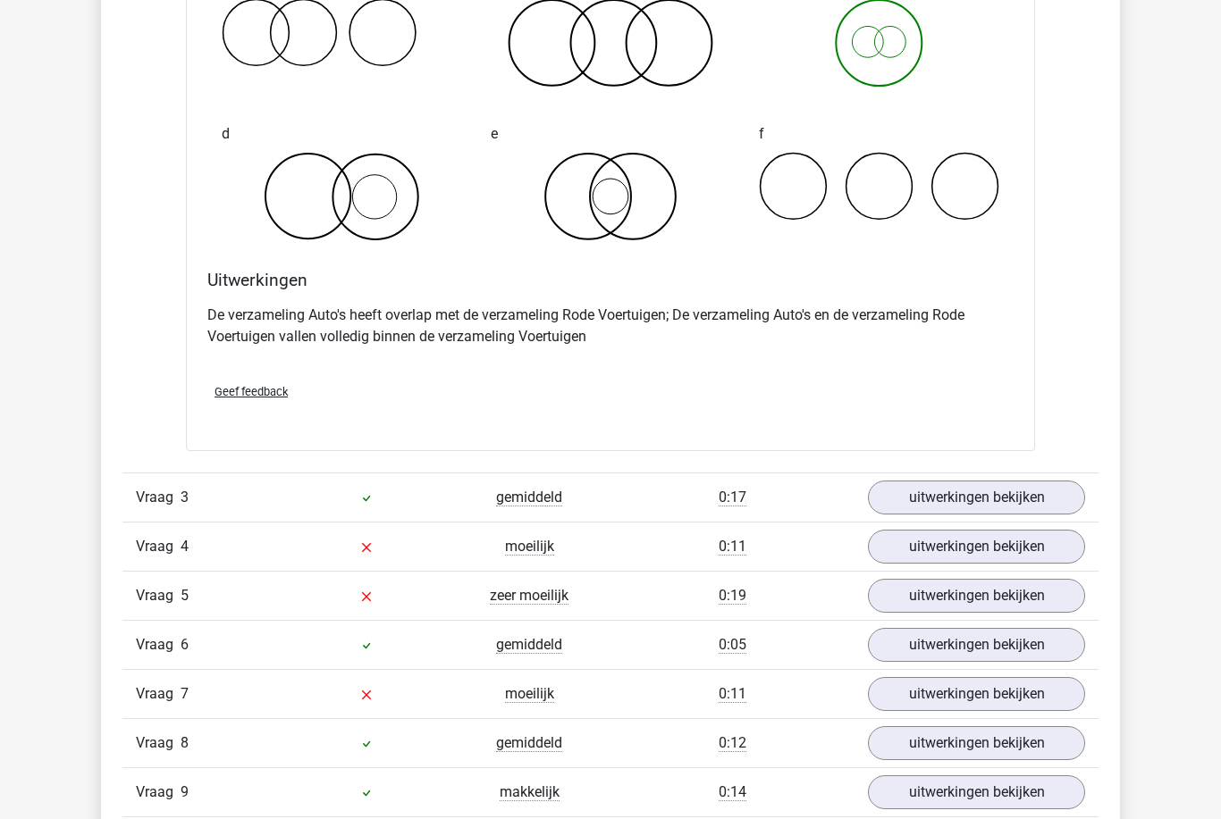
click at [1038, 497] on link "uitwerkingen bekijken" at bounding box center [976, 498] width 217 height 34
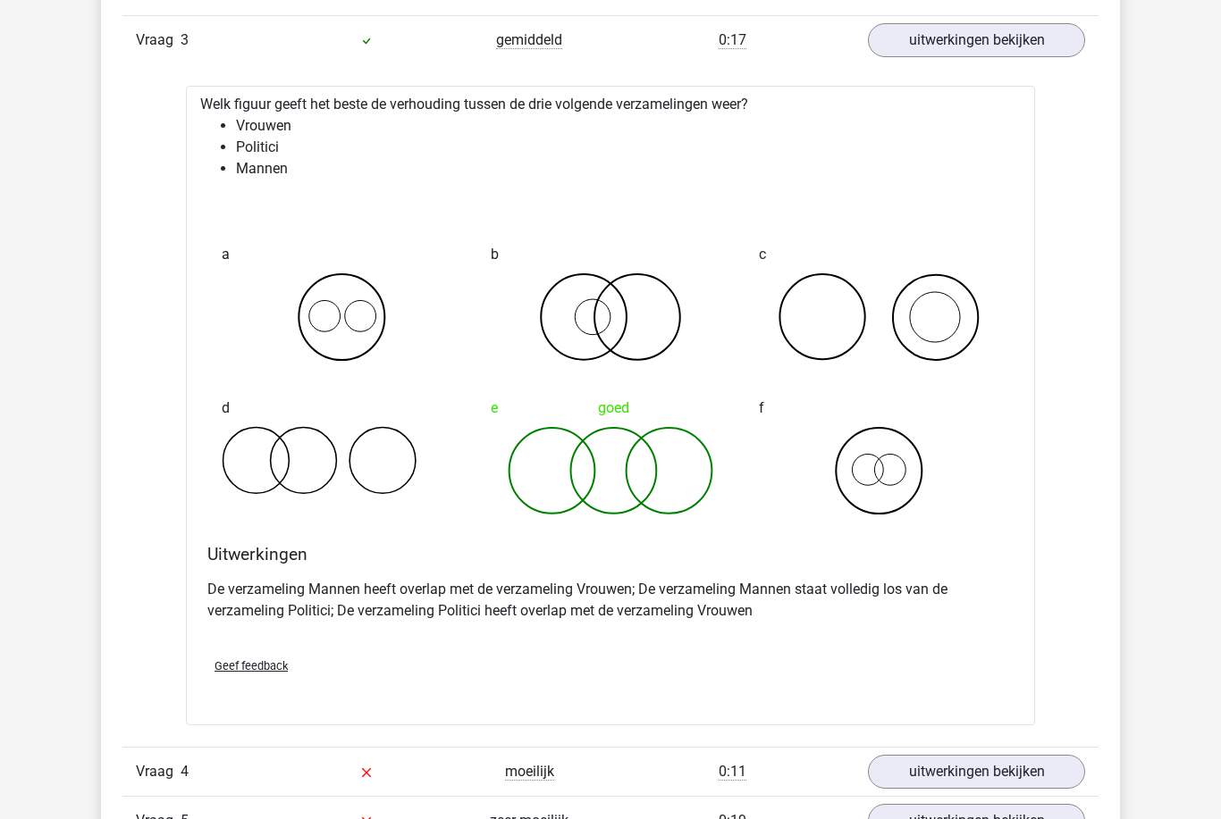
scroll to position [2648, 0]
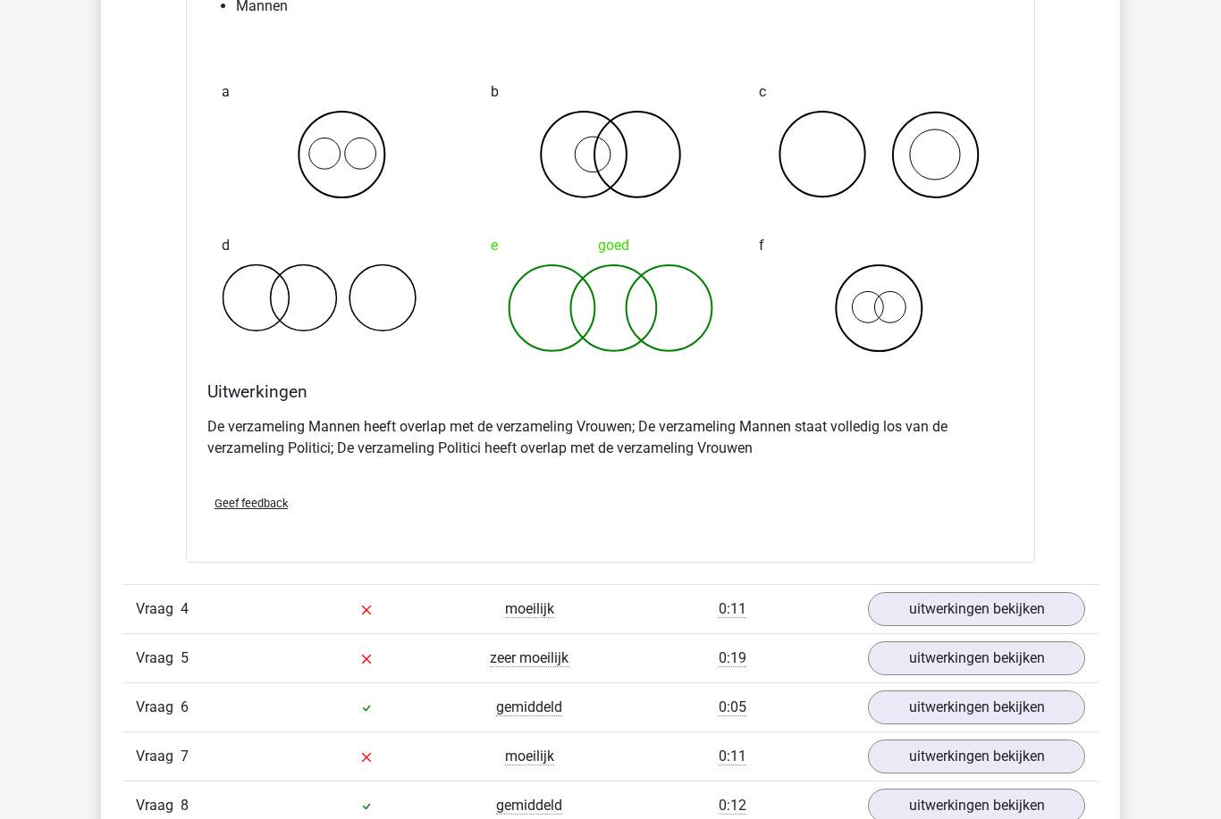
click at [1061, 608] on link "uitwerkingen bekijken" at bounding box center [976, 609] width 217 height 34
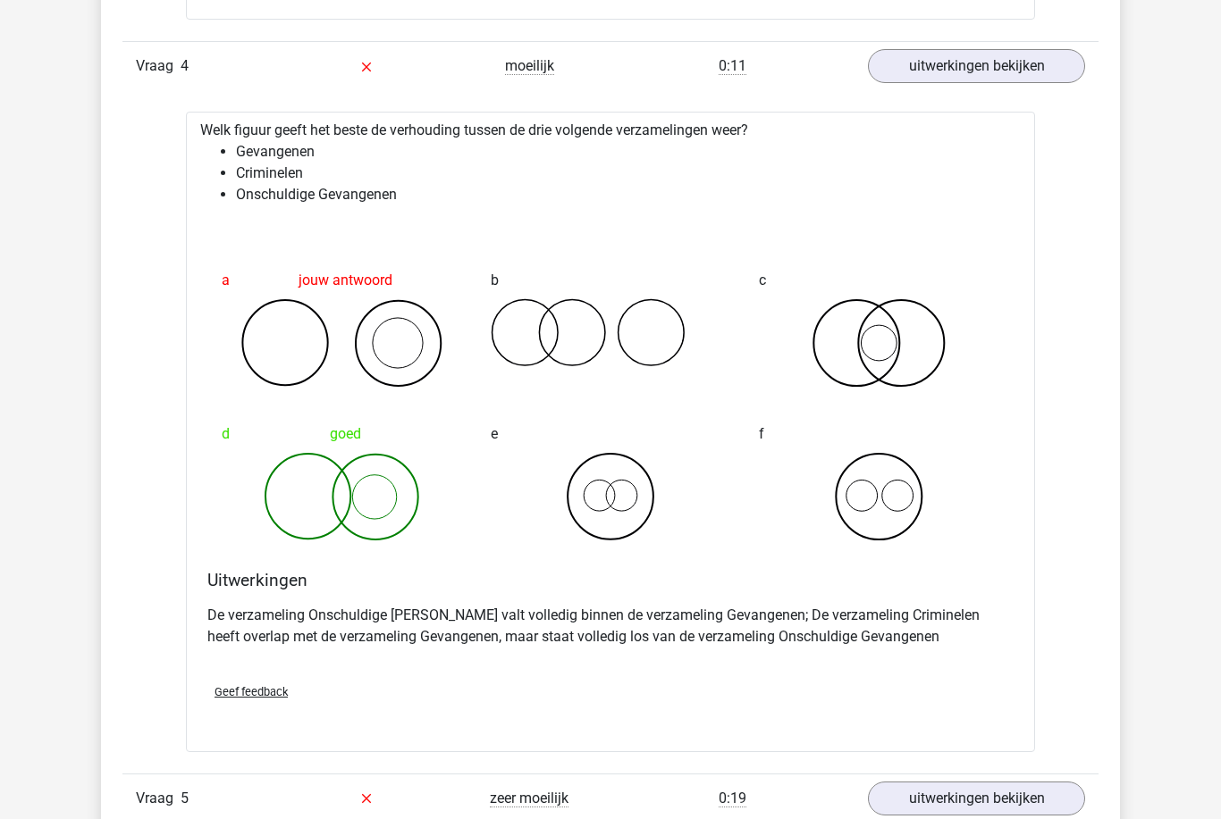
scroll to position [3344, 0]
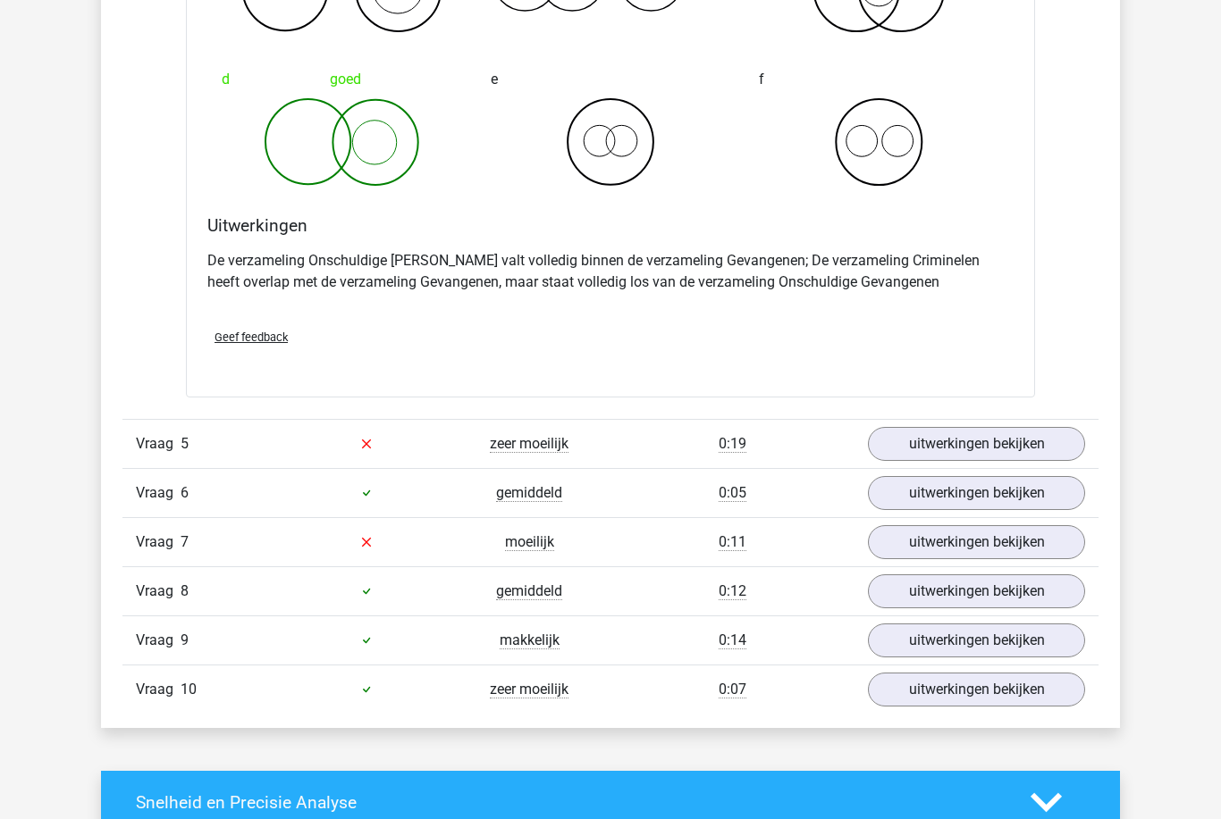
click at [1046, 456] on link "uitwerkingen bekijken" at bounding box center [976, 444] width 217 height 34
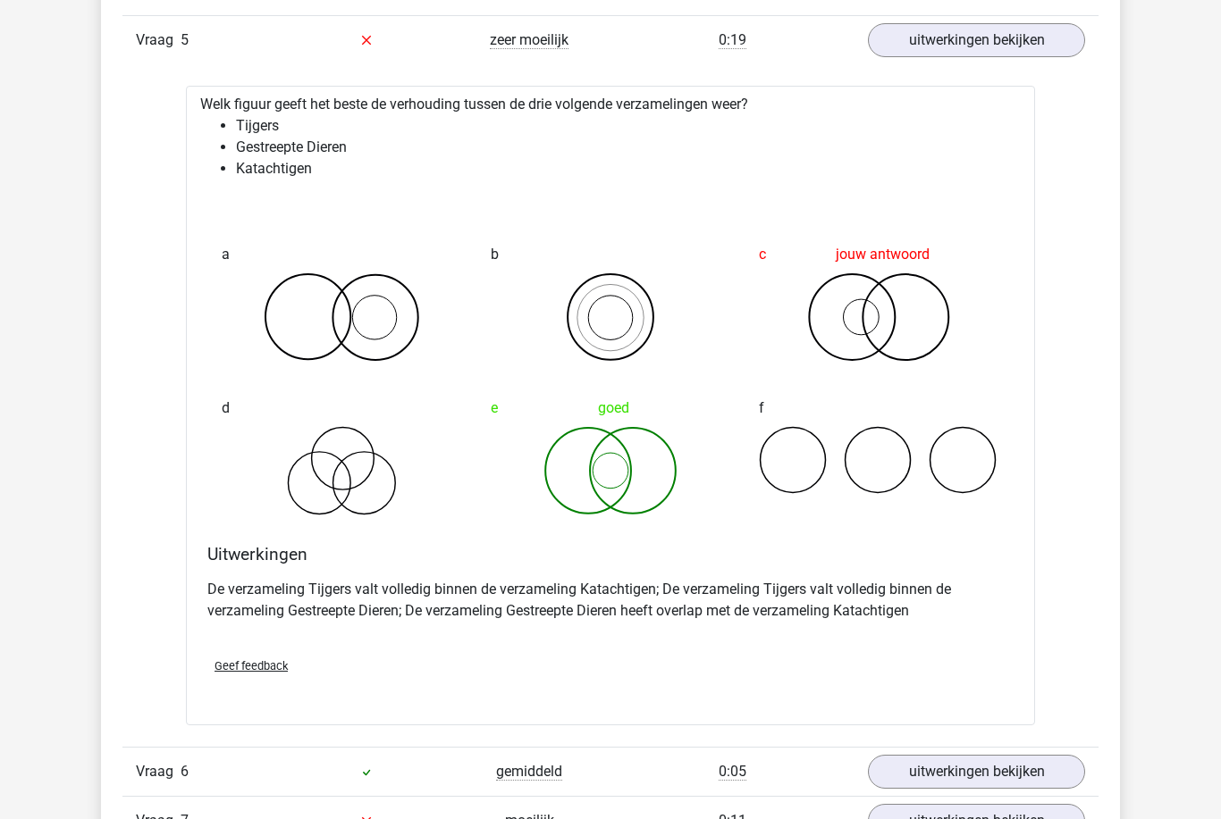
scroll to position [4079, 0]
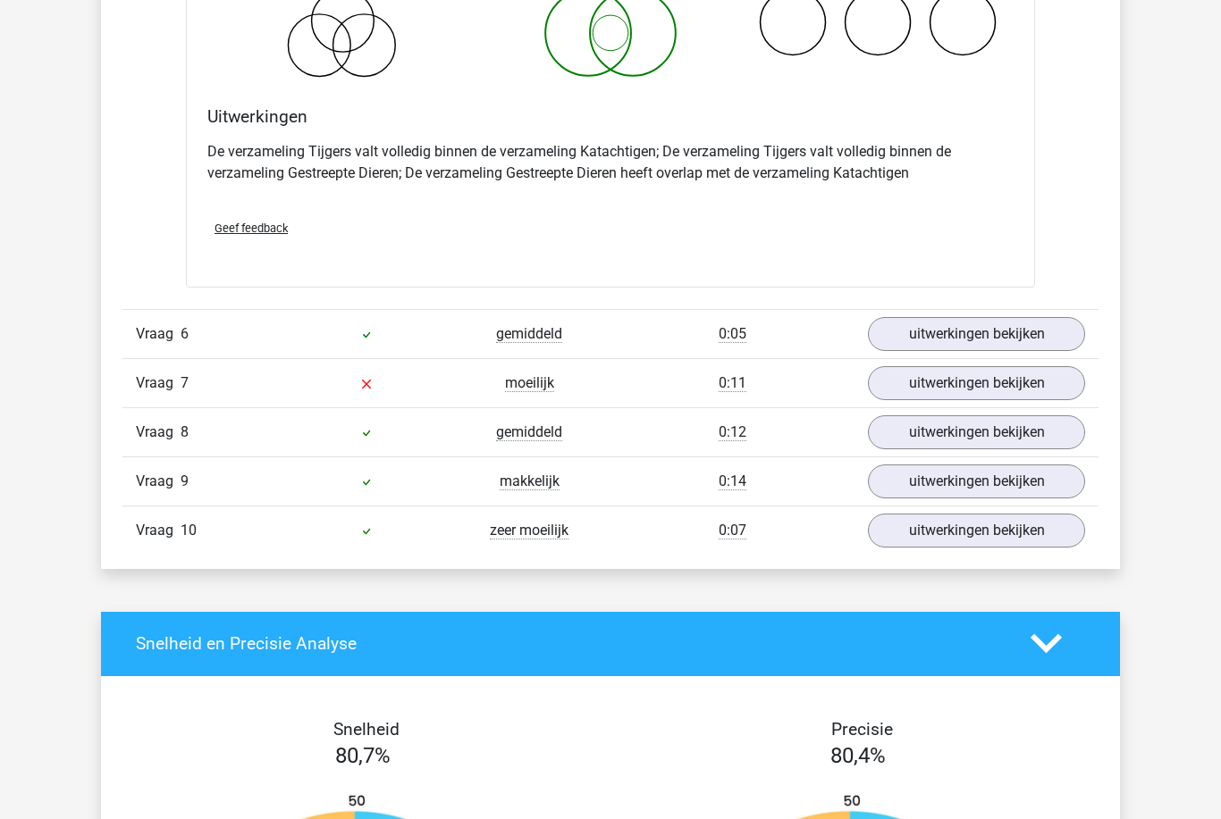
click at [1063, 333] on link "uitwerkingen bekijken" at bounding box center [976, 335] width 217 height 34
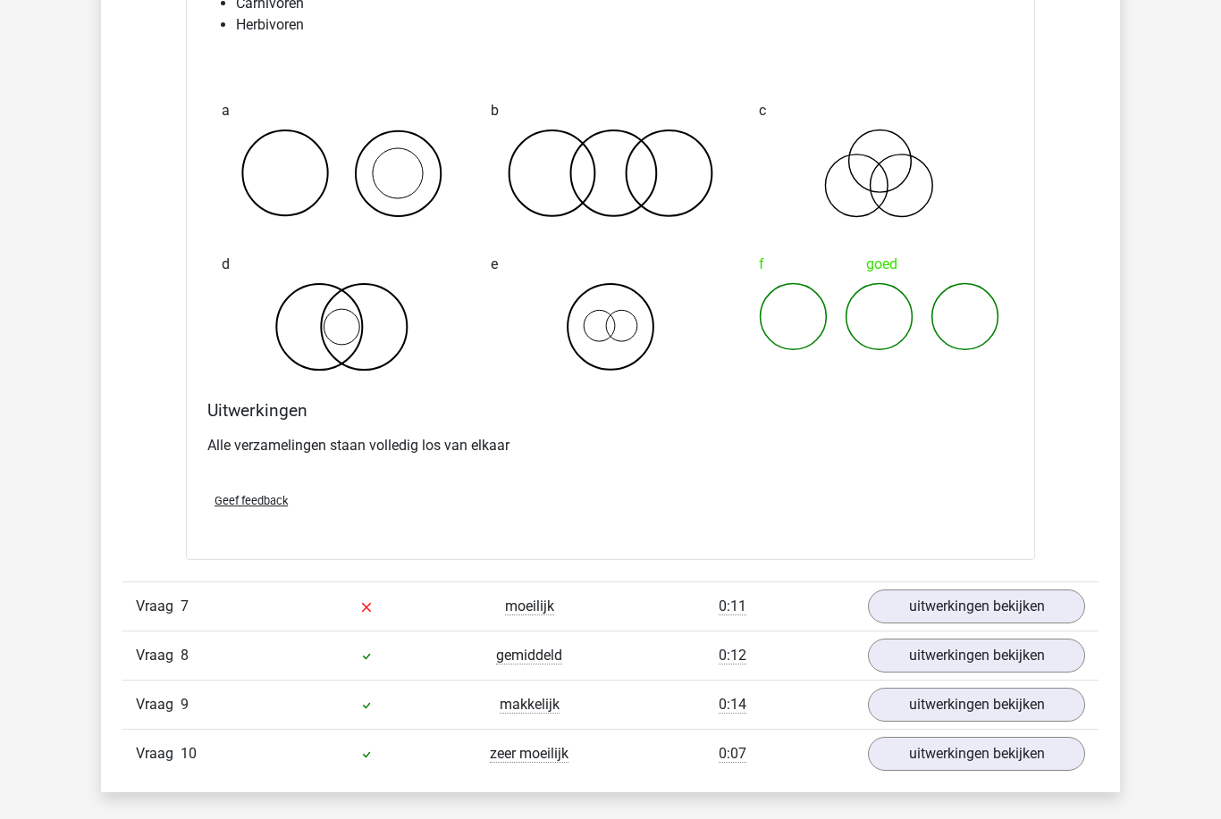
click at [1040, 615] on link "uitwerkingen bekijken" at bounding box center [976, 608] width 217 height 34
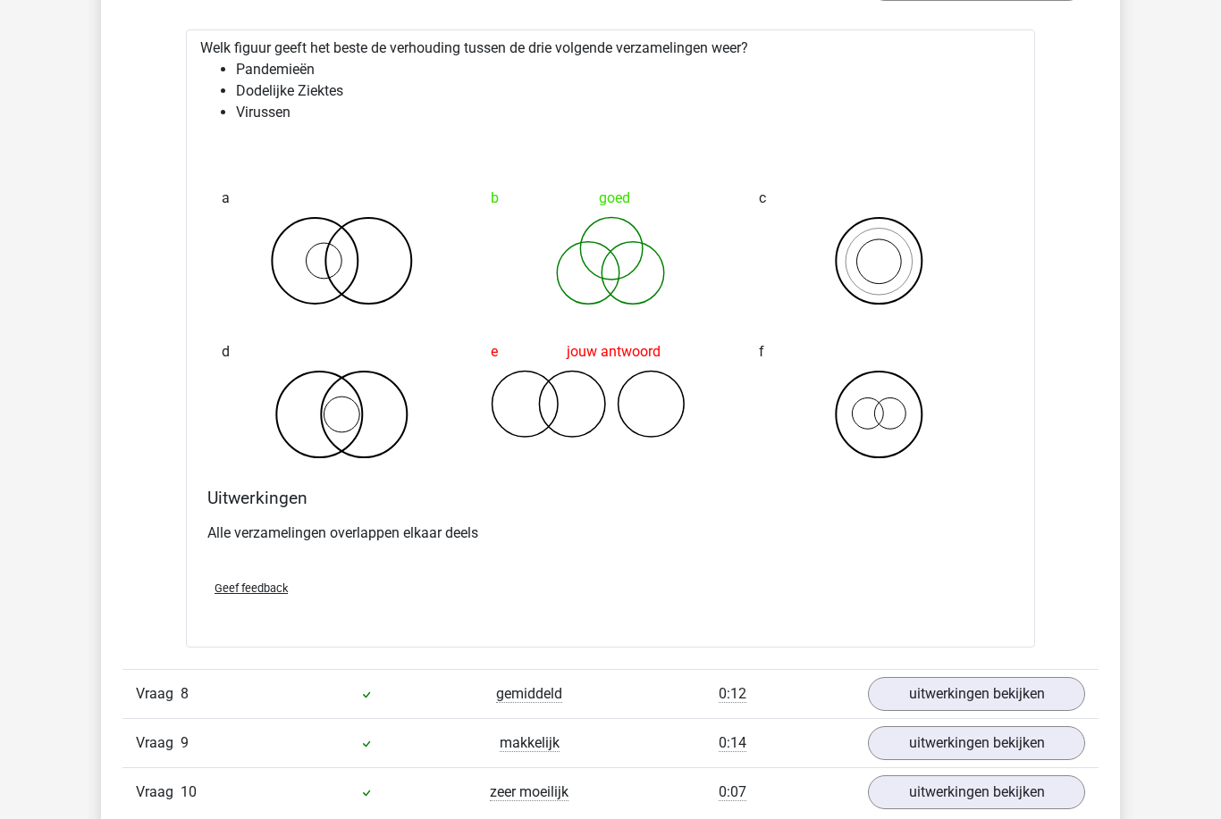
scroll to position [5601, 0]
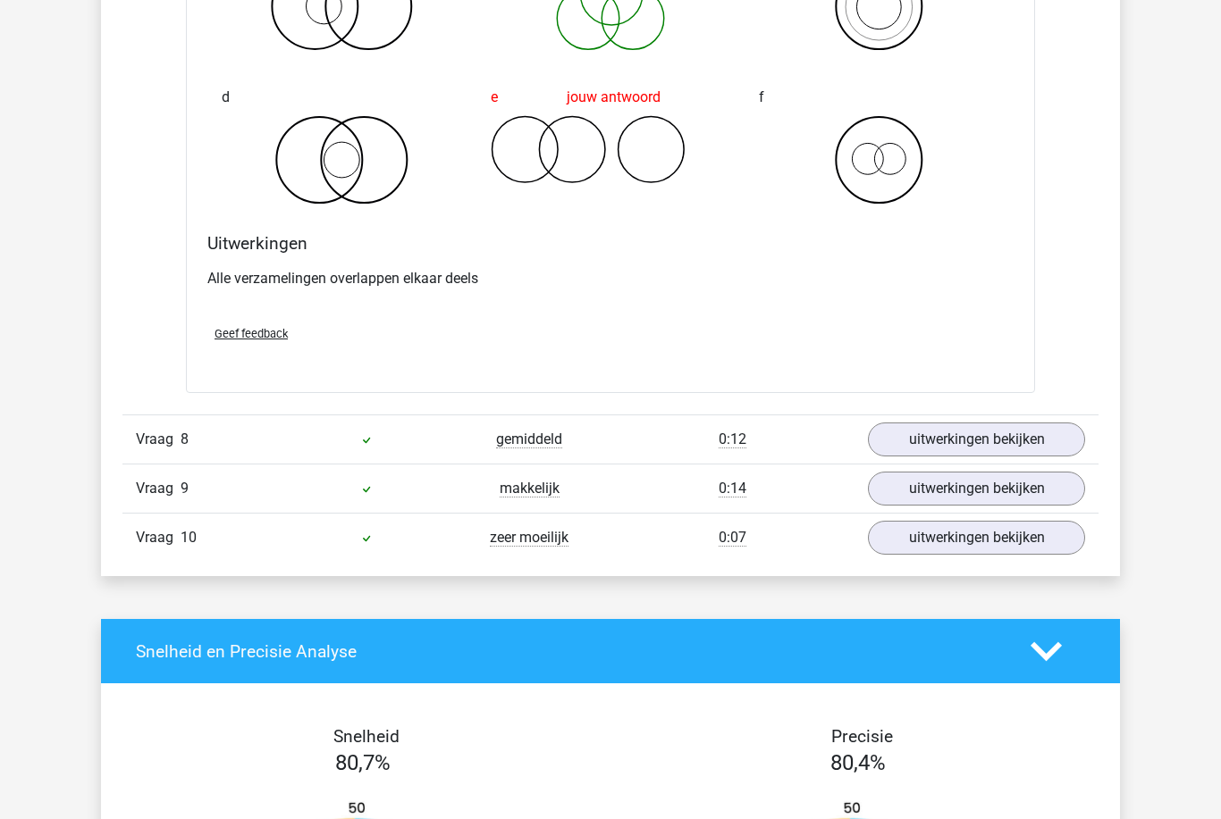
click at [1059, 455] on link "uitwerkingen bekijken" at bounding box center [976, 440] width 217 height 34
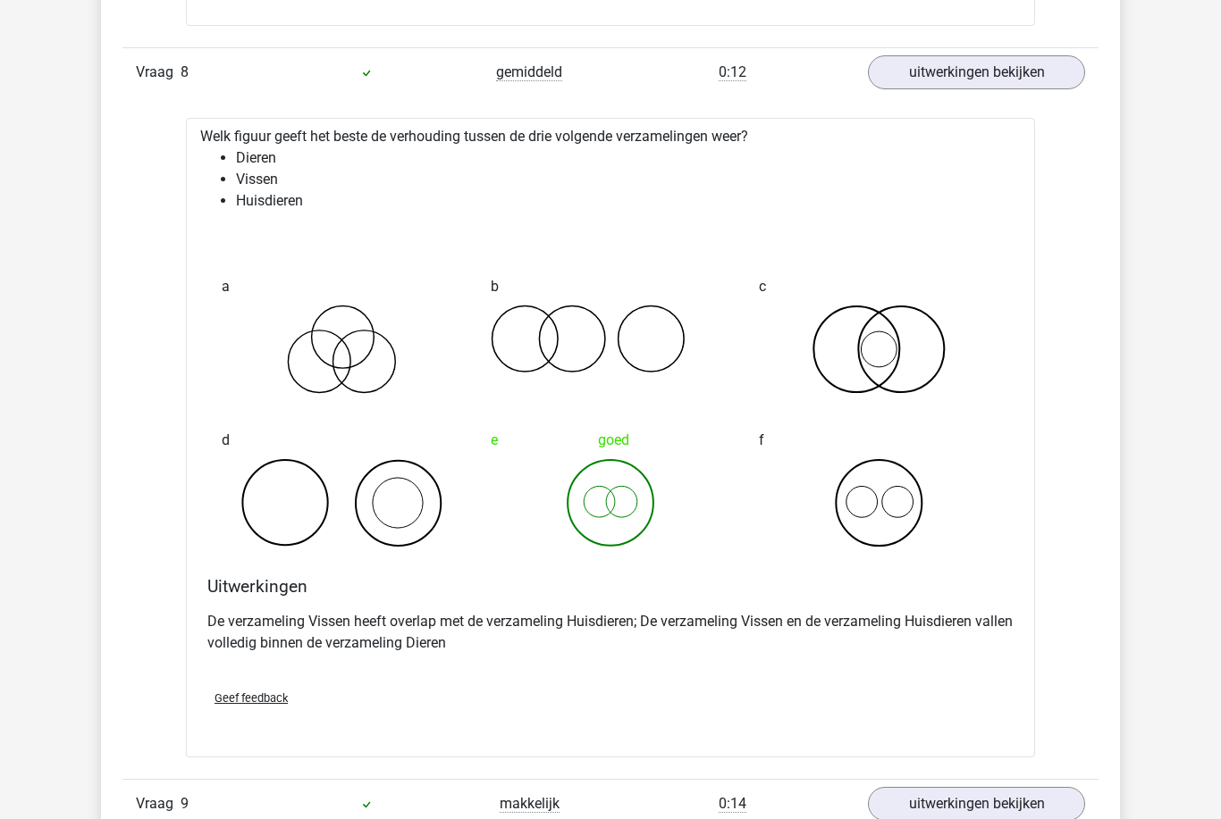
scroll to position [6232, 0]
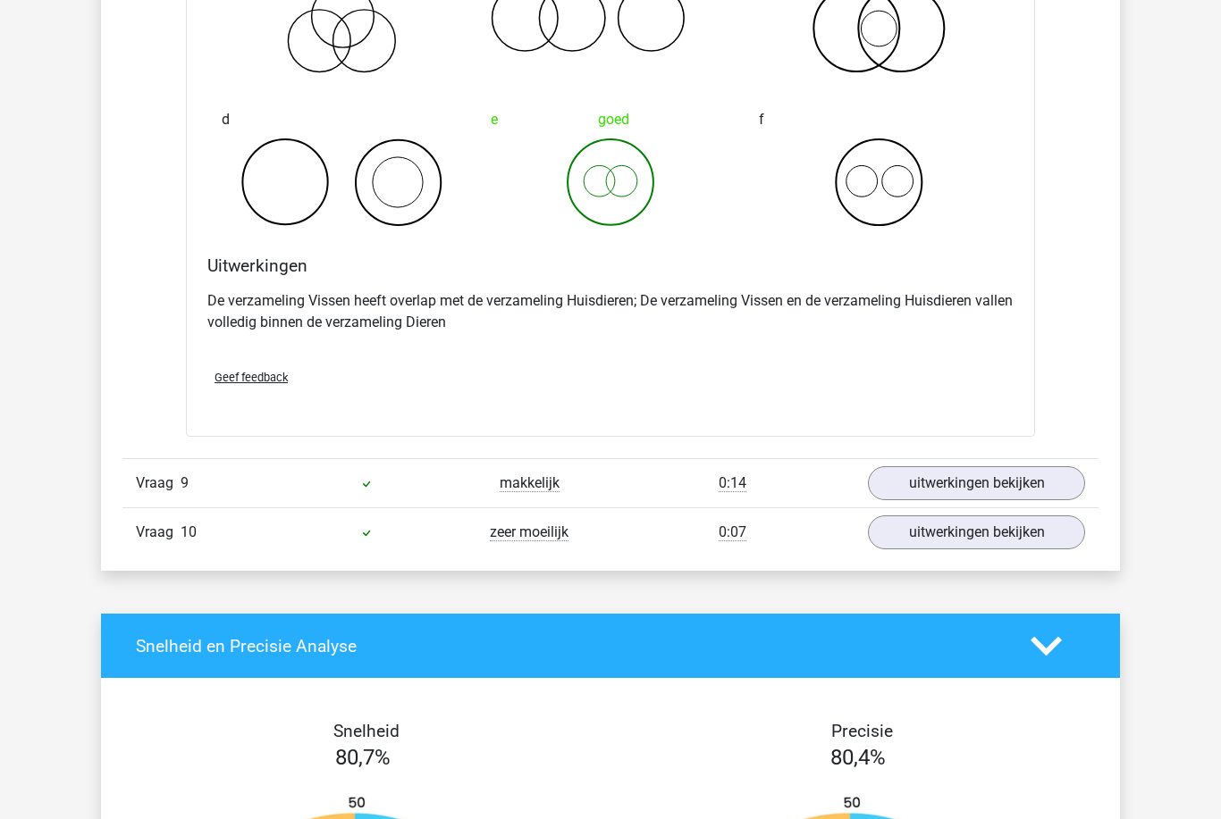
click at [1051, 470] on link "uitwerkingen bekijken" at bounding box center [976, 484] width 217 height 34
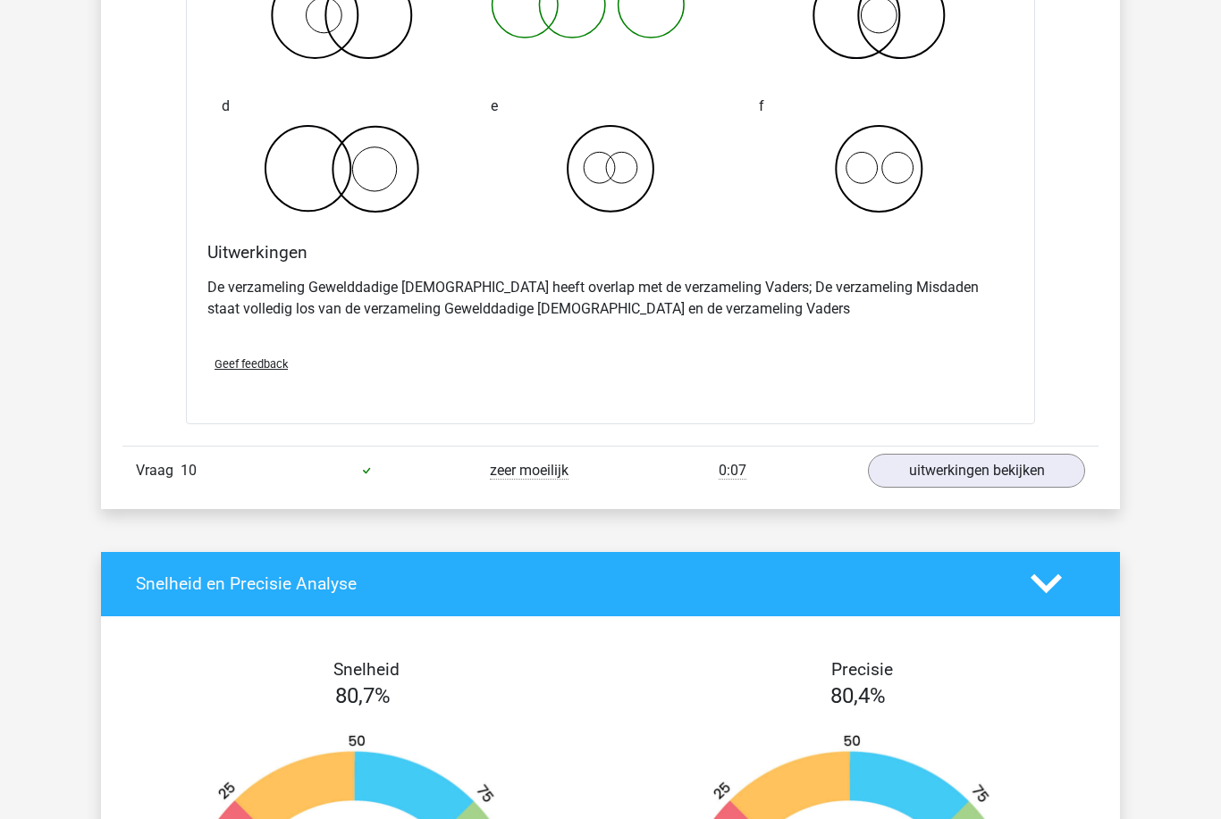
click at [1062, 447] on div "Vraag 10 zeer moeilijk 0:07 uitwerkingen bekijken" at bounding box center [610, 471] width 976 height 49
click at [1064, 481] on link "uitwerkingen bekijken" at bounding box center [976, 471] width 217 height 34
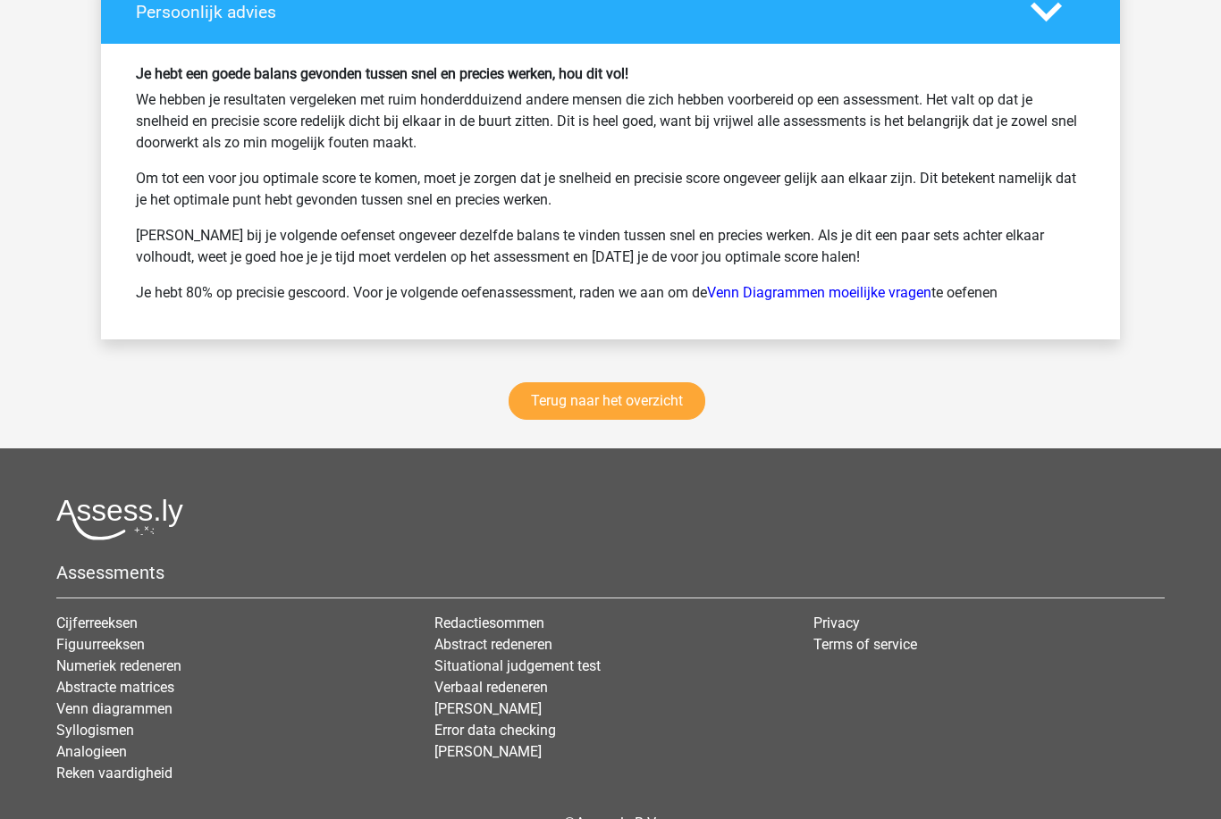
scroll to position [9204, 0]
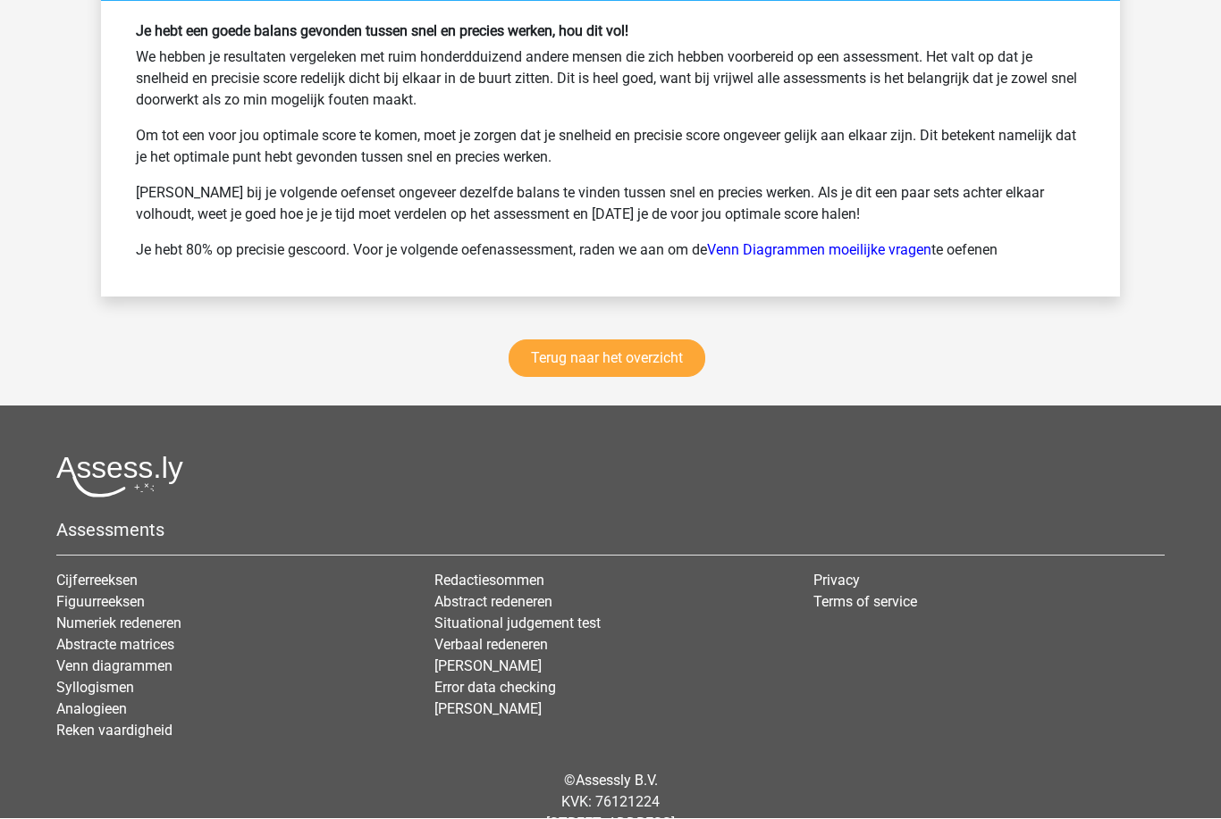
click at [652, 351] on link "Terug naar het overzicht" at bounding box center [606, 359] width 197 height 38
